Goal: Information Seeking & Learning: Check status

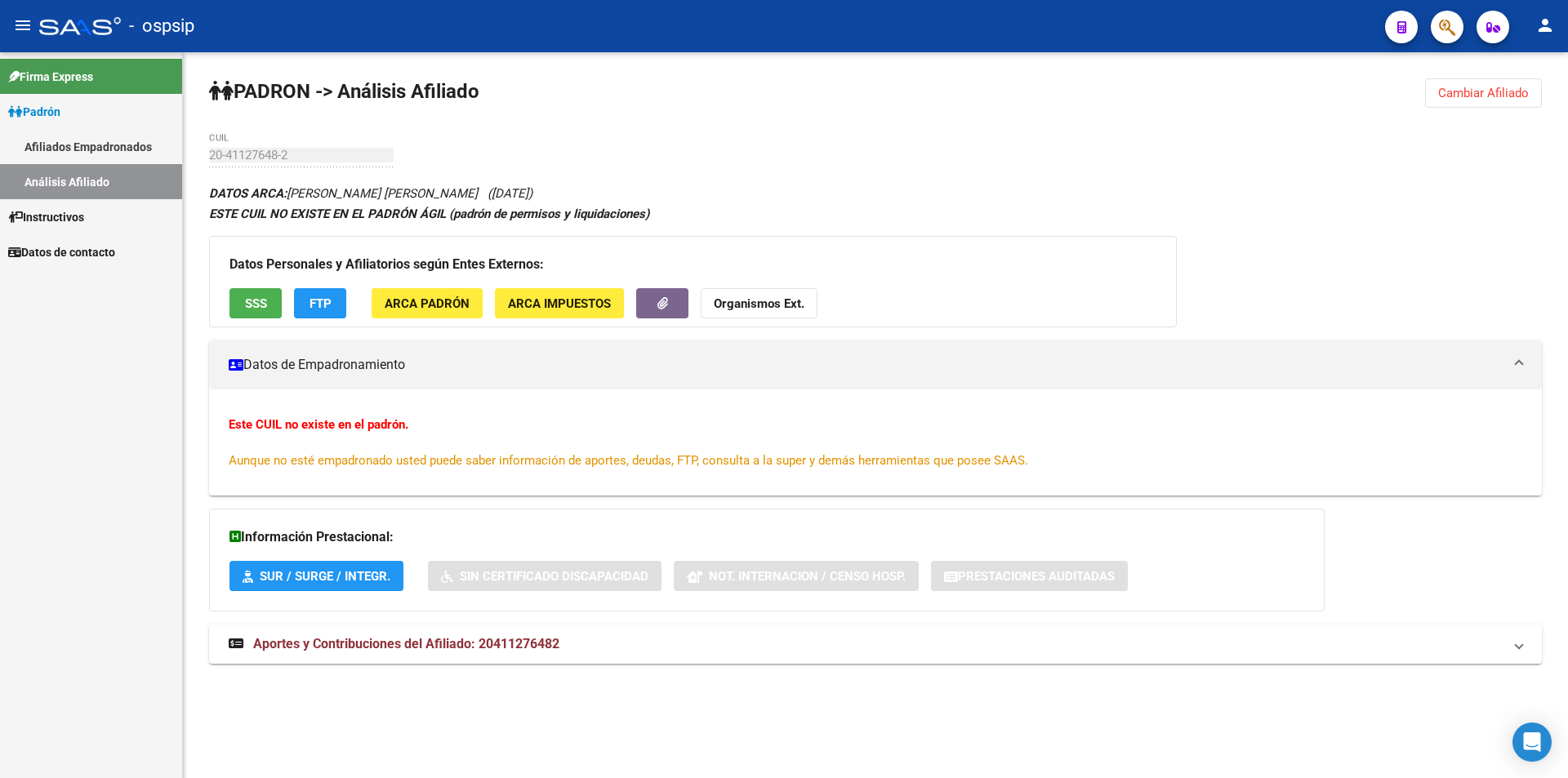
click at [51, 183] on link "Análisis Afiliado" at bounding box center [91, 182] width 183 height 36
click at [88, 148] on link "Afiliados Empadronados" at bounding box center [91, 147] width 183 height 36
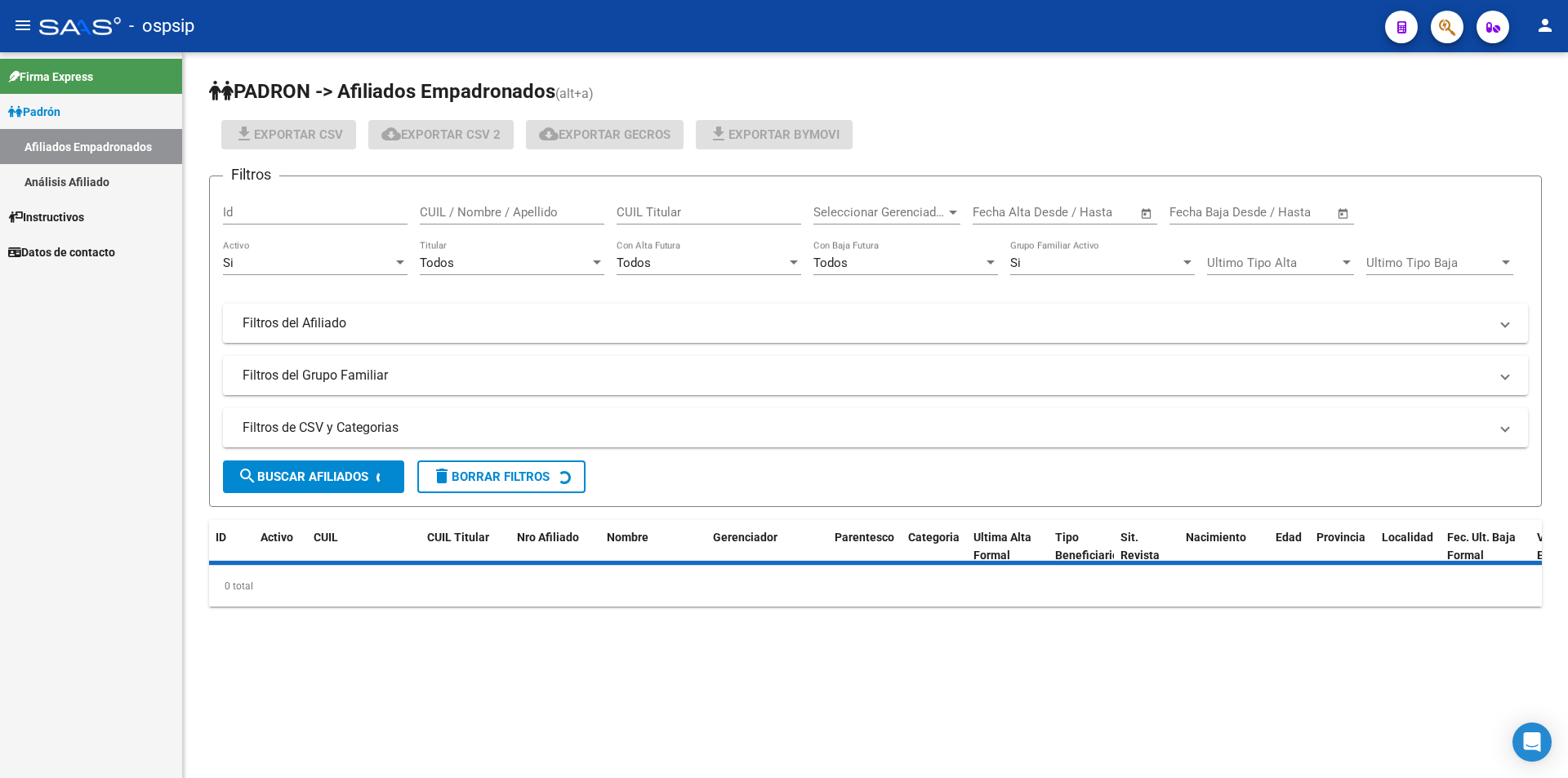
click at [86, 176] on link "Análisis Afiliado" at bounding box center [91, 182] width 183 height 36
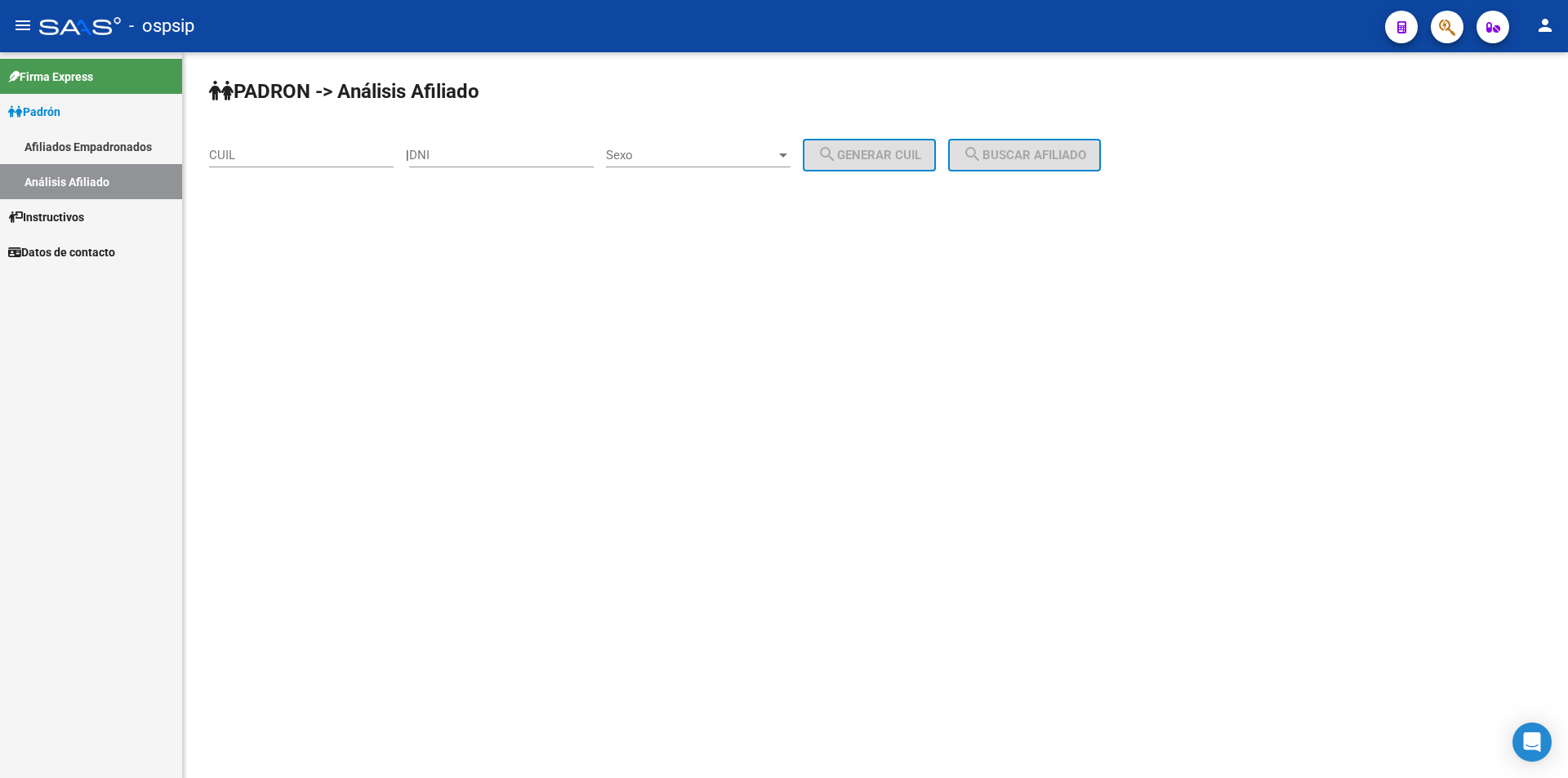
click at [484, 152] on input "DNI" at bounding box center [501, 155] width 184 height 15
paste input "45543825"
type input "45543825"
click at [740, 157] on span "Sexo" at bounding box center [690, 155] width 169 height 15
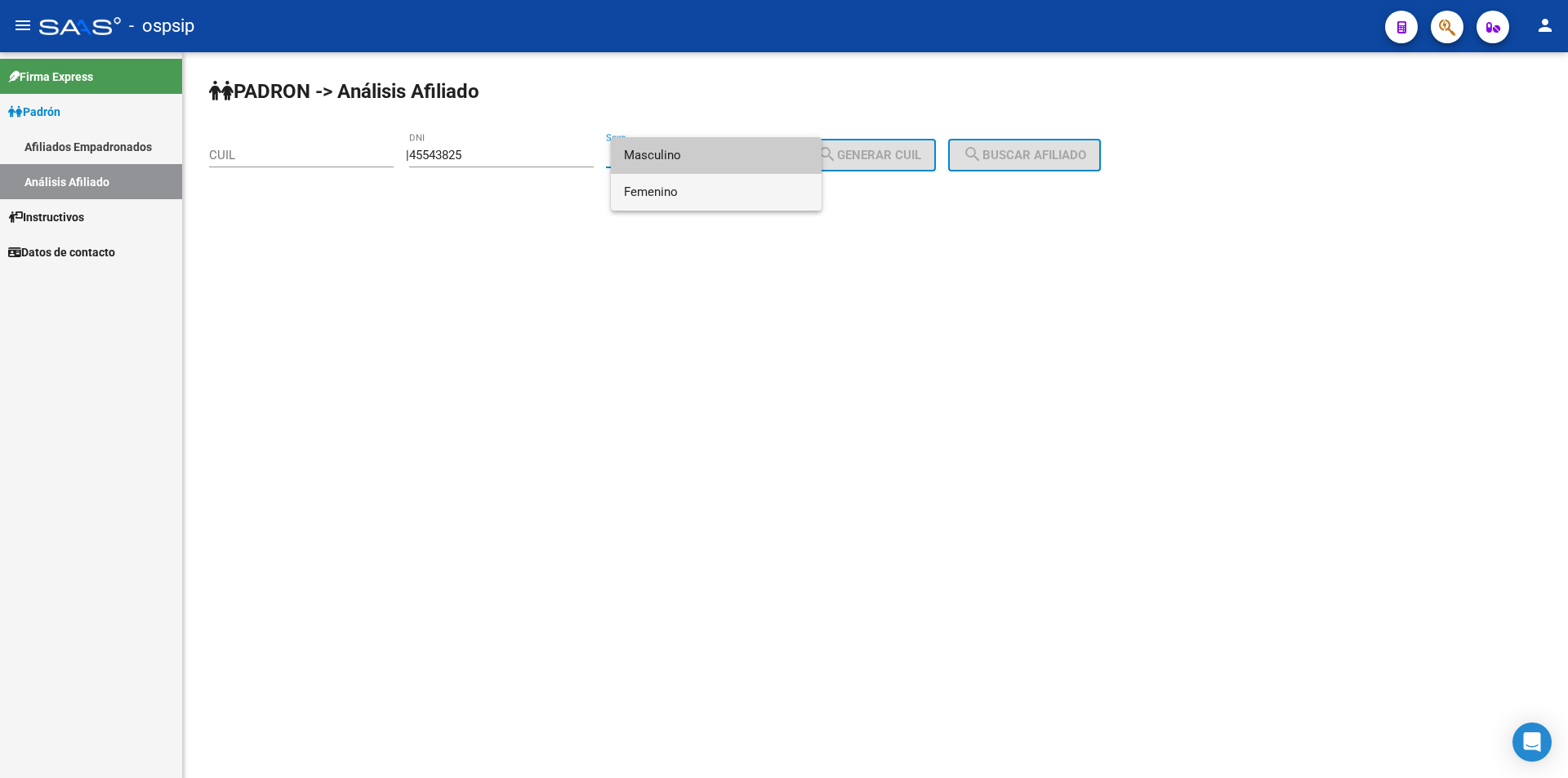
drag, startPoint x: 688, startPoint y: 194, endPoint x: 696, endPoint y: 157, distance: 37.9
click at [696, 157] on div "Masculino Femenino" at bounding box center [716, 174] width 211 height 74
click at [696, 157] on span "Masculino" at bounding box center [716, 155] width 184 height 37
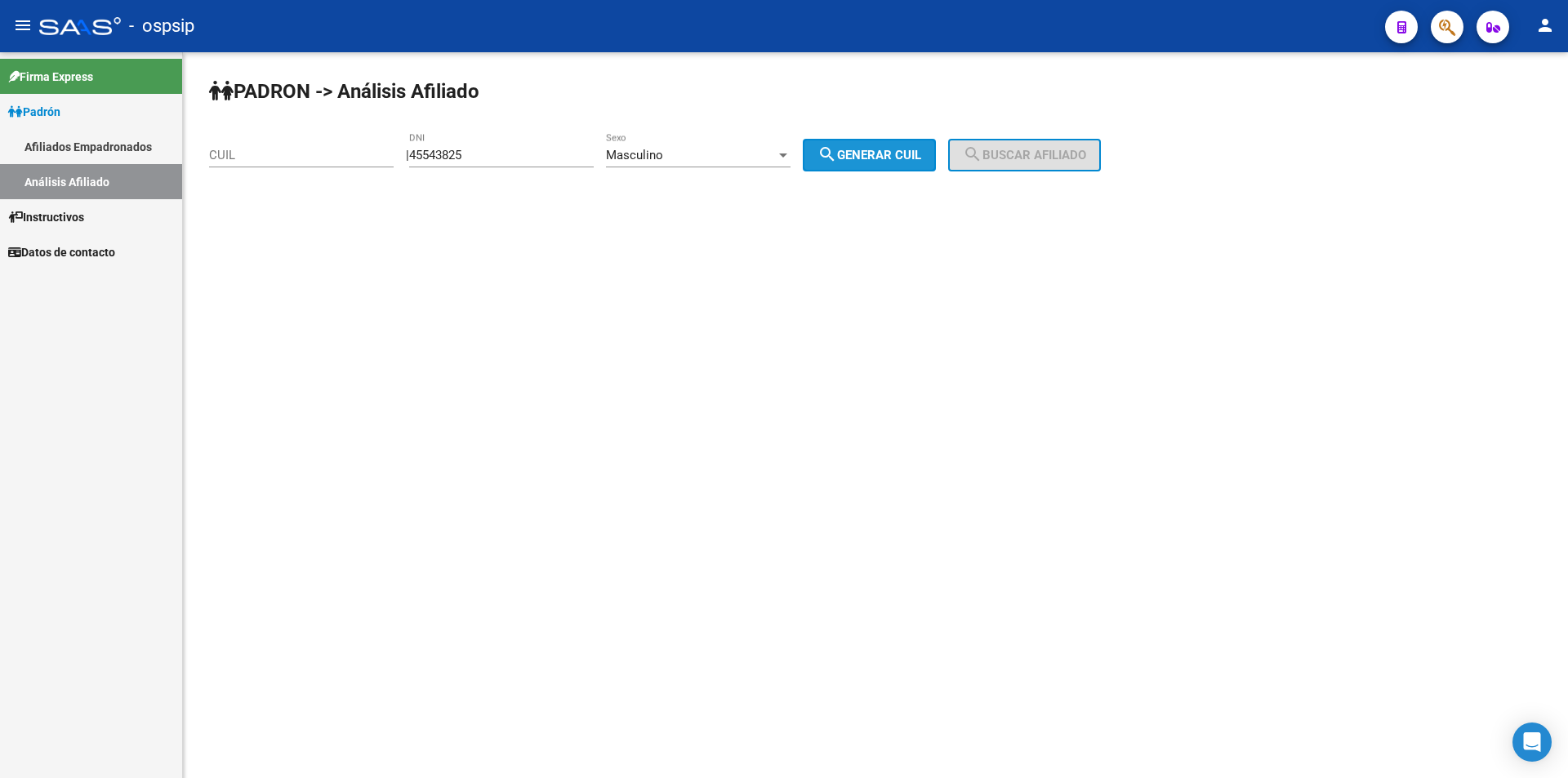
click at [837, 152] on mat-icon "search" at bounding box center [827, 154] width 20 height 20
type input "20-45543825-0"
click at [1025, 156] on span "search Buscar afiliado" at bounding box center [1025, 155] width 124 height 15
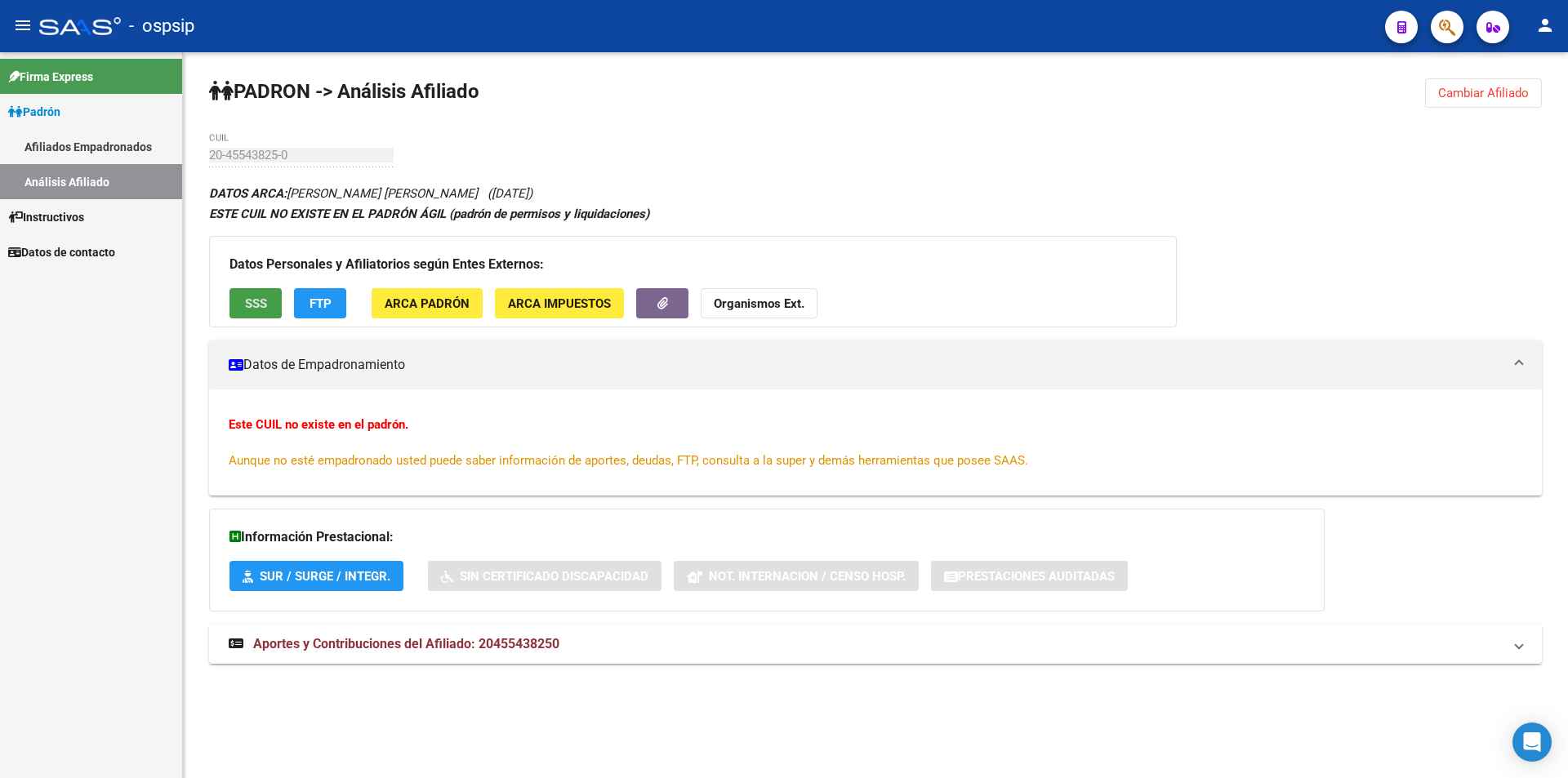
click at [258, 297] on span "SSS" at bounding box center [256, 304] width 22 height 15
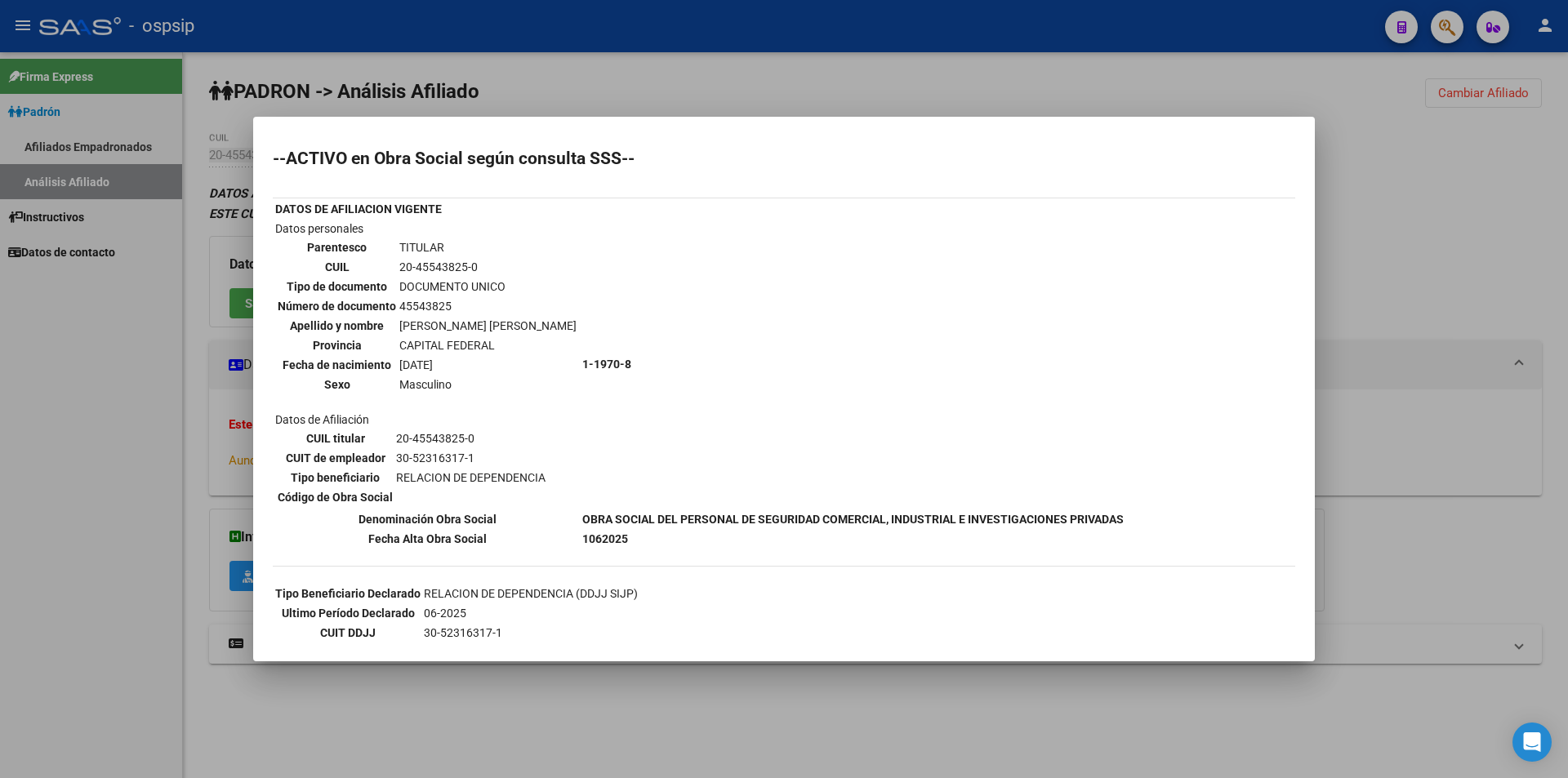
click at [649, 67] on div at bounding box center [784, 389] width 1568 height 778
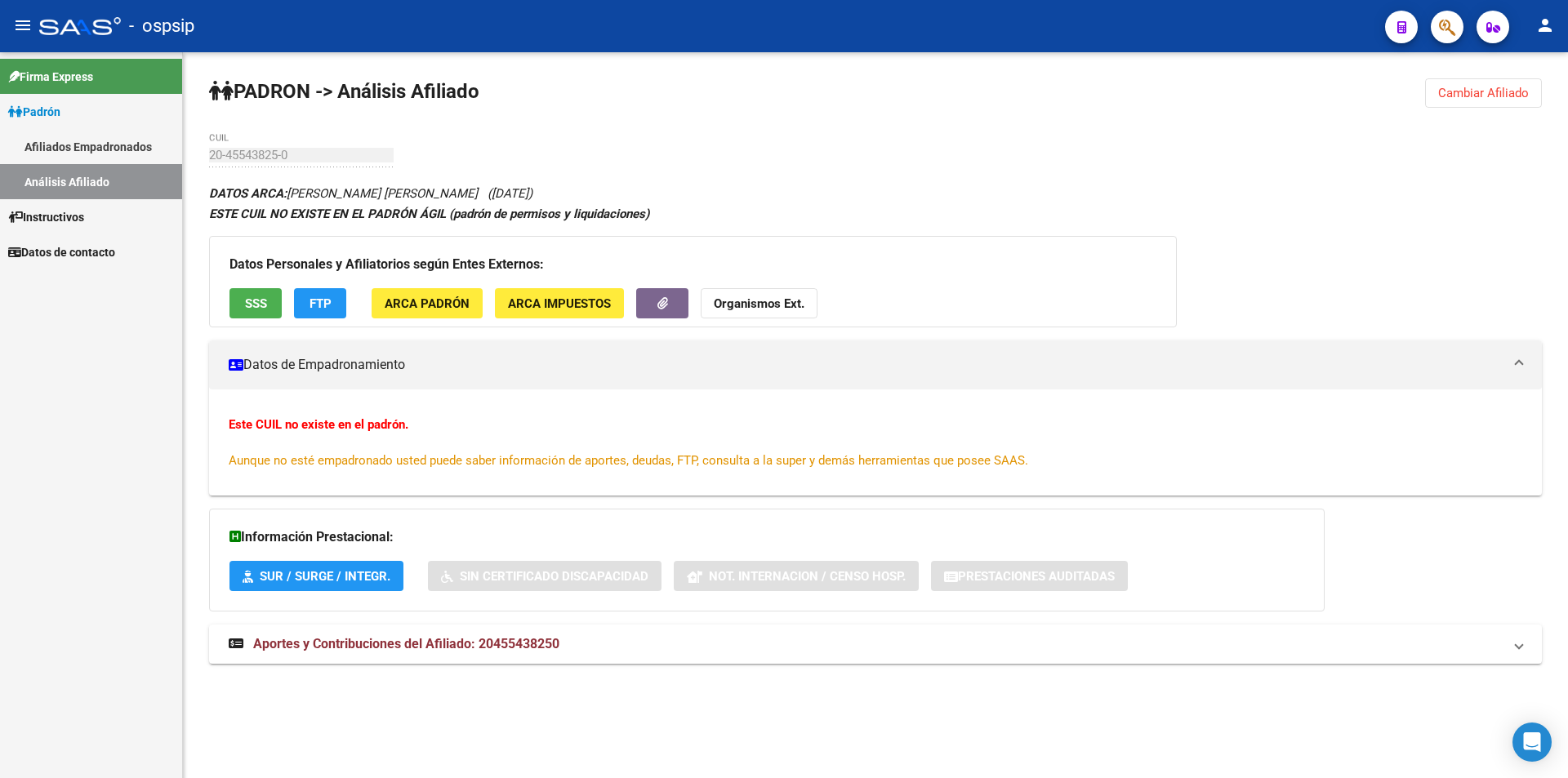
click at [86, 172] on link "Análisis Afiliado" at bounding box center [91, 182] width 183 height 36
click at [96, 142] on link "Afiliados Empadronados" at bounding box center [91, 147] width 183 height 36
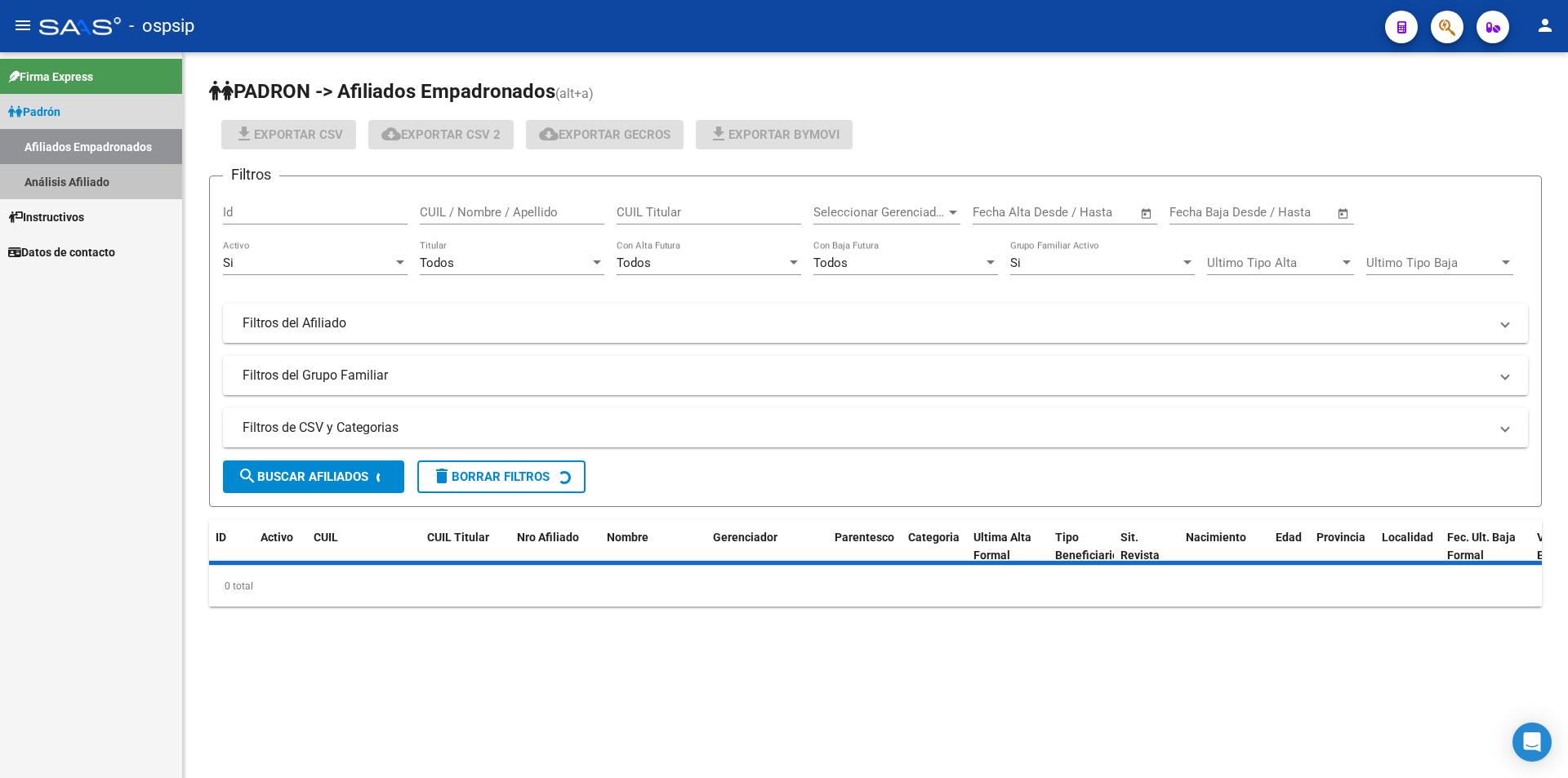
click at [112, 171] on link "Análisis Afiliado" at bounding box center [91, 182] width 183 height 36
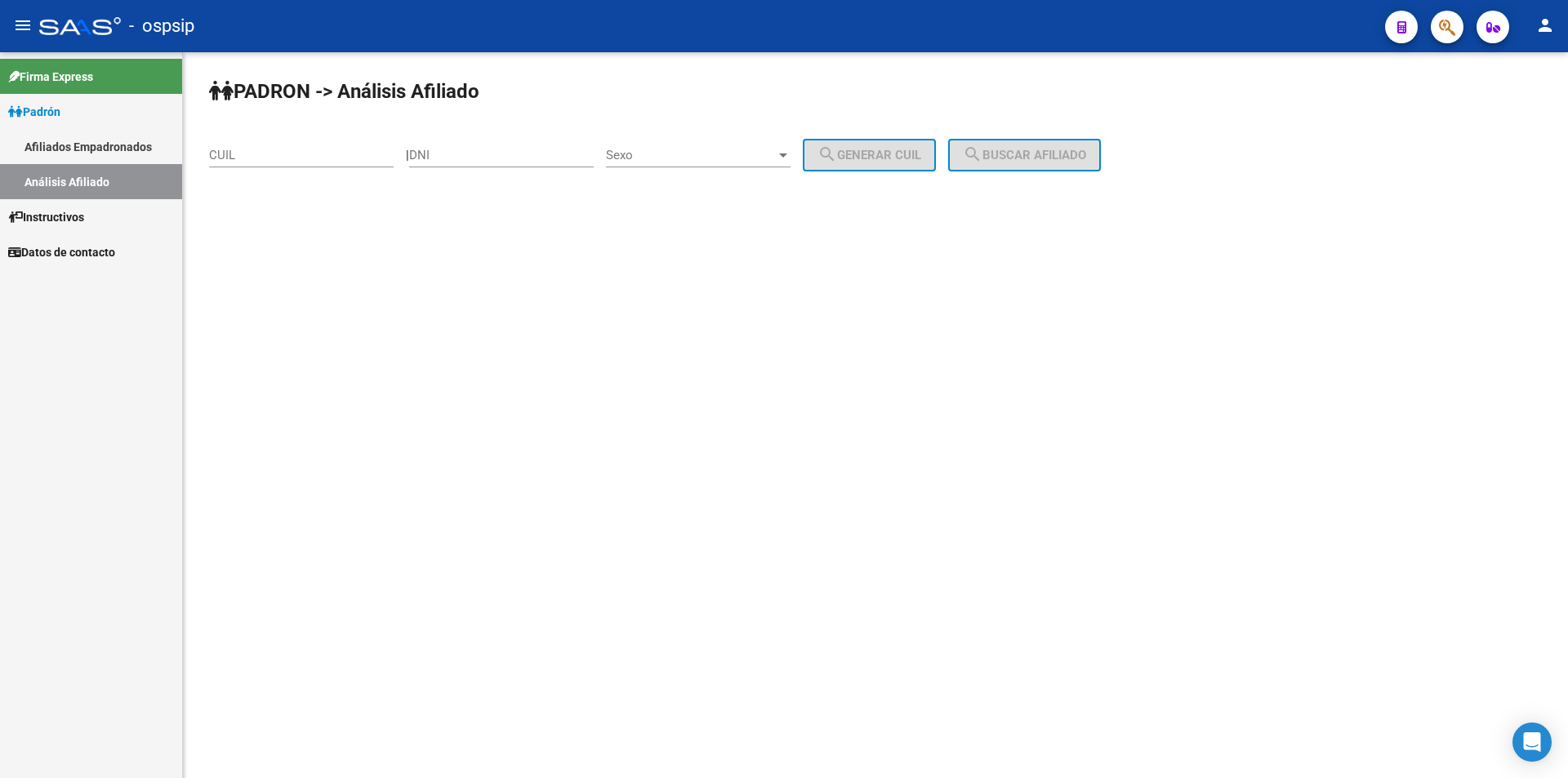
click at [504, 163] on div "DNI" at bounding box center [501, 150] width 184 height 36
paste input "37268884"
type input "37268884"
click at [689, 151] on span "Sexo" at bounding box center [690, 155] width 169 height 15
drag, startPoint x: 713, startPoint y: 154, endPoint x: 878, endPoint y: 135, distance: 166.1
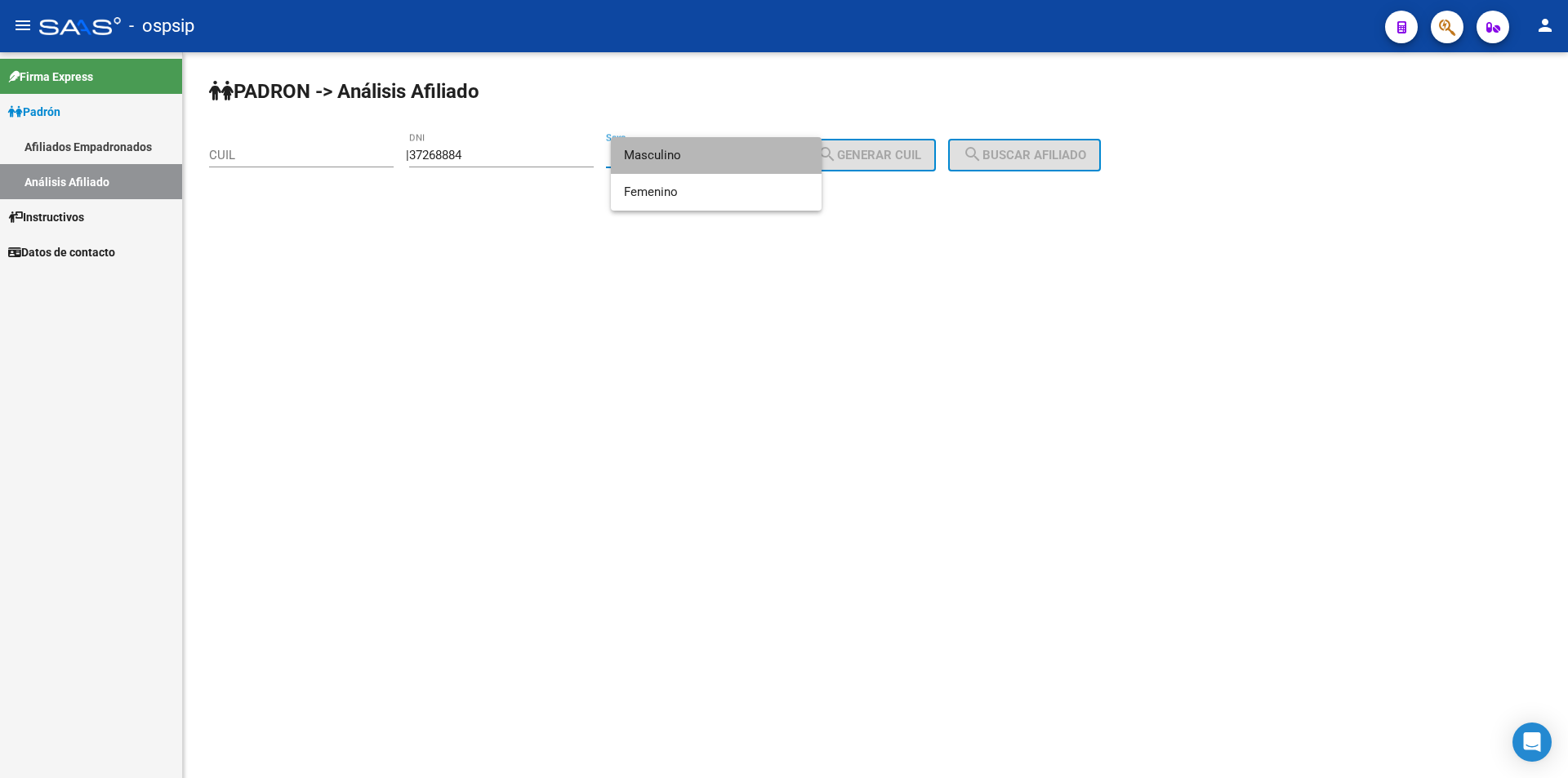
click at [714, 154] on span "Masculino" at bounding box center [716, 155] width 184 height 37
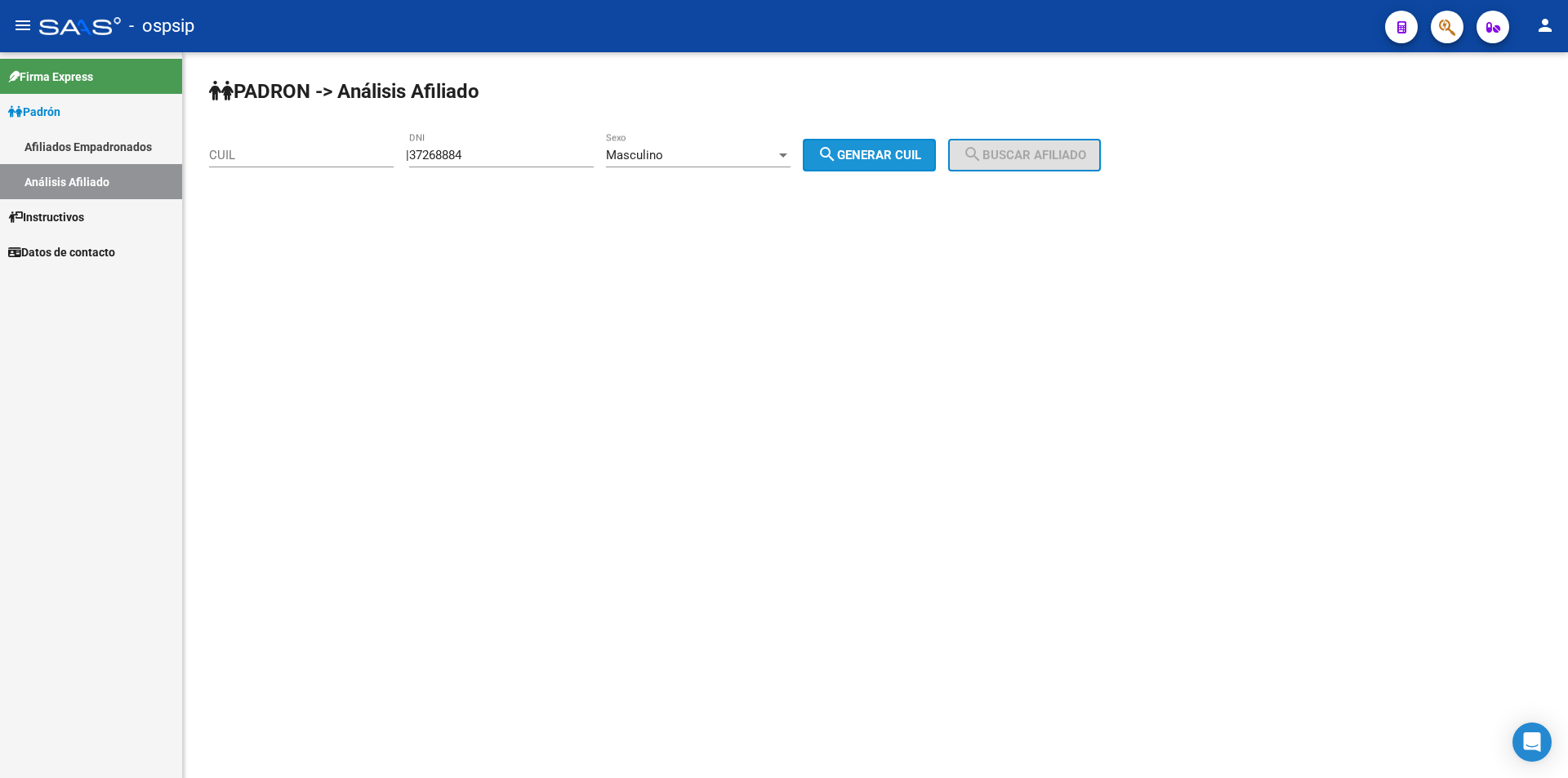
click at [885, 158] on span "search Generar CUIL" at bounding box center [869, 155] width 104 height 15
click at [663, 157] on span "Masculino" at bounding box center [634, 155] width 57 height 15
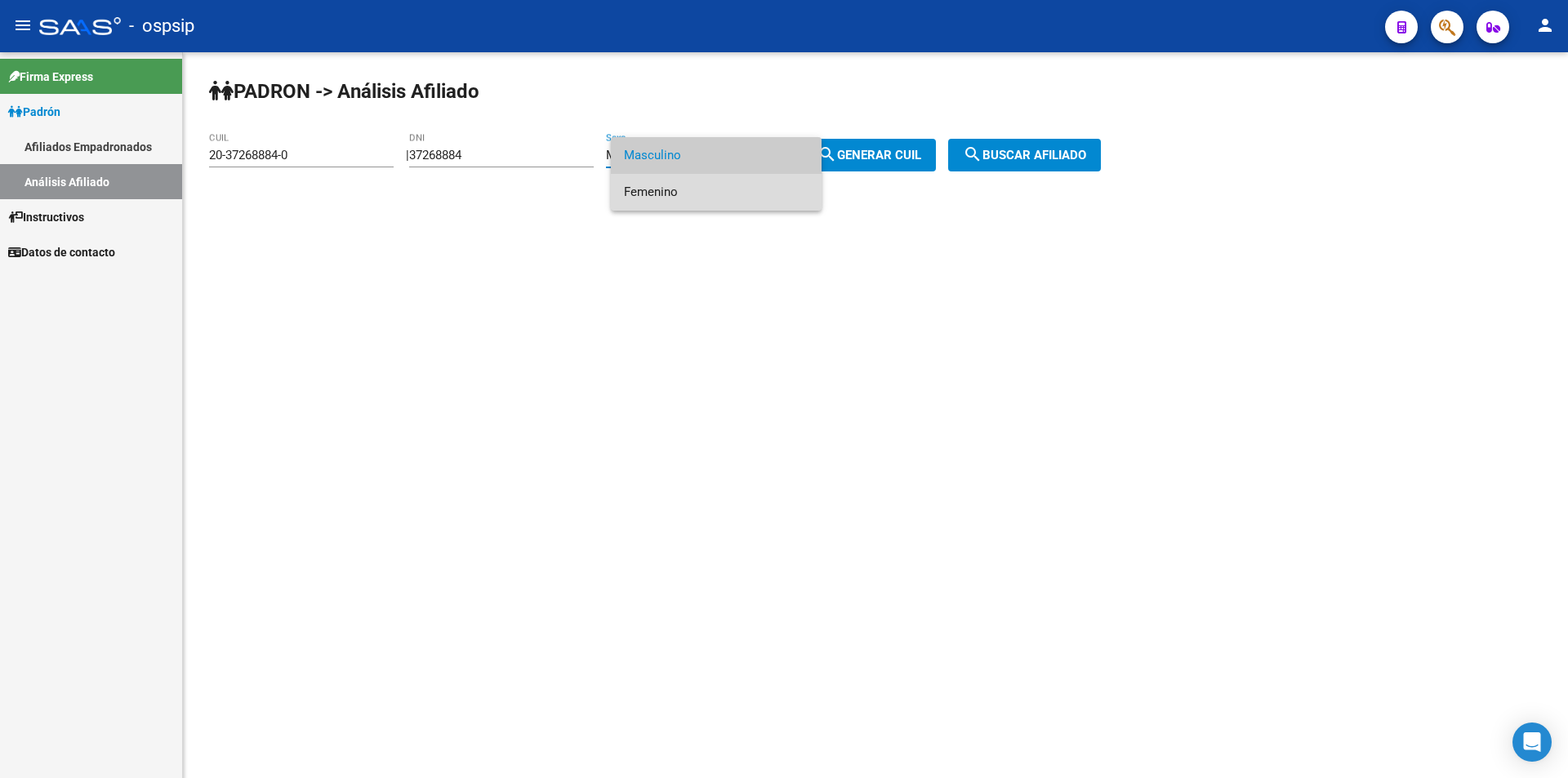
drag, startPoint x: 670, startPoint y: 191, endPoint x: 784, endPoint y: 155, distance: 119.5
click at [671, 190] on span "Femenino" at bounding box center [716, 192] width 184 height 37
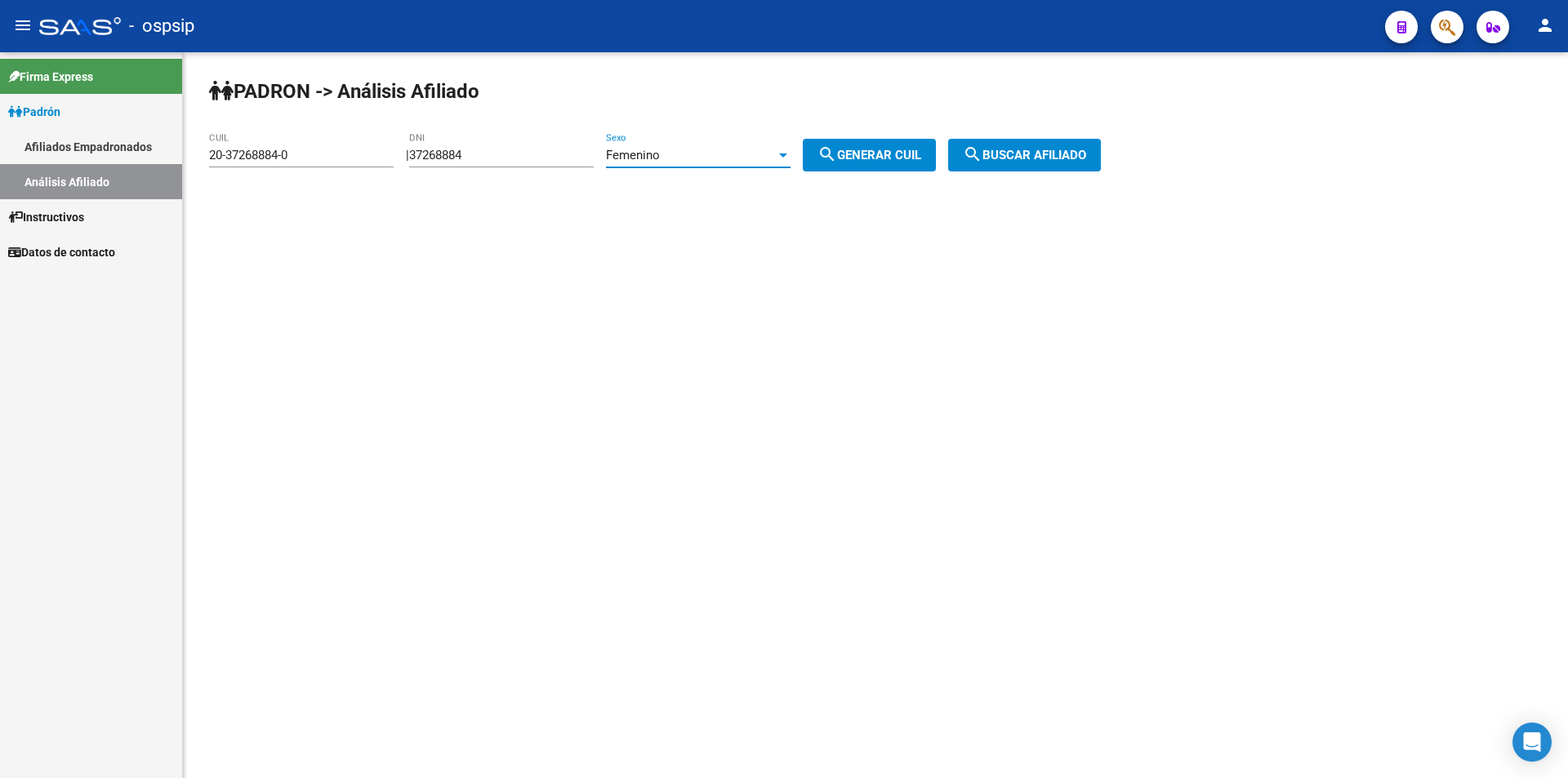
click at [887, 145] on button "search Generar CUIL" at bounding box center [870, 154] width 133 height 33
type input "27-37268884-5"
drag, startPoint x: 344, startPoint y: 145, endPoint x: 291, endPoint y: 157, distance: 54.3
click at [255, 157] on div "27-37268884-5 CUIL" at bounding box center [300, 150] width 184 height 36
drag, startPoint x: 300, startPoint y: 154, endPoint x: 106, endPoint y: 153, distance: 194.0
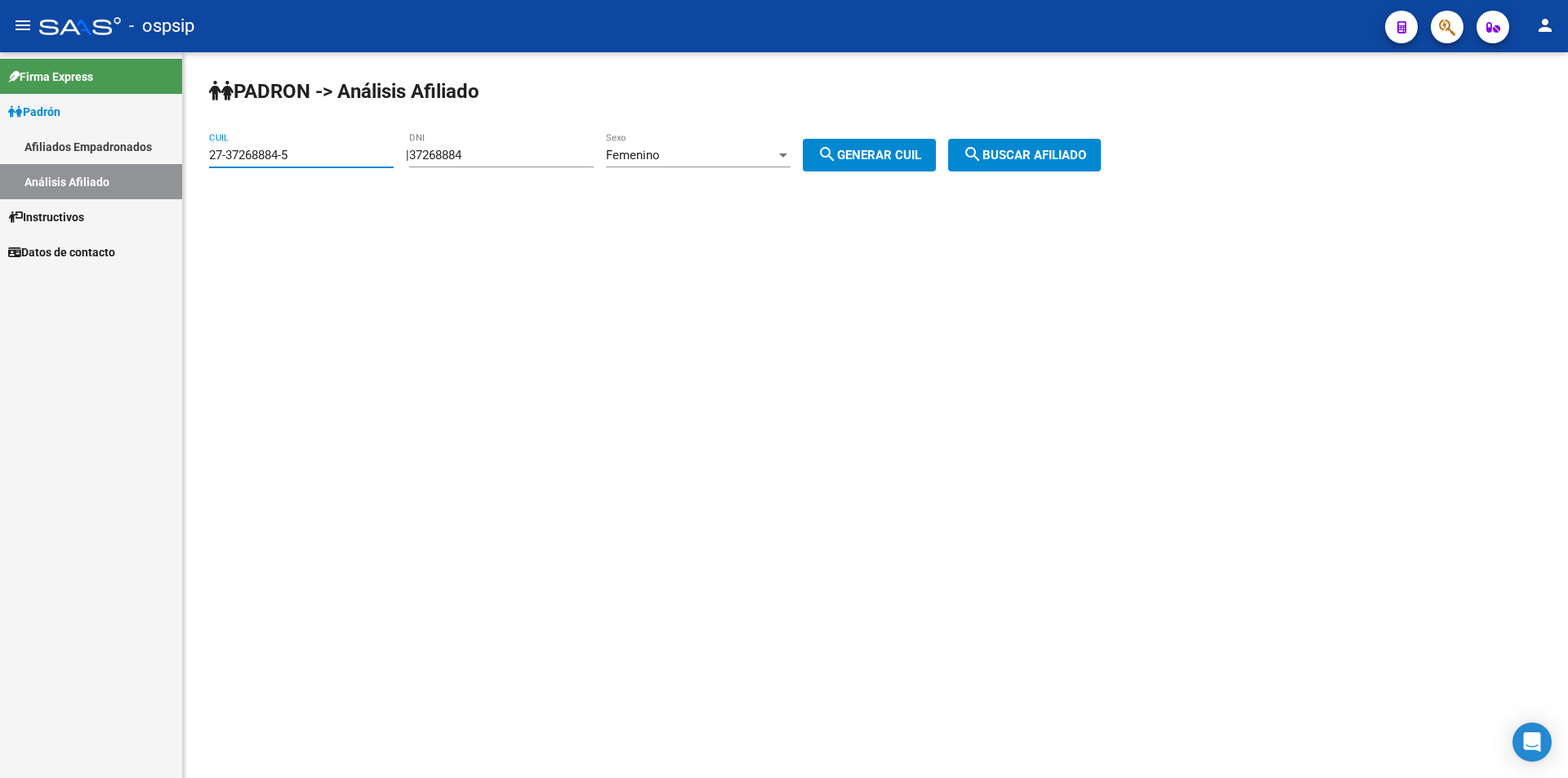
click at [110, 153] on mat-sidenav-container "Firma Express [PERSON_NAME] Afiliados Empadronados Análisis Afiliado Instructiv…" at bounding box center [784, 416] width 1568 height 727
click at [831, 151] on button "search Generar CUIL" at bounding box center [870, 154] width 133 height 33
type input "27-37268884-5"
click at [716, 169] on div "Femenino Sexo" at bounding box center [697, 157] width 184 height 51
click at [701, 157] on div "Femenino" at bounding box center [690, 155] width 169 height 15
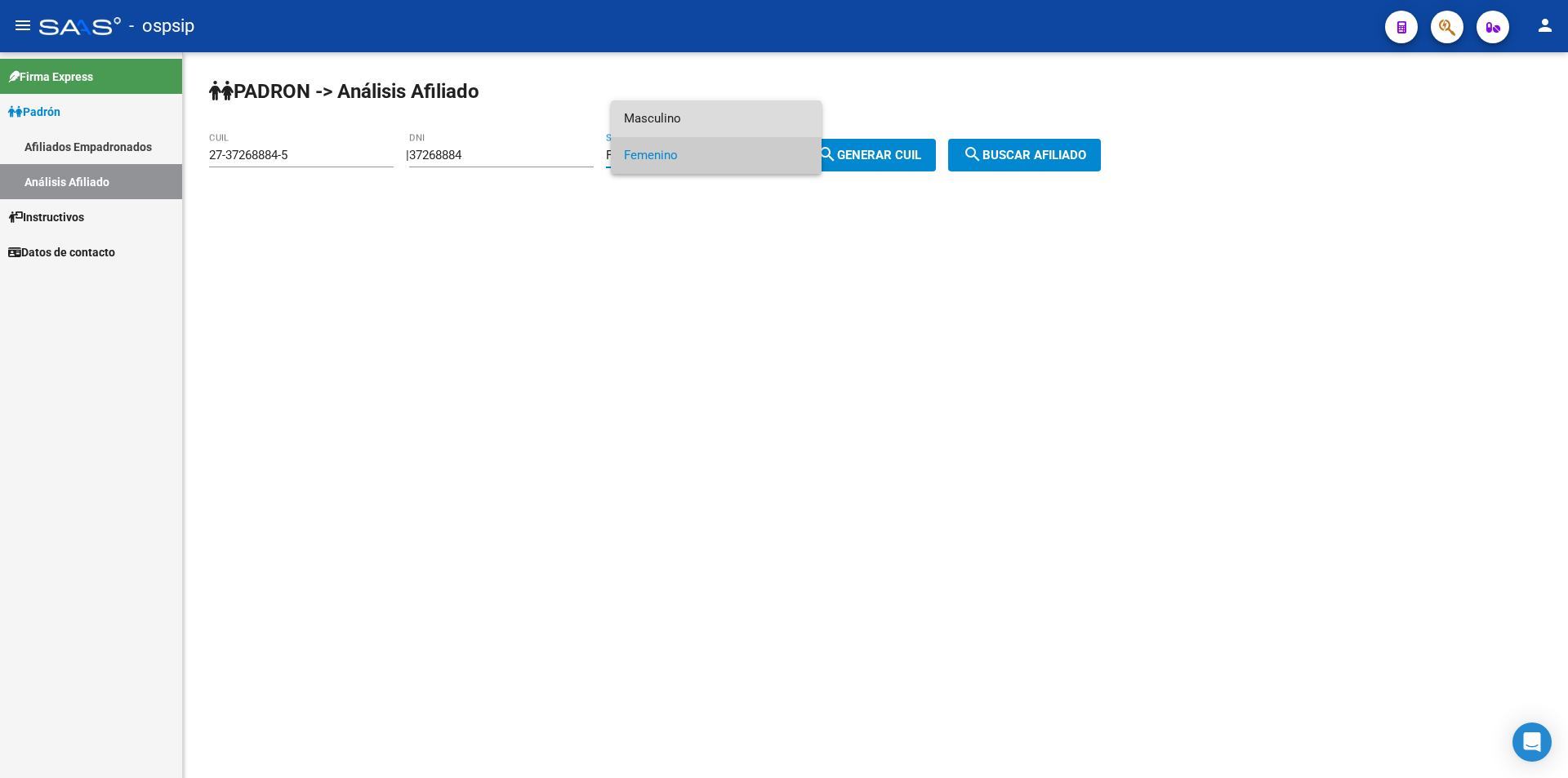
click at [679, 119] on span "Masculino" at bounding box center [716, 118] width 184 height 37
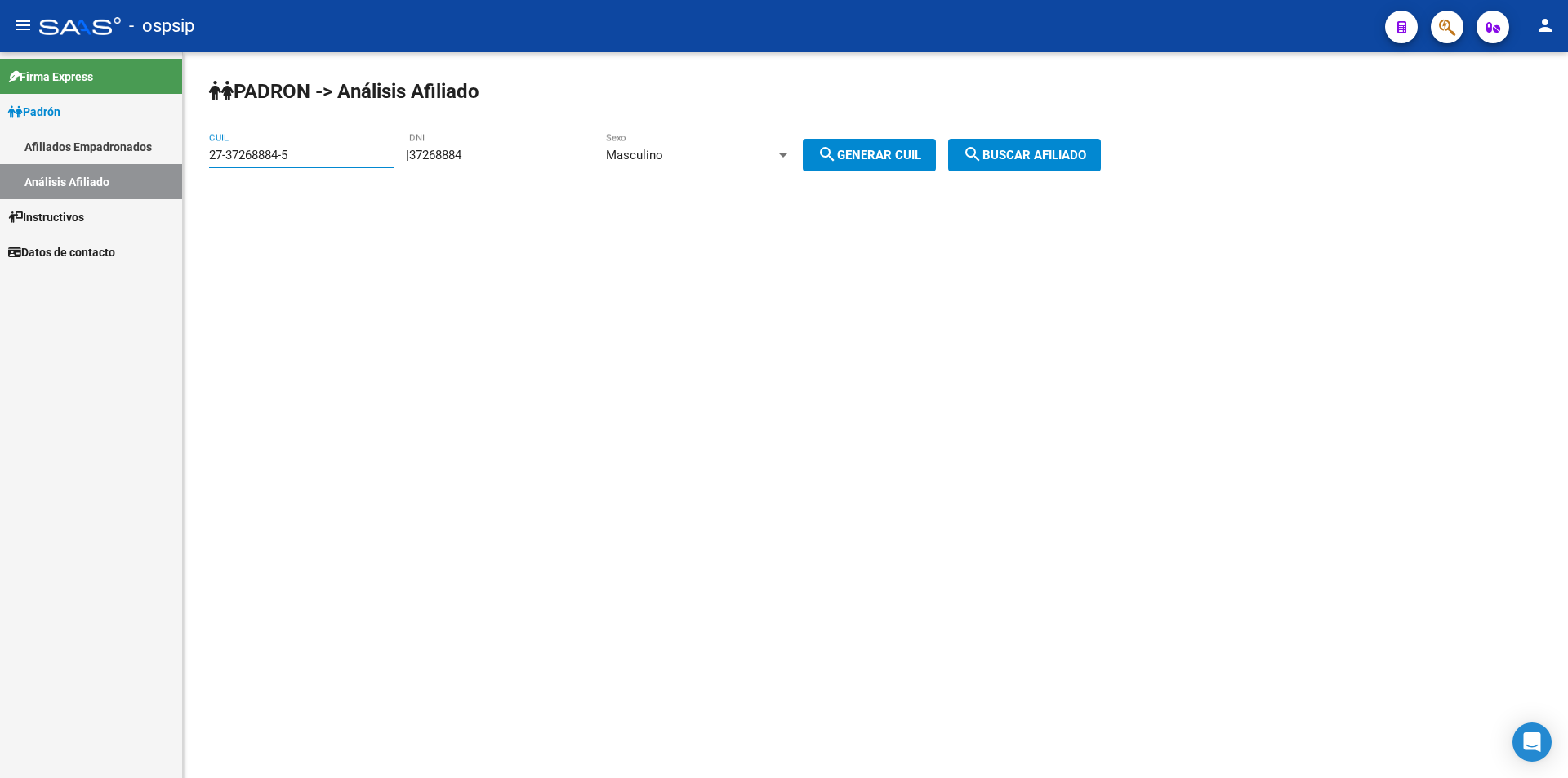
drag, startPoint x: 367, startPoint y: 159, endPoint x: 45, endPoint y: 155, distance: 322.0
click at [45, 155] on mat-sidenav-container "Firma Express [PERSON_NAME] Afiliados Empadronados Análisis Afiliado Instructiv…" at bounding box center [784, 416] width 1568 height 727
click at [861, 165] on button "search Generar CUIL" at bounding box center [870, 154] width 133 height 33
type input "20-37268884-0"
drag, startPoint x: 707, startPoint y: 223, endPoint x: 689, endPoint y: 224, distance: 18.0
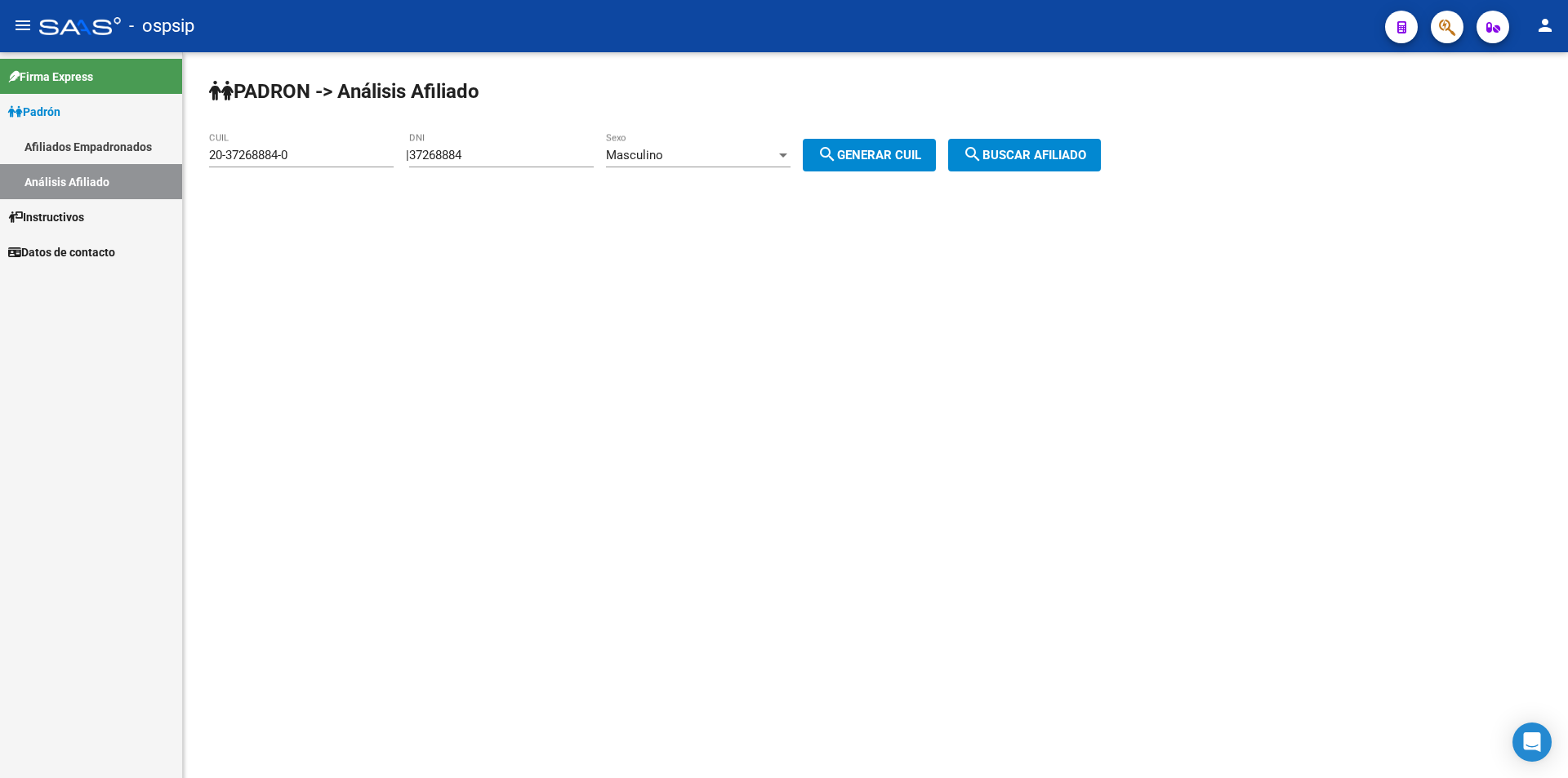
click at [707, 223] on div "[PERSON_NAME] -> Análisis Afiliado 20-37268884-0 CUIL | 37268884 DNI Masculino …" at bounding box center [875, 138] width 1385 height 171
drag, startPoint x: 320, startPoint y: 156, endPoint x: 129, endPoint y: 169, distance: 191.4
click at [129, 169] on mat-sidenav-container "Firma Express [PERSON_NAME] Afiliados Empadronados Análisis Afiliado Instructiv…" at bounding box center [784, 416] width 1568 height 727
click at [916, 148] on span "search Generar CUIL" at bounding box center [869, 155] width 104 height 15
type input "20-37268884-0"
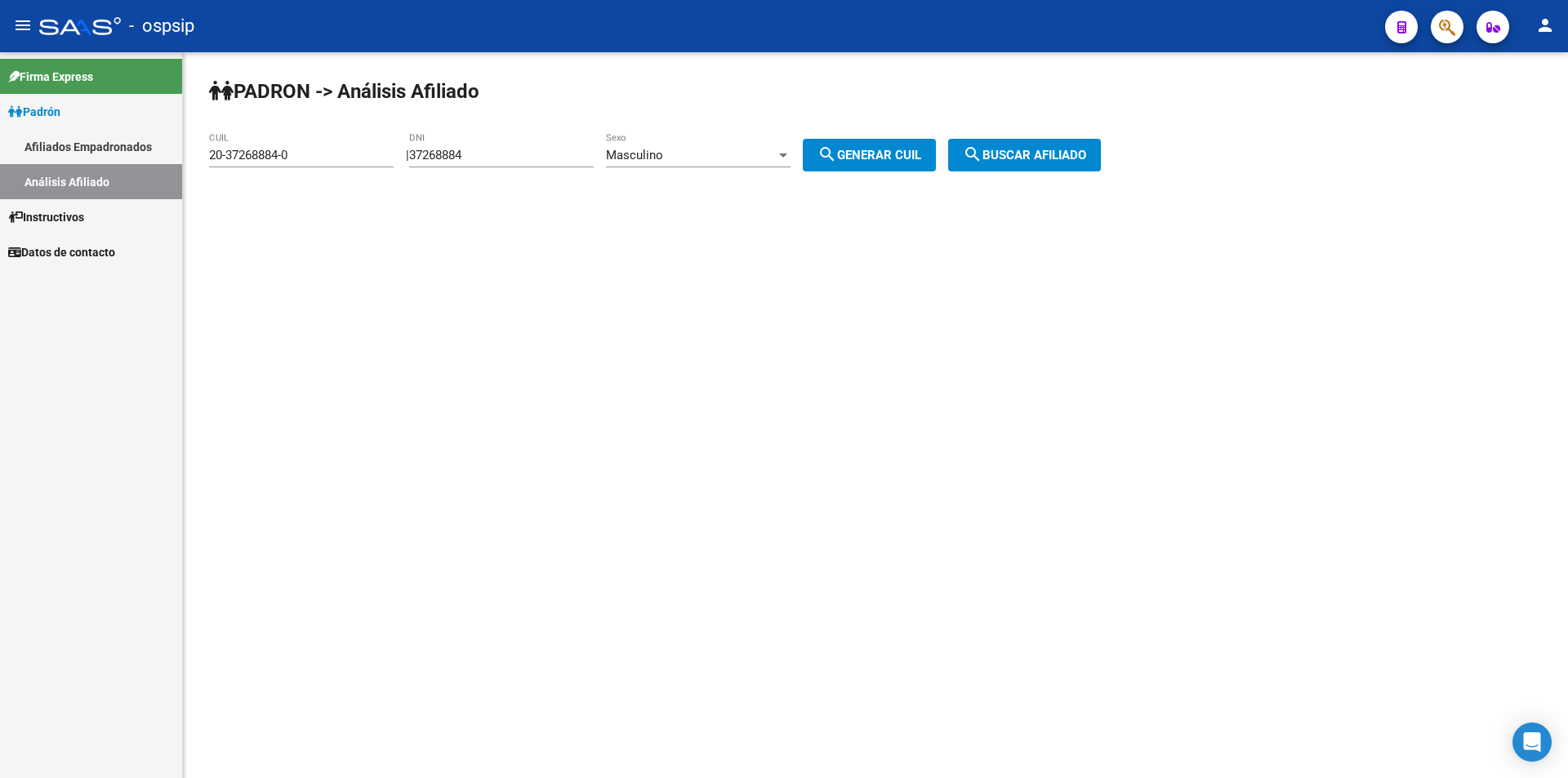
drag, startPoint x: 365, startPoint y: 142, endPoint x: 357, endPoint y: 143, distance: 8.1
click at [357, 143] on div "20-37268884-0 CUIL" at bounding box center [300, 150] width 184 height 36
drag, startPoint x: 342, startPoint y: 154, endPoint x: 172, endPoint y: 163, distance: 170.2
click at [172, 163] on mat-sidenav-container "Firma Express [PERSON_NAME] Afiliados Empadronados Análisis Afiliado Instructiv…" at bounding box center [784, 416] width 1568 height 727
click at [661, 161] on span "Masculino" at bounding box center [634, 155] width 57 height 15
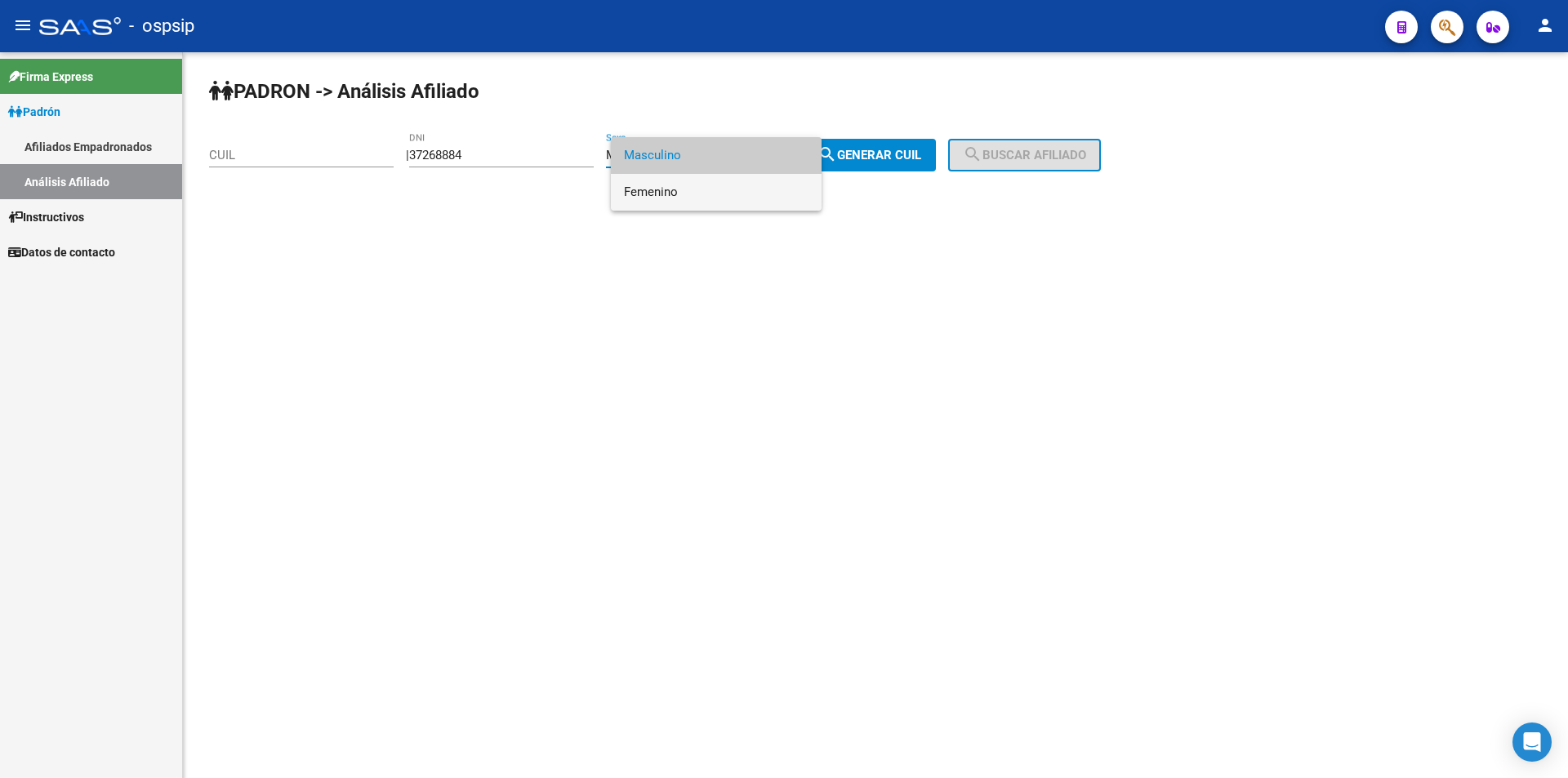
click at [679, 189] on span "Femenino" at bounding box center [716, 192] width 184 height 37
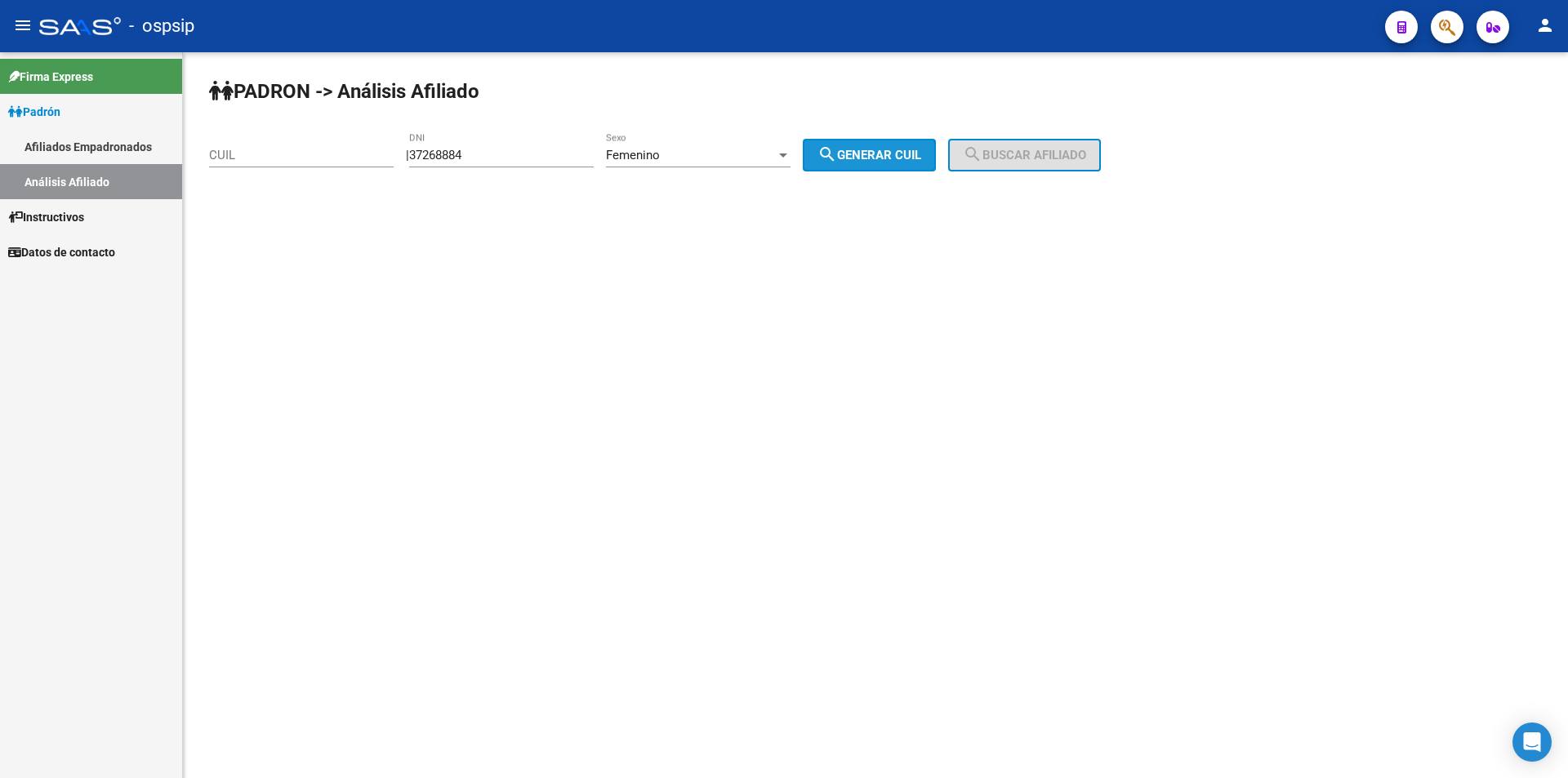
click at [837, 164] on mat-icon "search" at bounding box center [827, 154] width 20 height 20
type input "27-37268884-5"
click at [316, 159] on input "27-37268884-5" at bounding box center [300, 155] width 184 height 15
drag, startPoint x: 316, startPoint y: 159, endPoint x: 150, endPoint y: 137, distance: 167.5
click at [150, 137] on mat-sidenav-container "Firma Express [PERSON_NAME] Afiliados Empadronados Análisis Afiliado Instructiv…" at bounding box center [784, 416] width 1568 height 727
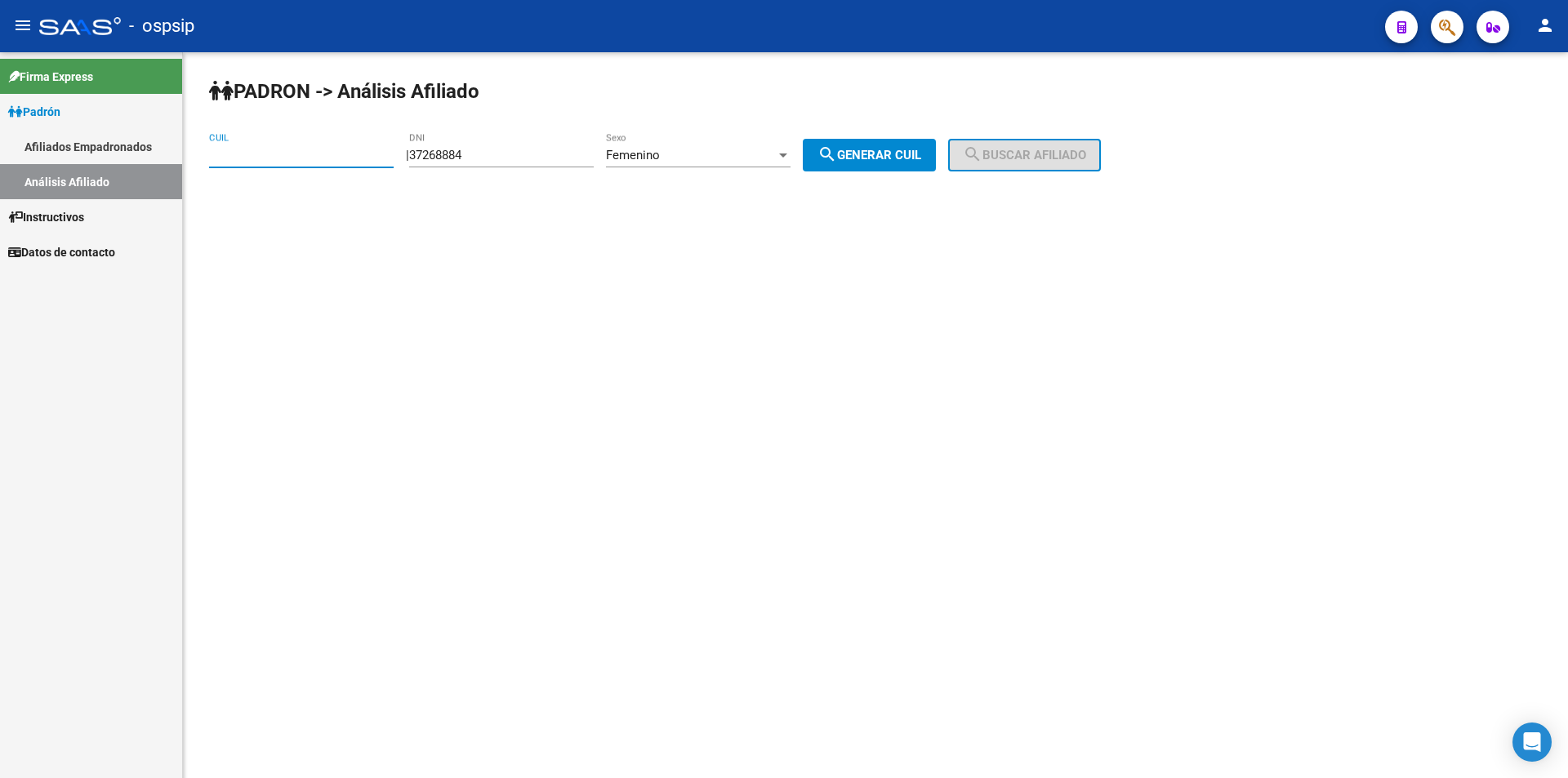
click at [706, 166] on div "Femenino Sexo" at bounding box center [697, 150] width 184 height 36
click at [384, 259] on div at bounding box center [784, 389] width 1568 height 778
click at [522, 160] on input "37268884" at bounding box center [501, 155] width 184 height 15
drag, startPoint x: 521, startPoint y: 159, endPoint x: 501, endPoint y: 159, distance: 20.0
click at [501, 159] on input "37268884" at bounding box center [501, 155] width 184 height 15
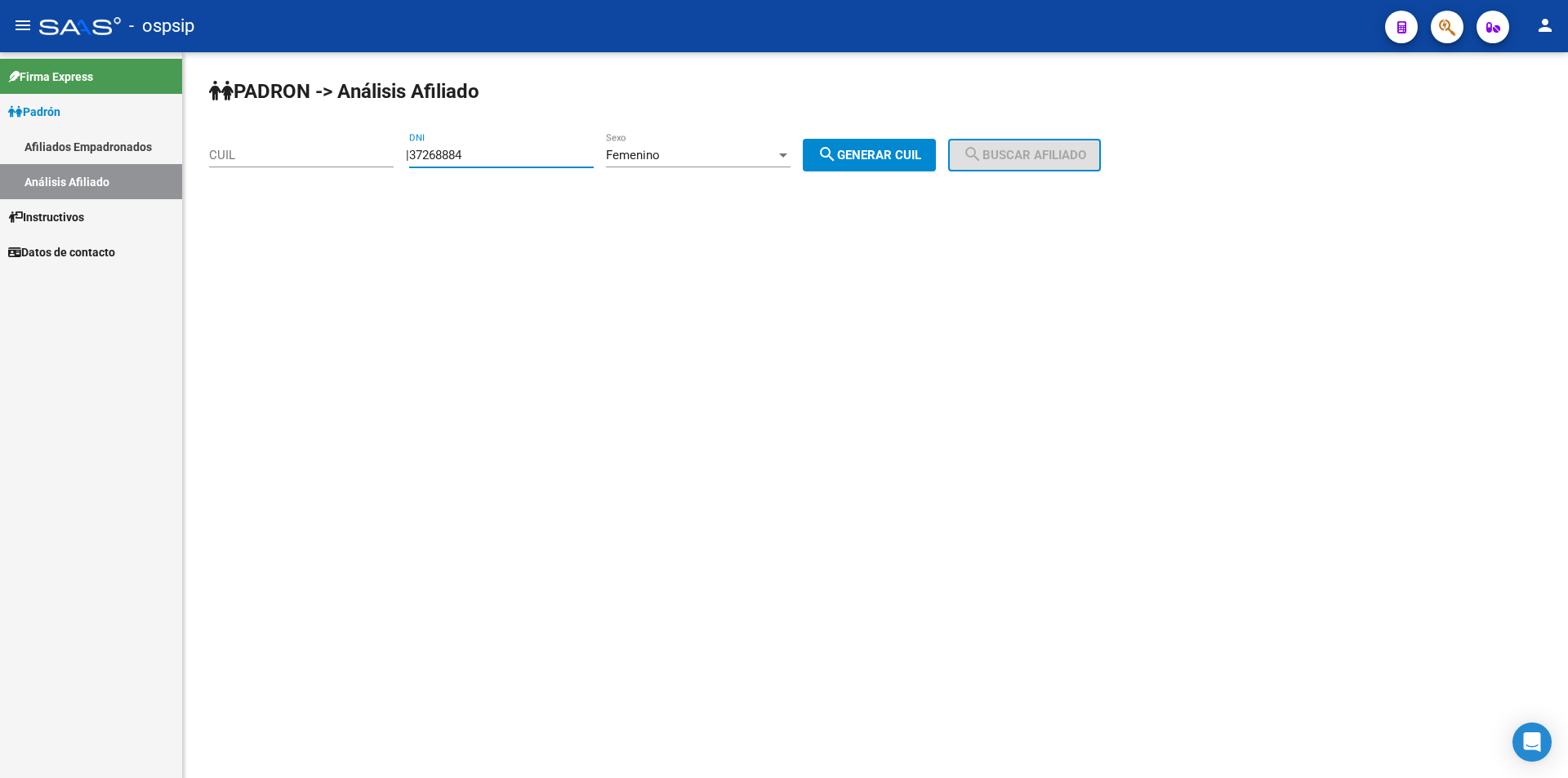
drag, startPoint x: 506, startPoint y: 158, endPoint x: 361, endPoint y: 142, distance: 145.9
click at [365, 148] on app-analisis-afiliado "[PERSON_NAME] -> Análisis Afiliado CUIL | 37268884 DNI Femenino Sexo search Gen…" at bounding box center [661, 155] width 904 height 15
click at [471, 153] on input "DNI" at bounding box center [501, 155] width 184 height 15
paste input "44597567"
type input "44597567"
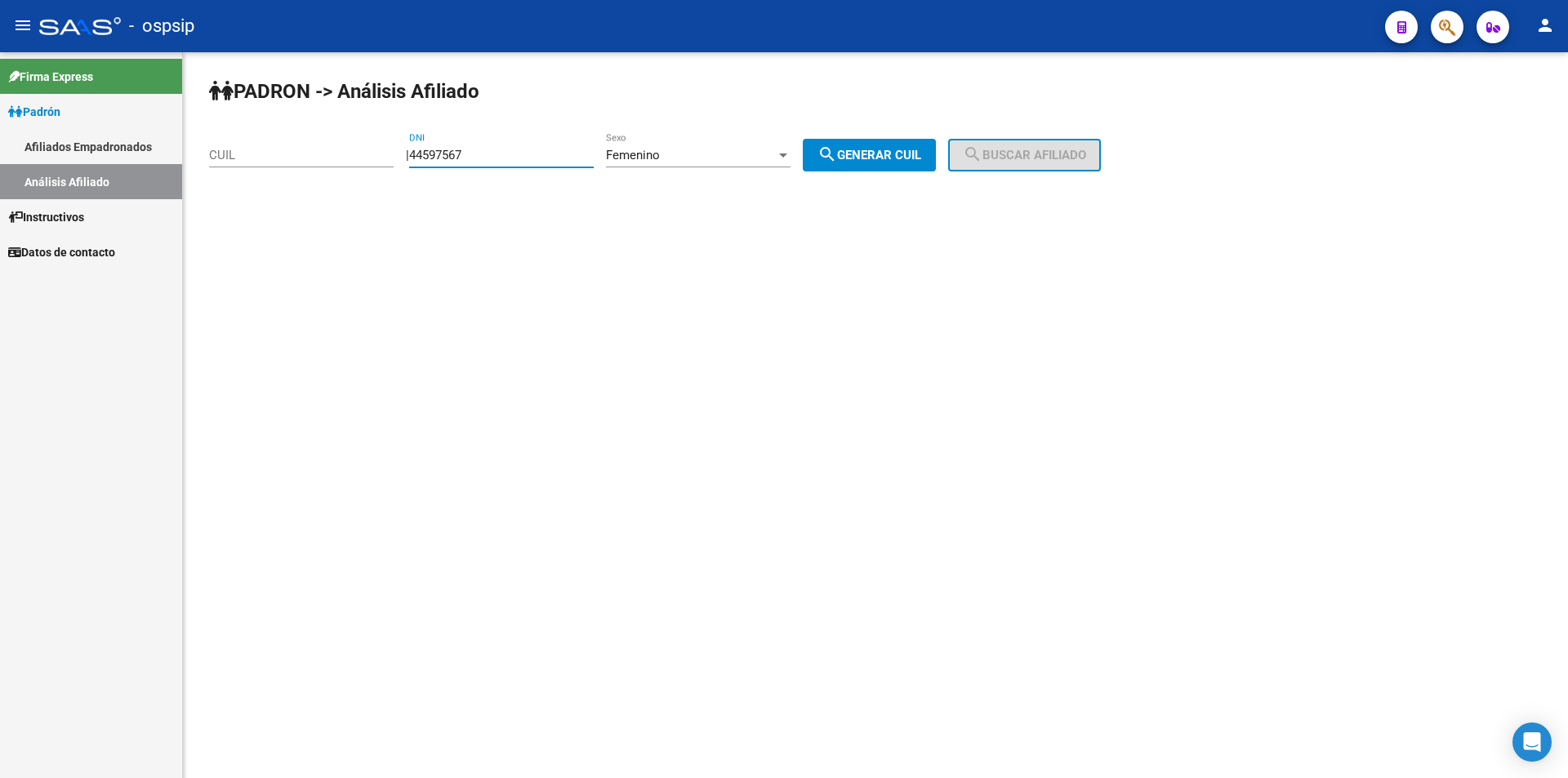
click at [684, 149] on div "Femenino" at bounding box center [690, 155] width 169 height 15
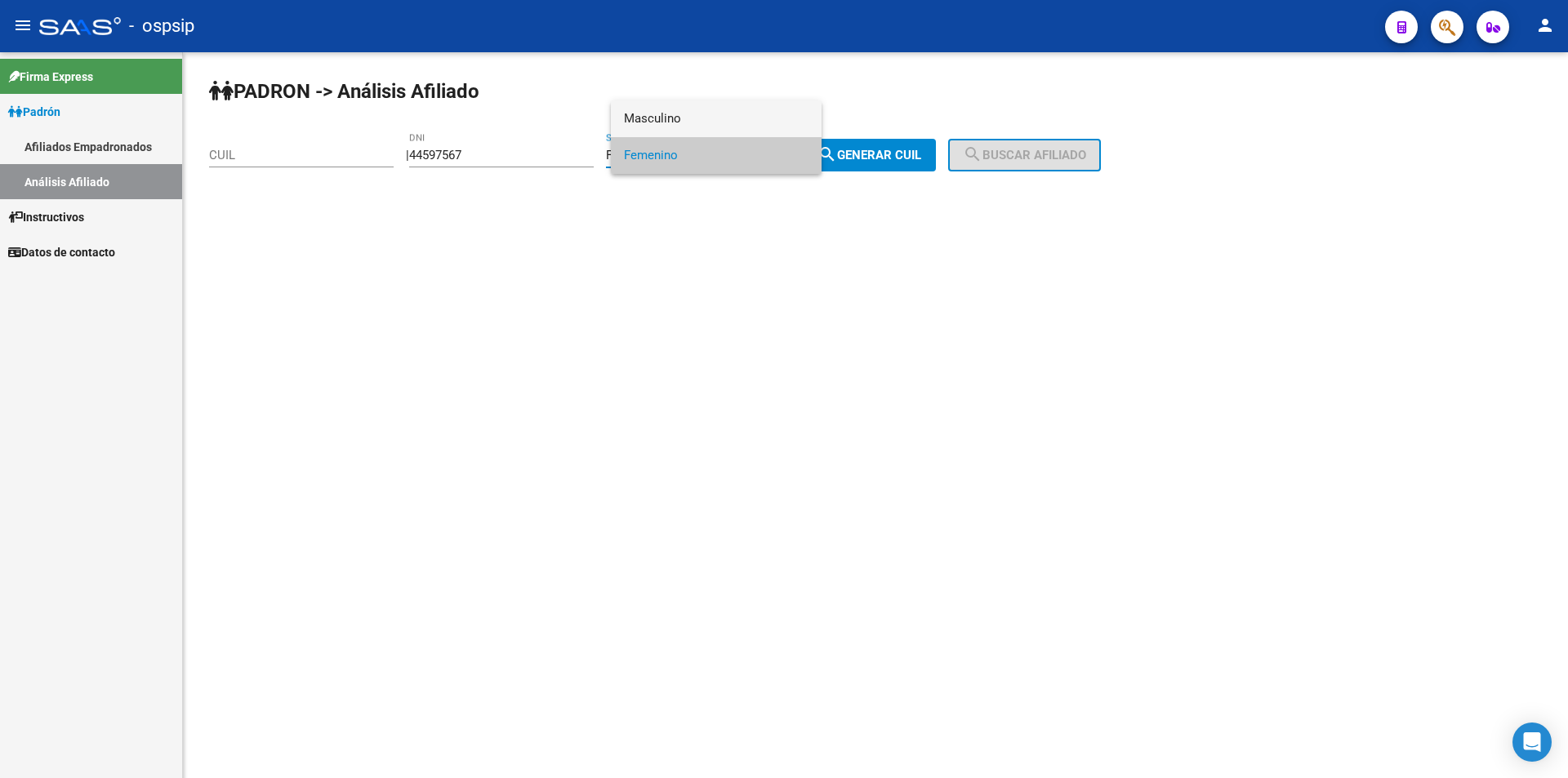
click at [687, 115] on span "Masculino" at bounding box center [716, 118] width 184 height 37
click at [868, 157] on span "search Generar CUIL" at bounding box center [869, 155] width 104 height 15
type input "20-44597567-3"
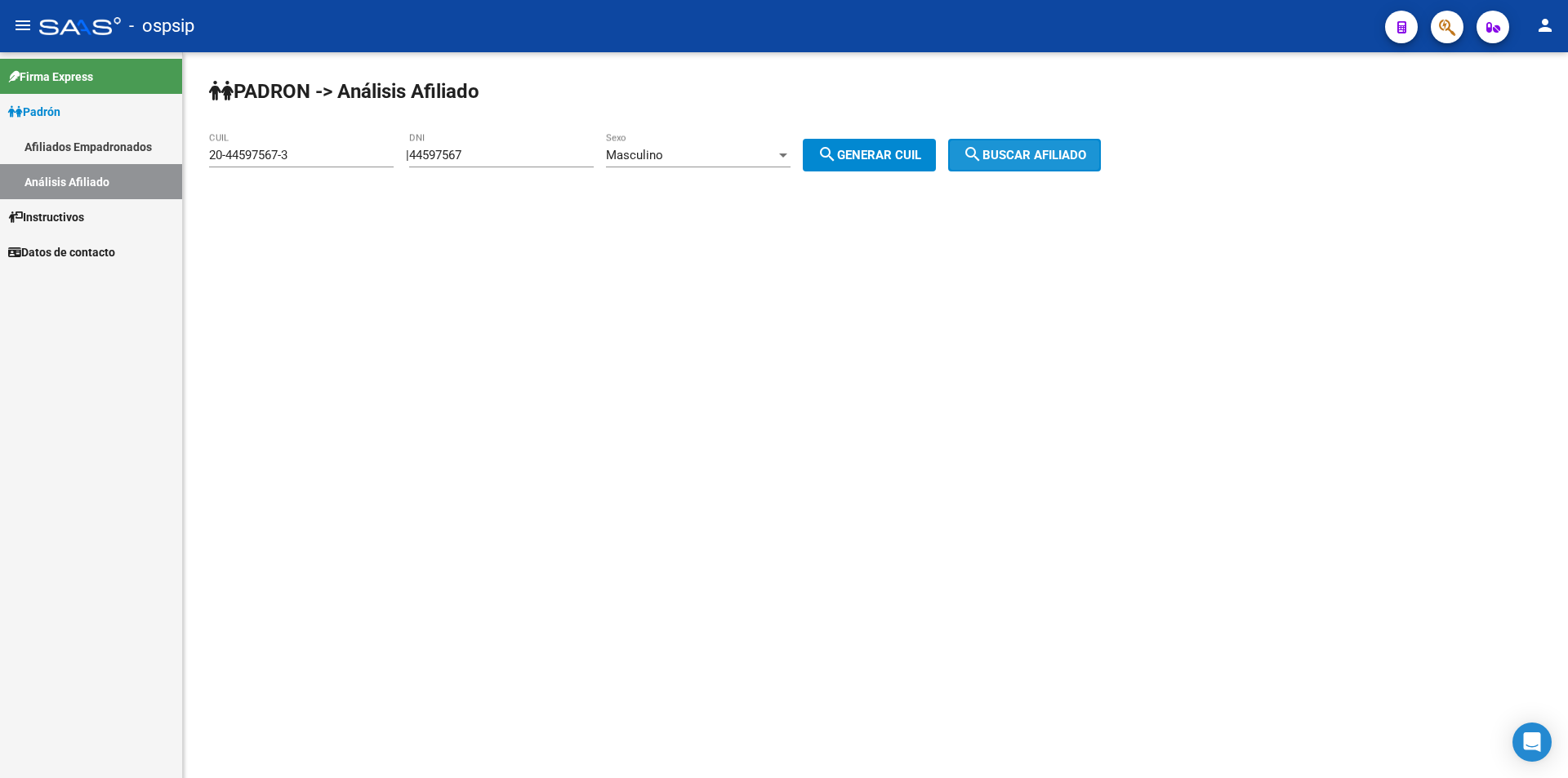
click at [1028, 150] on span "search Buscar afiliado" at bounding box center [1025, 155] width 124 height 15
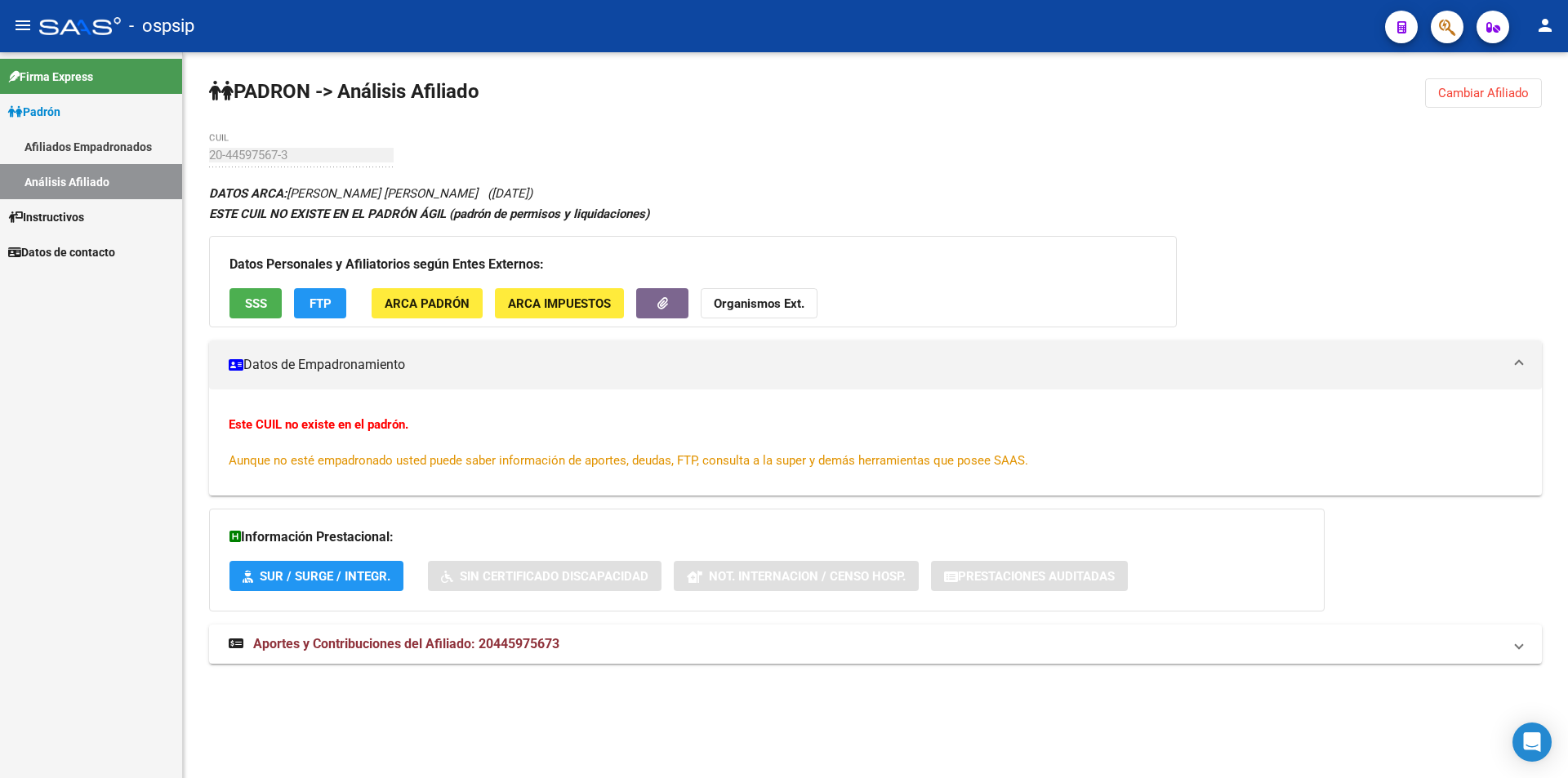
click at [261, 301] on span "SSS" at bounding box center [256, 304] width 22 height 15
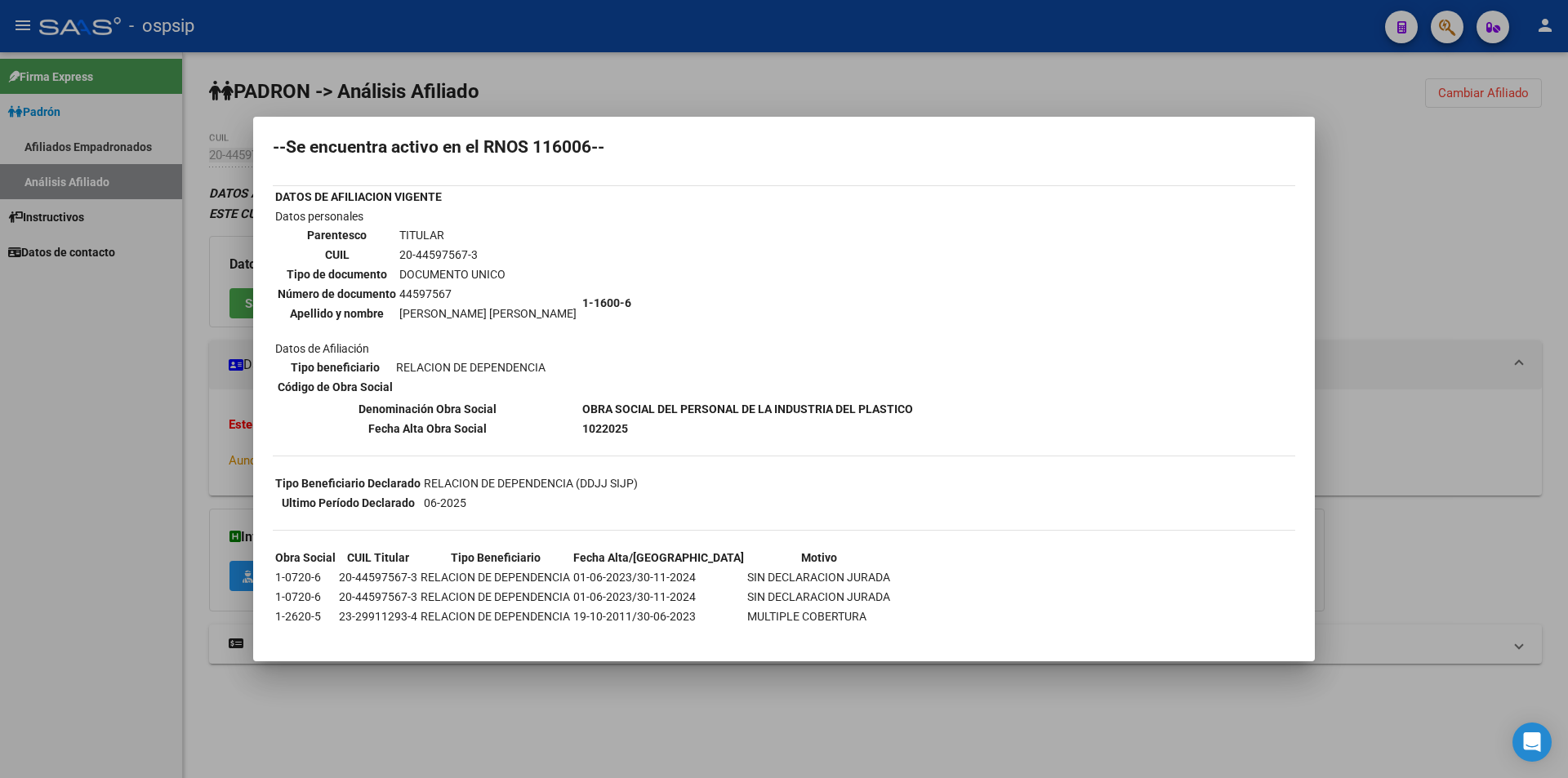
scroll to position [61, 0]
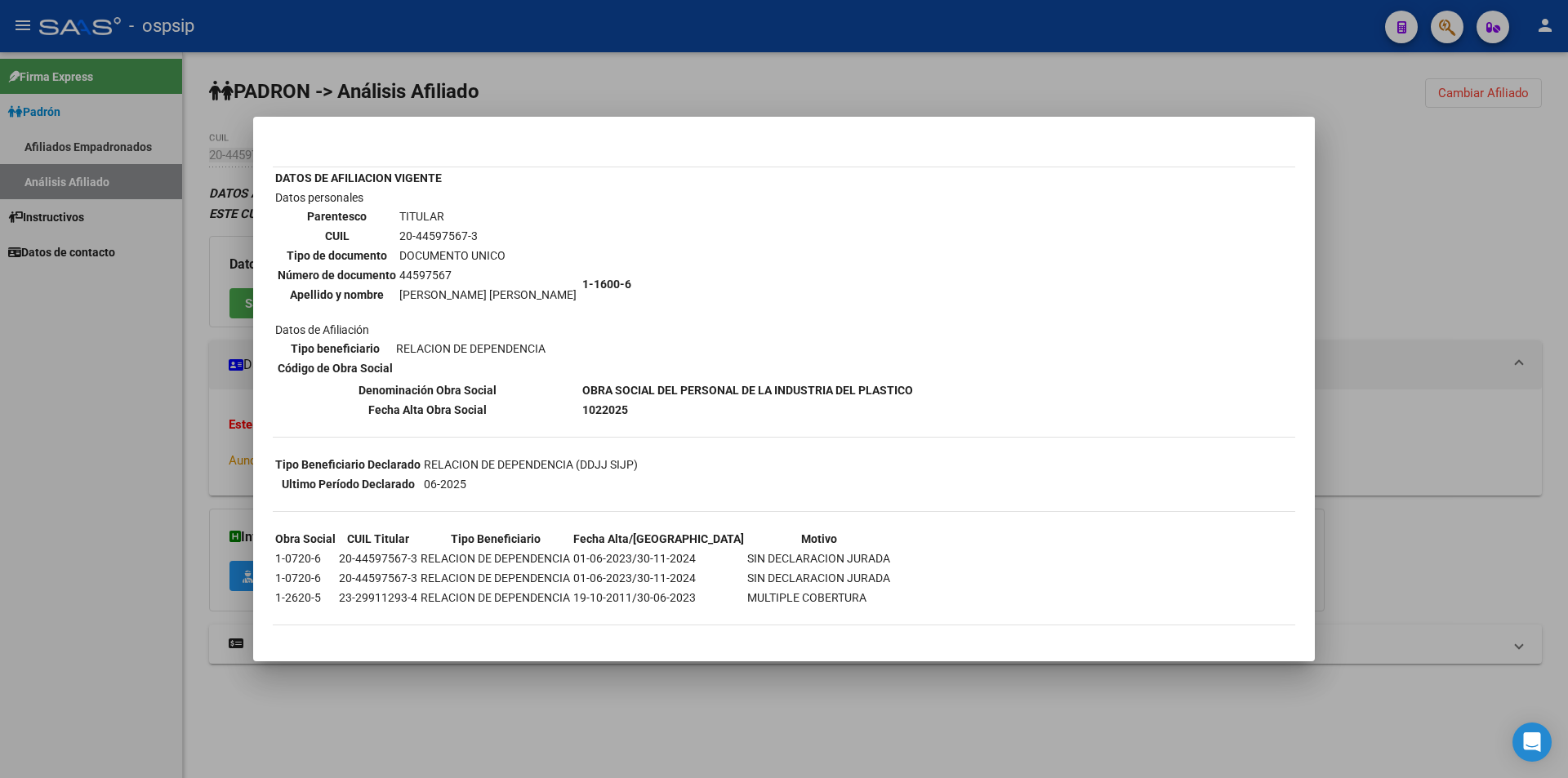
click at [351, 101] on div at bounding box center [784, 389] width 1568 height 778
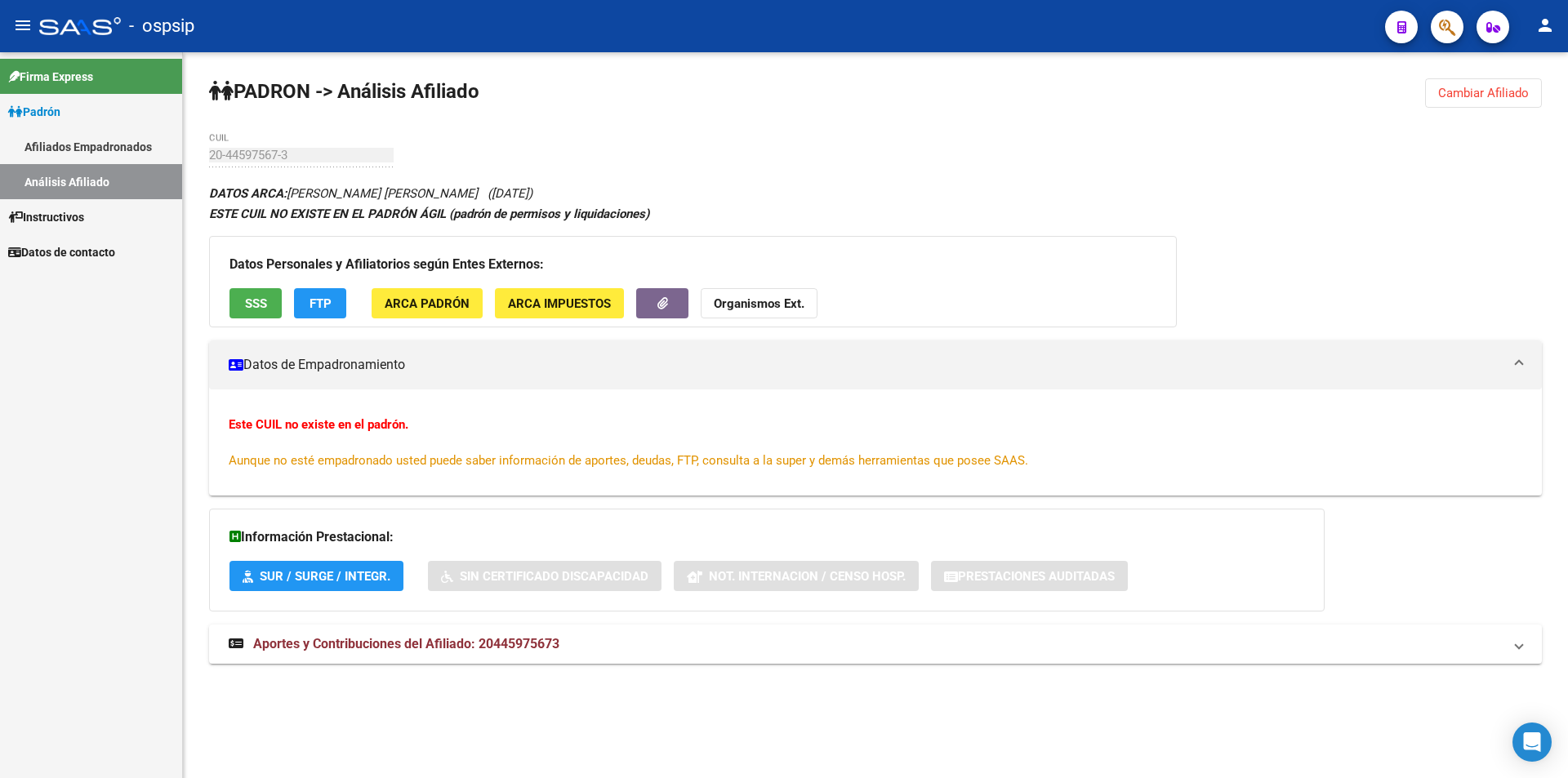
click at [106, 141] on link "Afiliados Empadronados" at bounding box center [91, 147] width 183 height 36
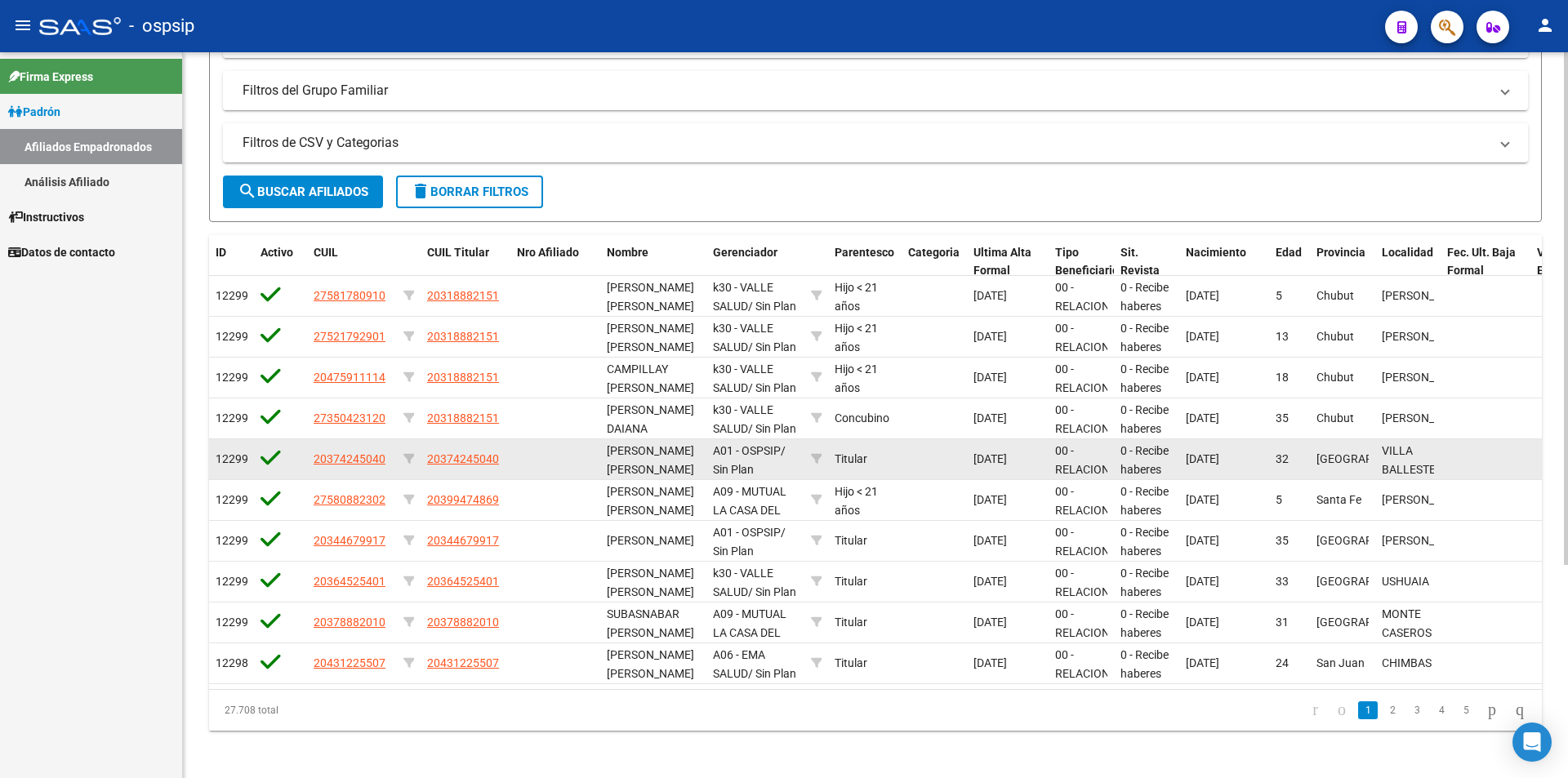
scroll to position [302, 0]
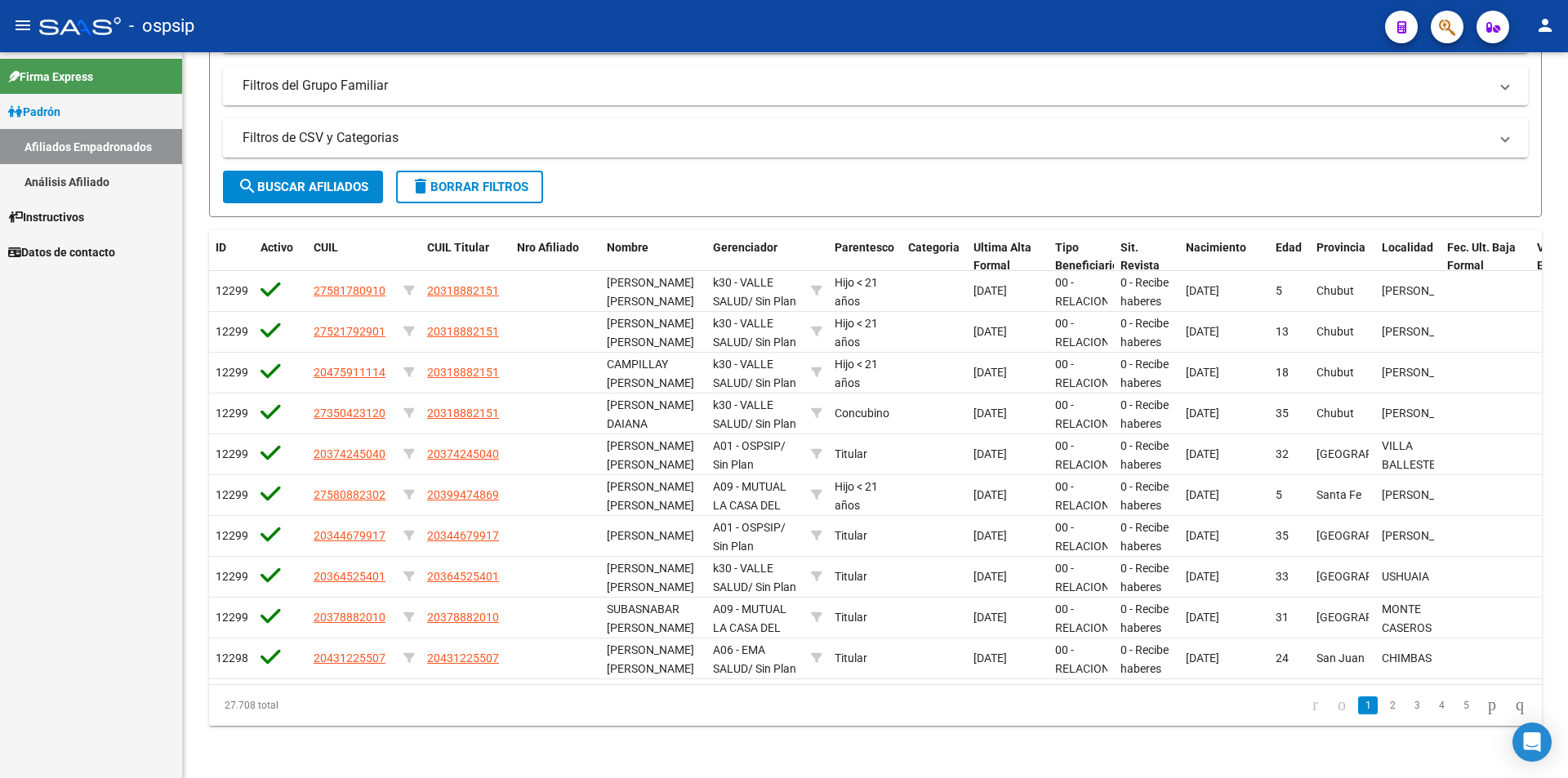
click at [64, 213] on span "Instructivos" at bounding box center [46, 216] width 76 height 18
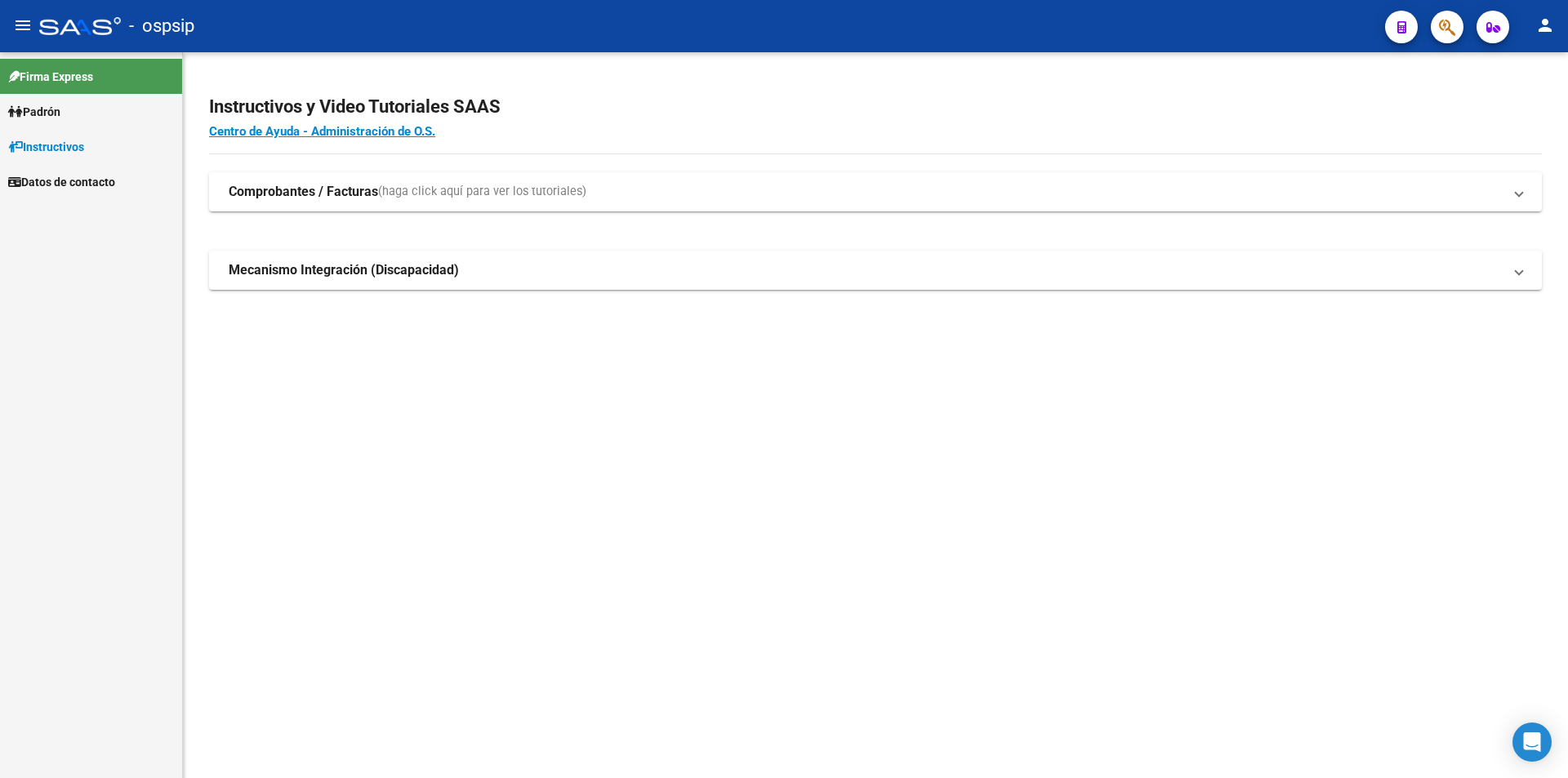
click at [58, 112] on span "Padrón" at bounding box center [35, 111] width 52 height 18
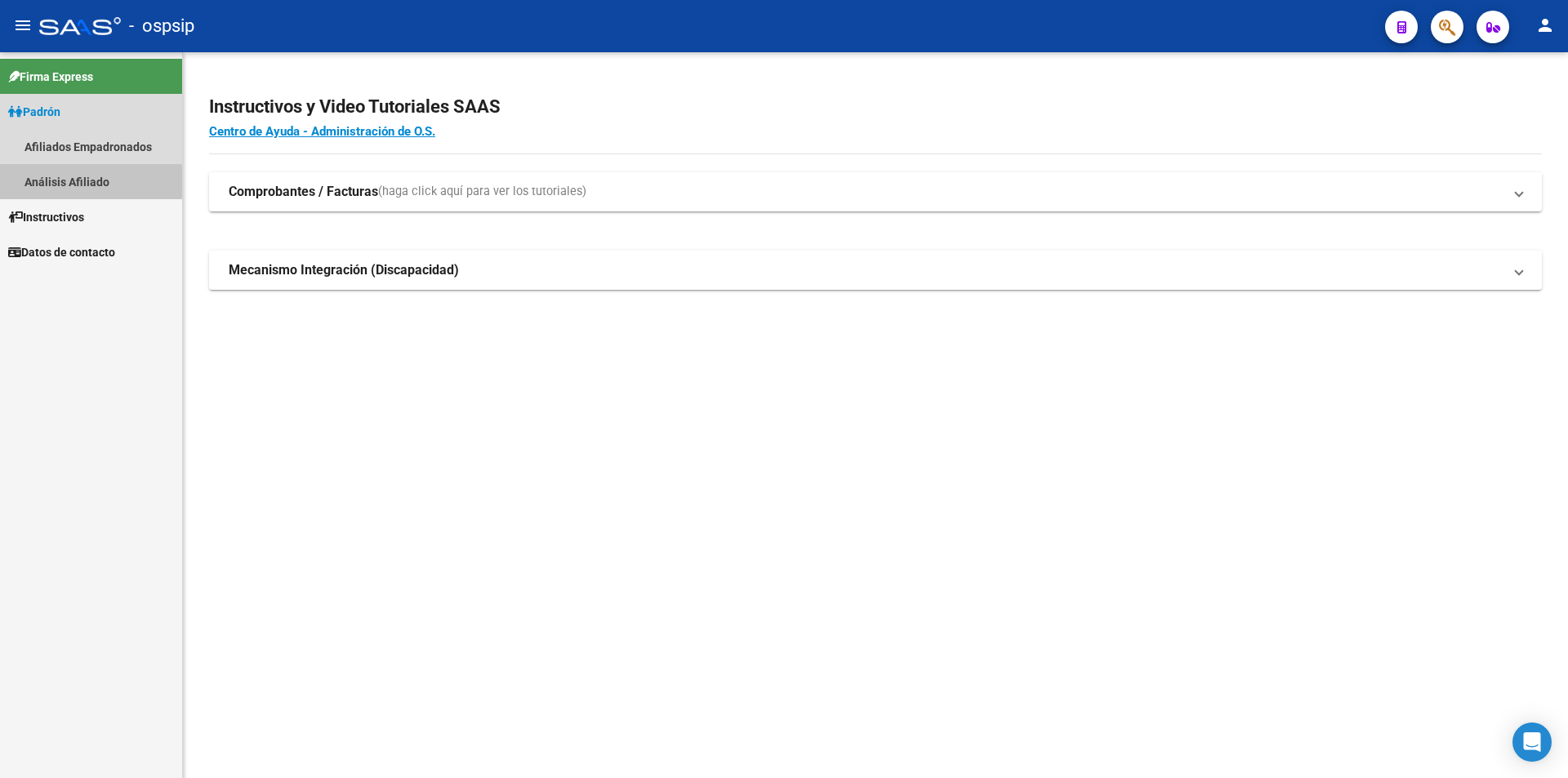
click at [37, 182] on link "Análisis Afiliado" at bounding box center [91, 182] width 183 height 36
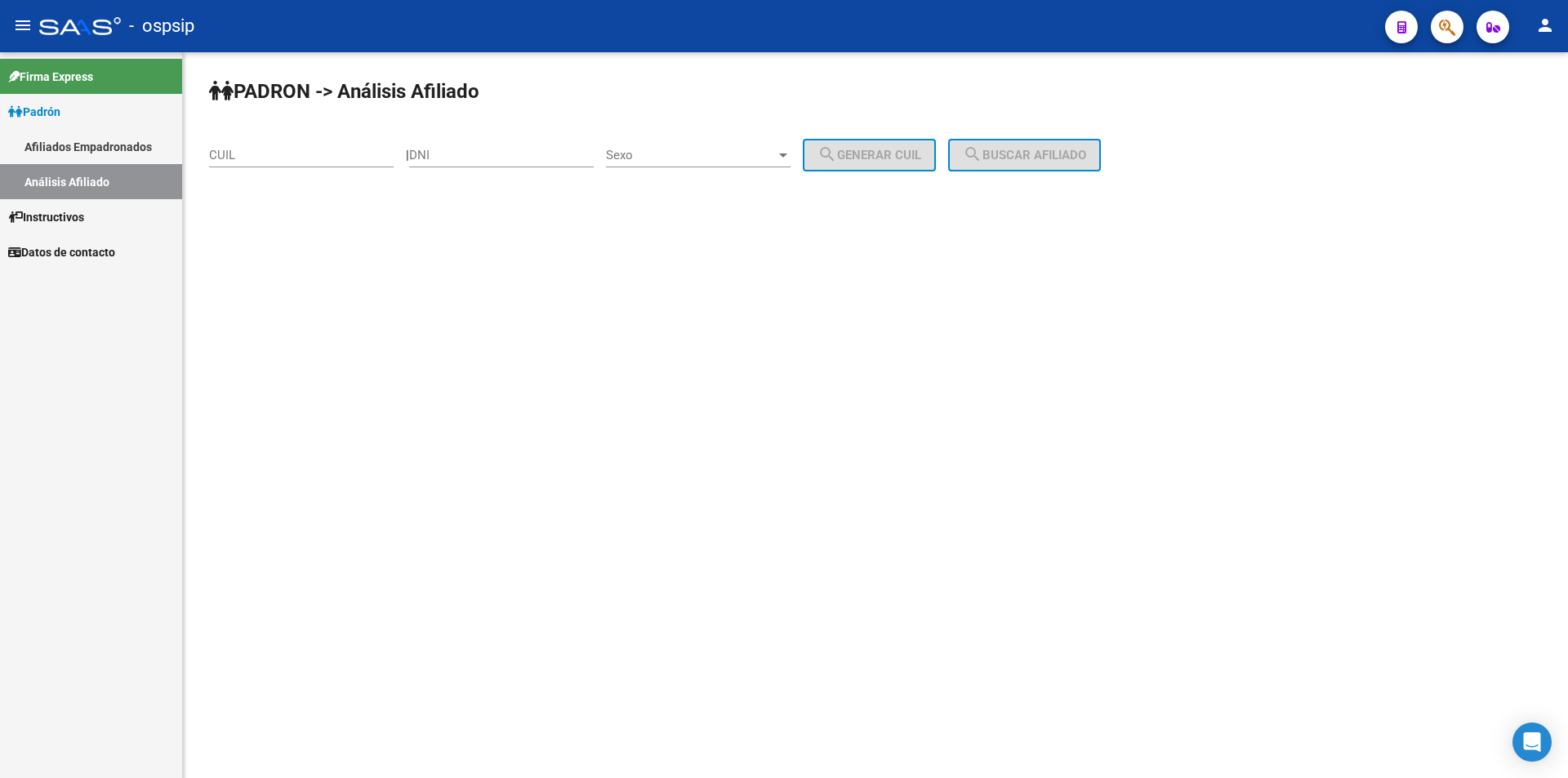
click at [66, 151] on link "Afiliados Empadronados" at bounding box center [91, 147] width 183 height 36
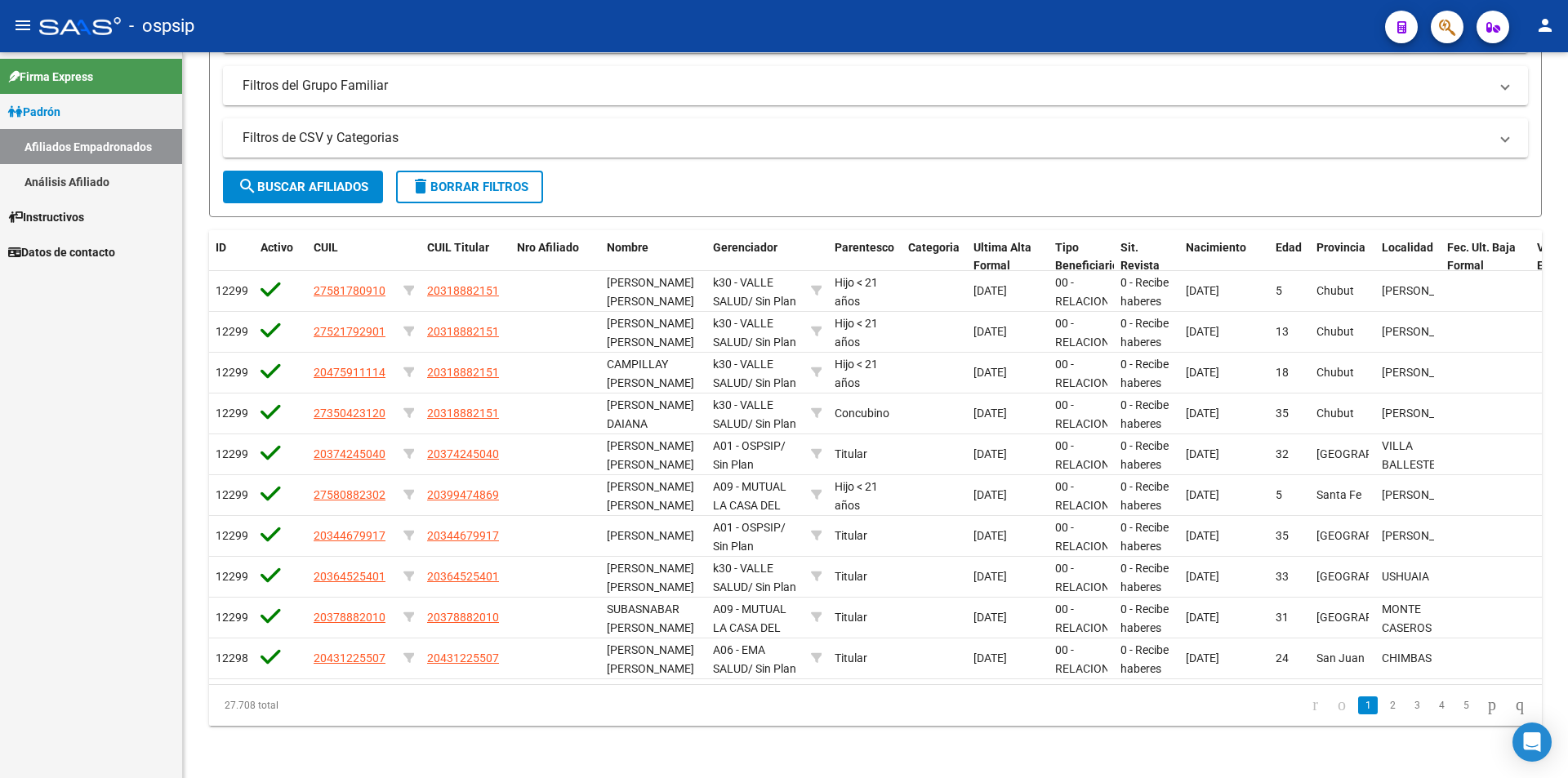
click at [78, 78] on span "Firma Express" at bounding box center [51, 76] width 85 height 18
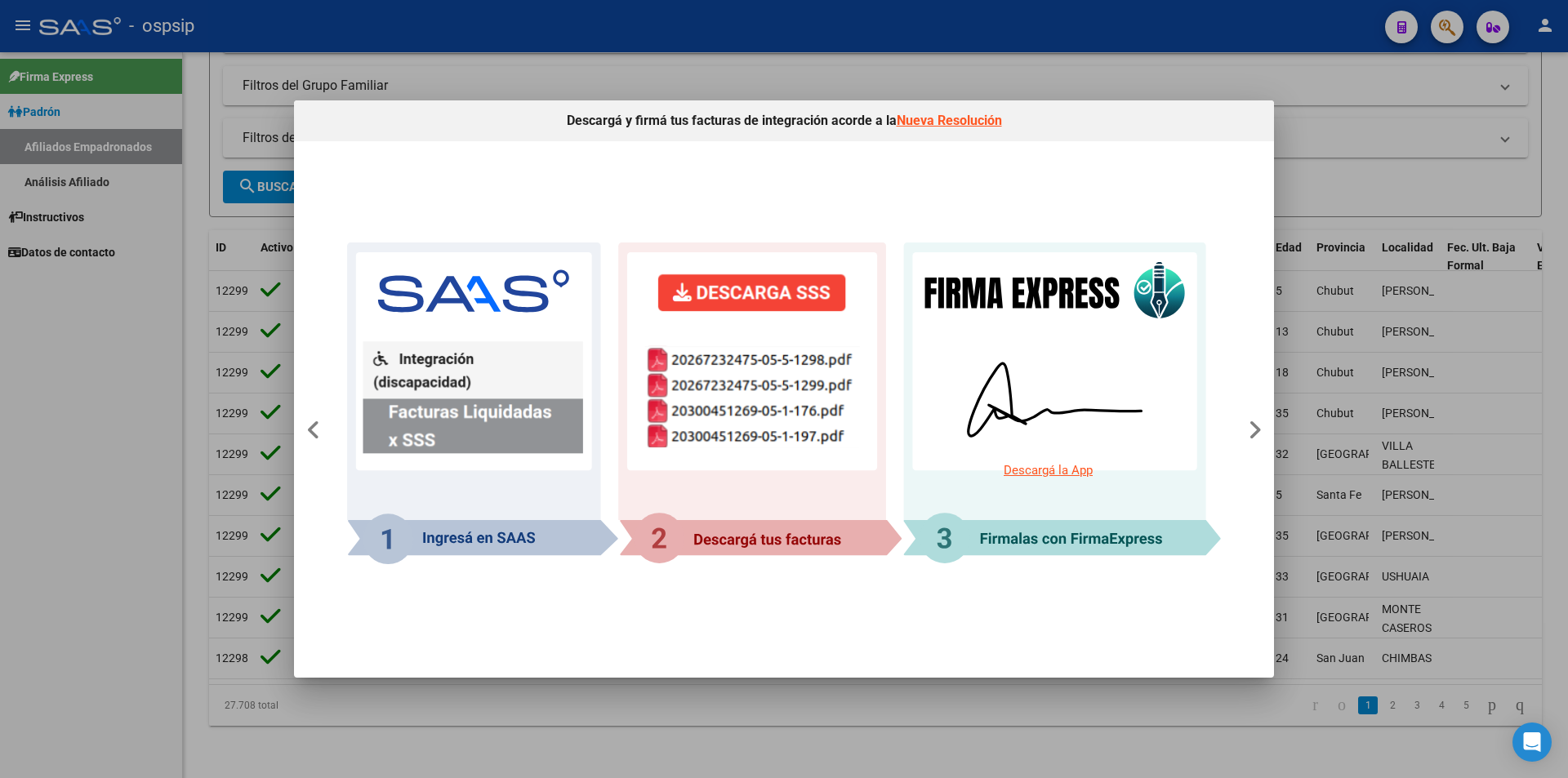
click at [133, 355] on div at bounding box center [784, 389] width 1568 height 778
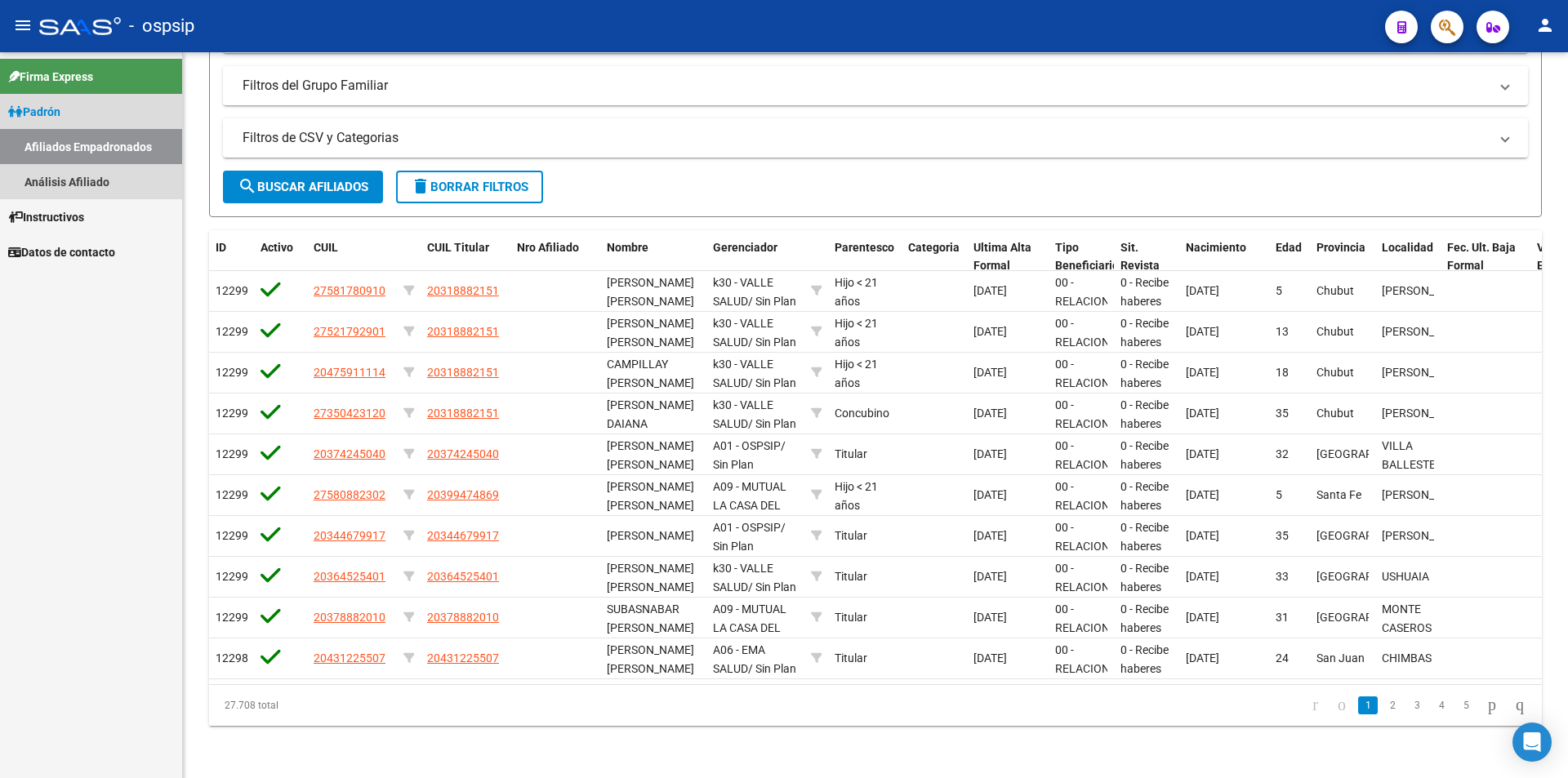
click at [61, 103] on span "Padrón" at bounding box center [35, 111] width 52 height 18
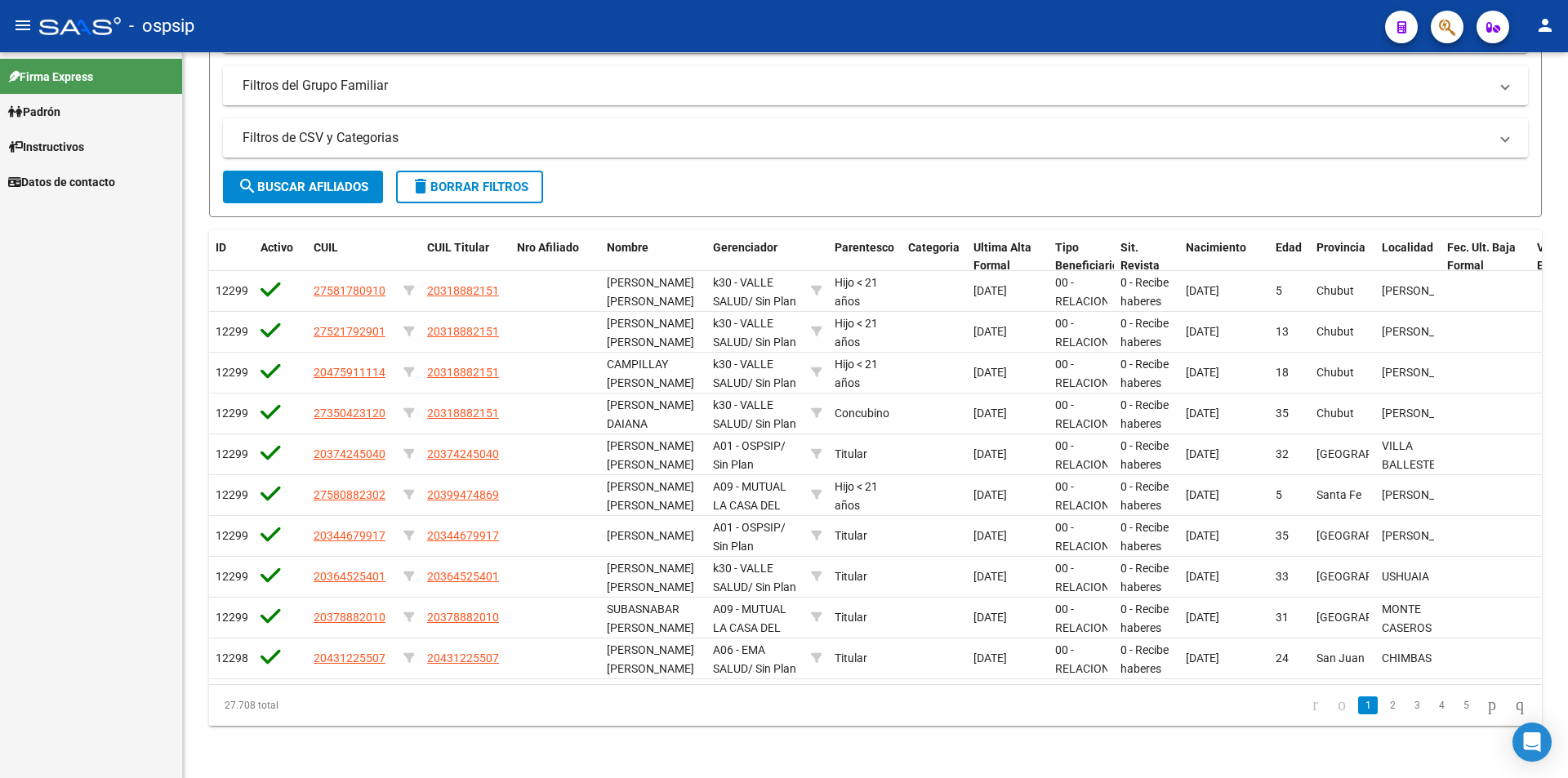
click at [61, 125] on link "Padrón" at bounding box center [91, 111] width 183 height 36
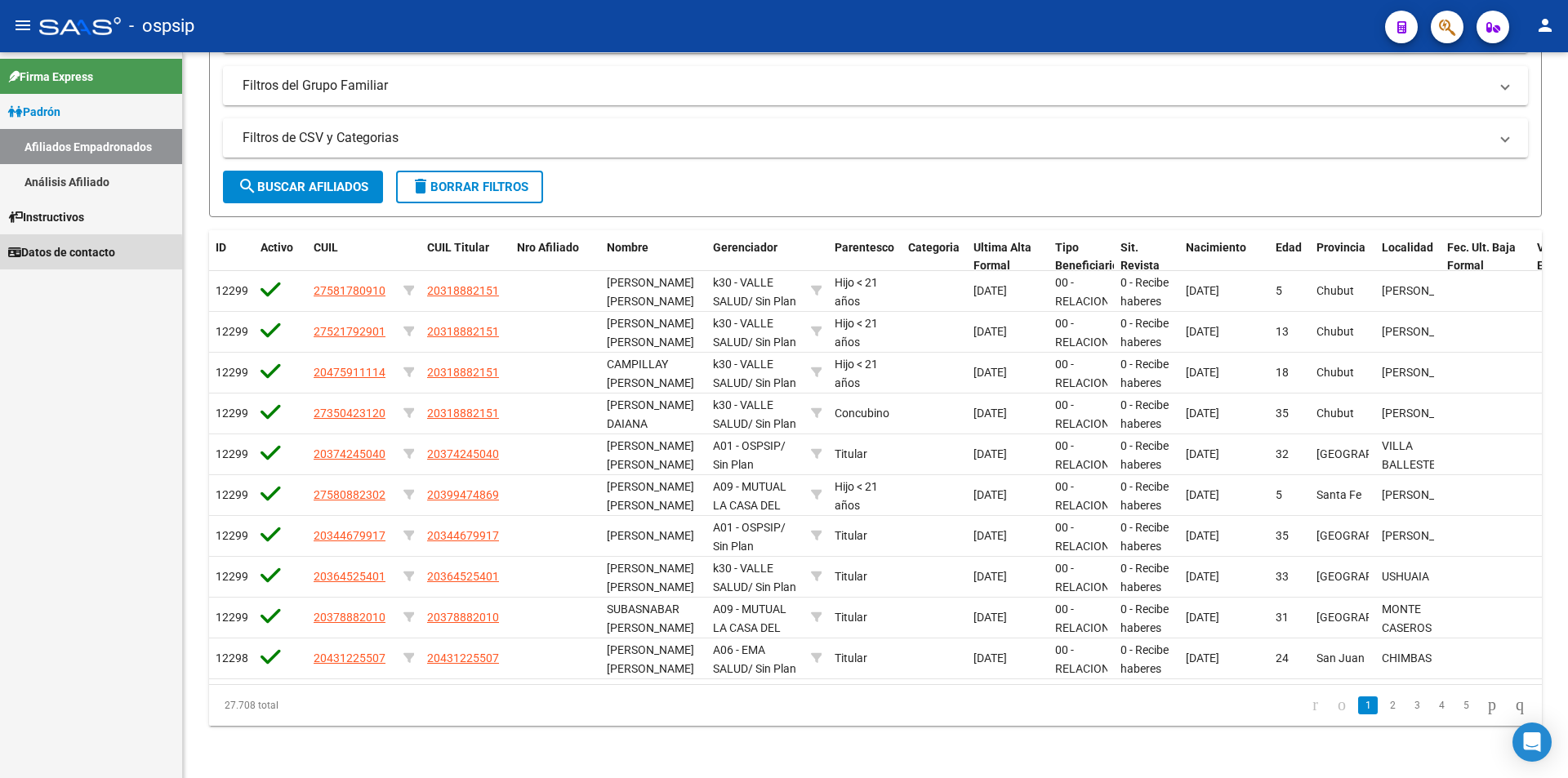
click at [66, 256] on span "Datos de contacto" at bounding box center [62, 252] width 107 height 18
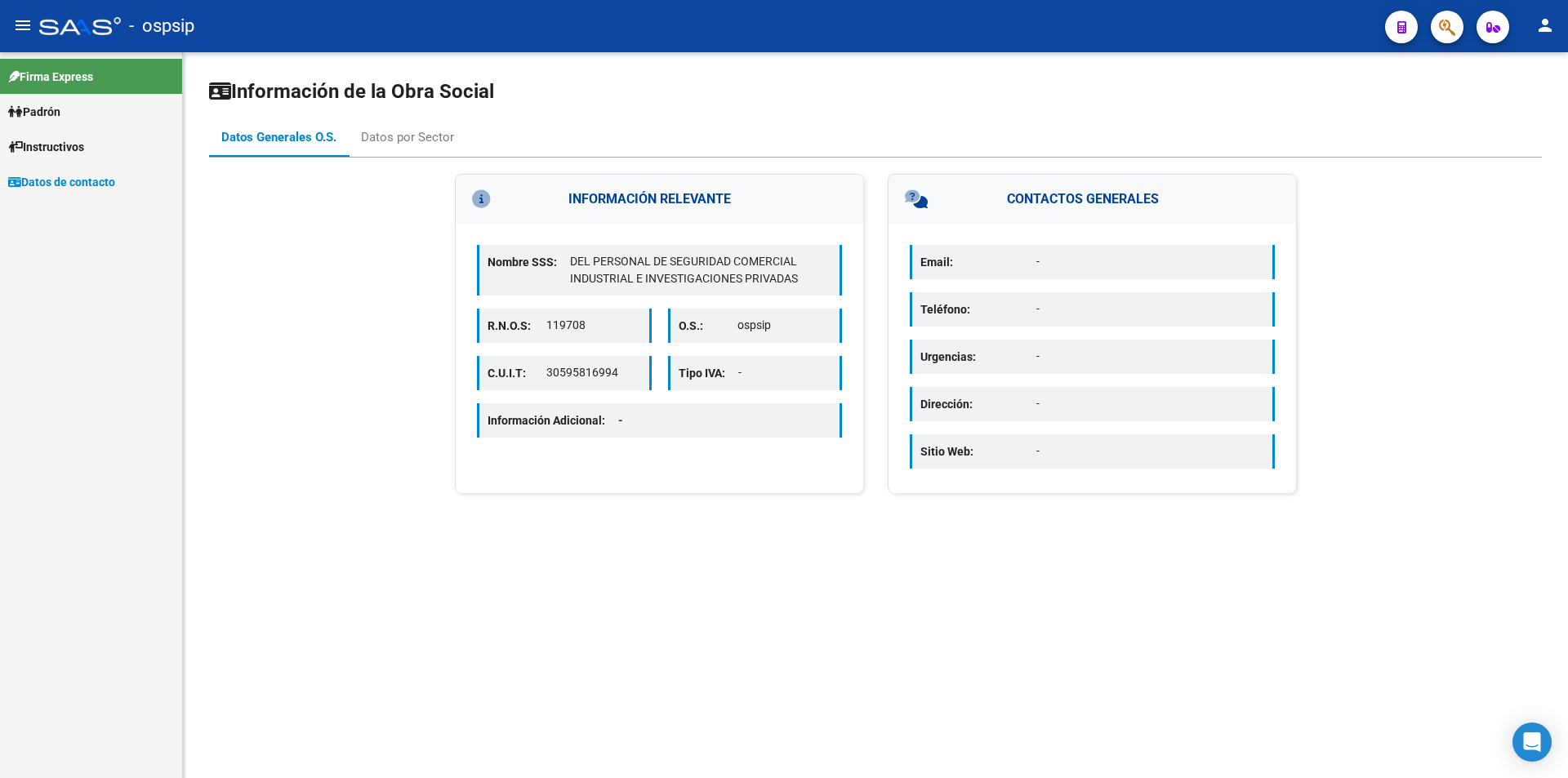
click at [56, 150] on span "Instructivos" at bounding box center [46, 146] width 76 height 18
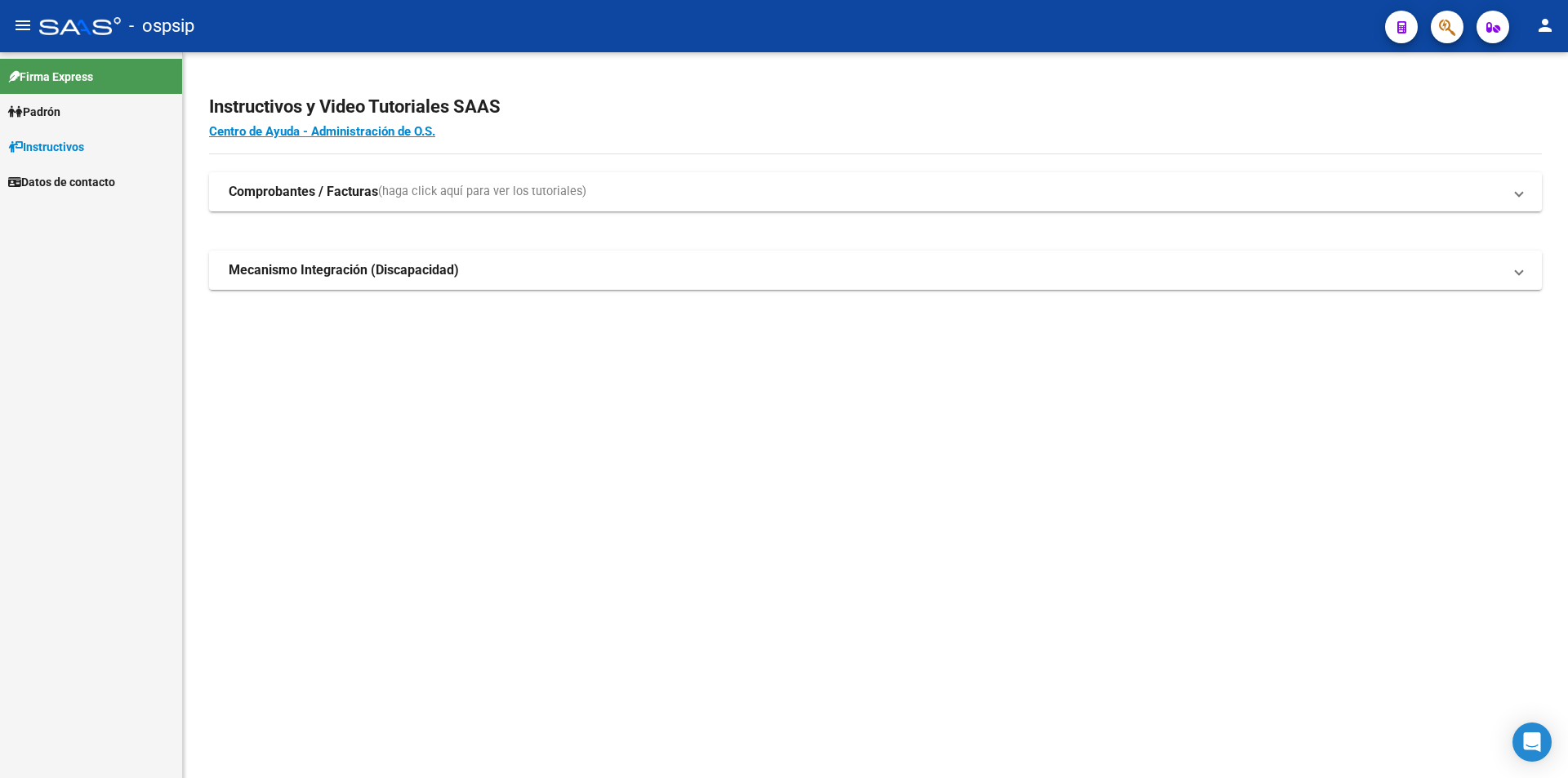
click at [50, 110] on span "Padrón" at bounding box center [35, 111] width 52 height 18
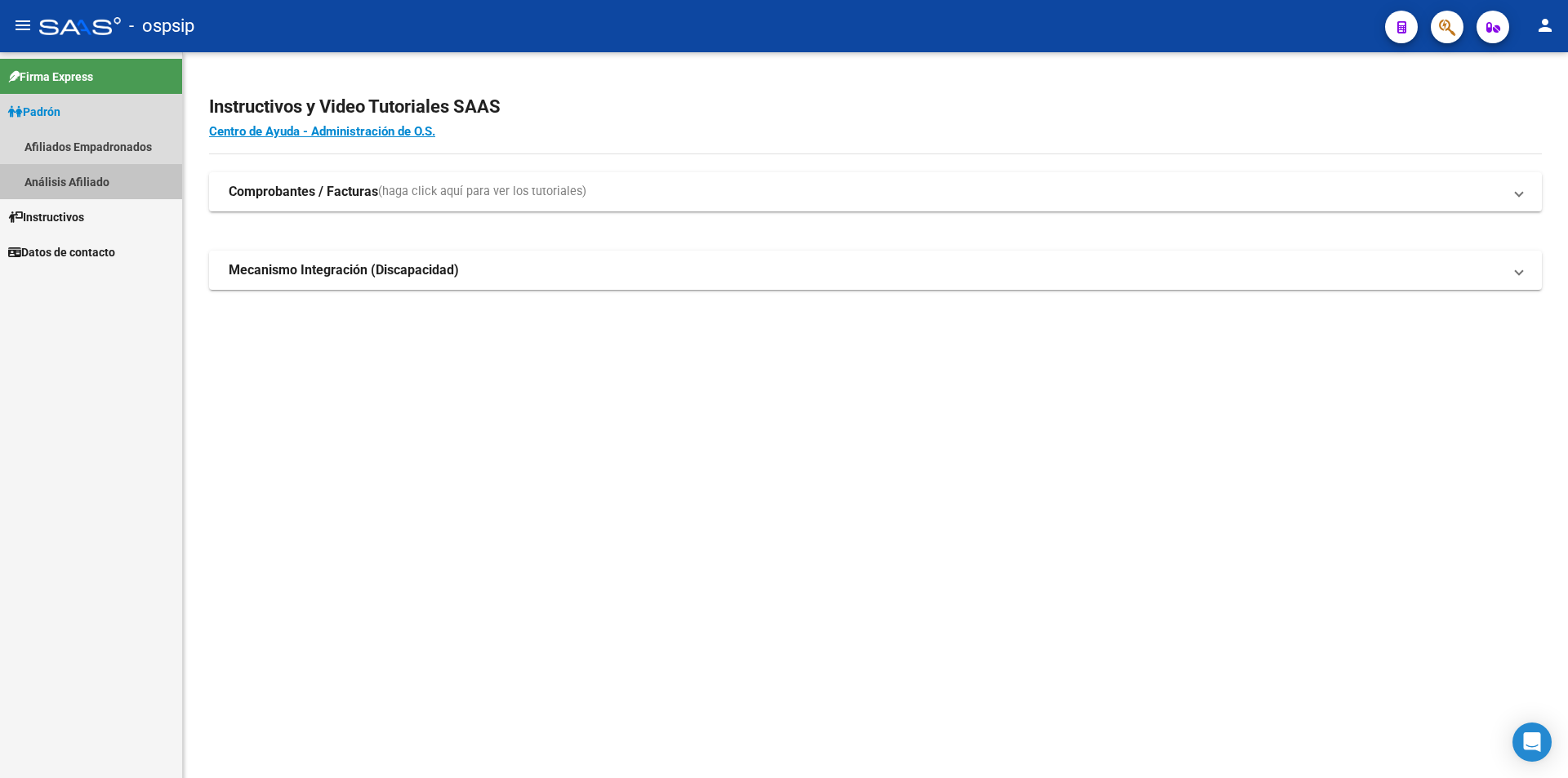
click at [57, 175] on link "Análisis Afiliado" at bounding box center [91, 182] width 183 height 36
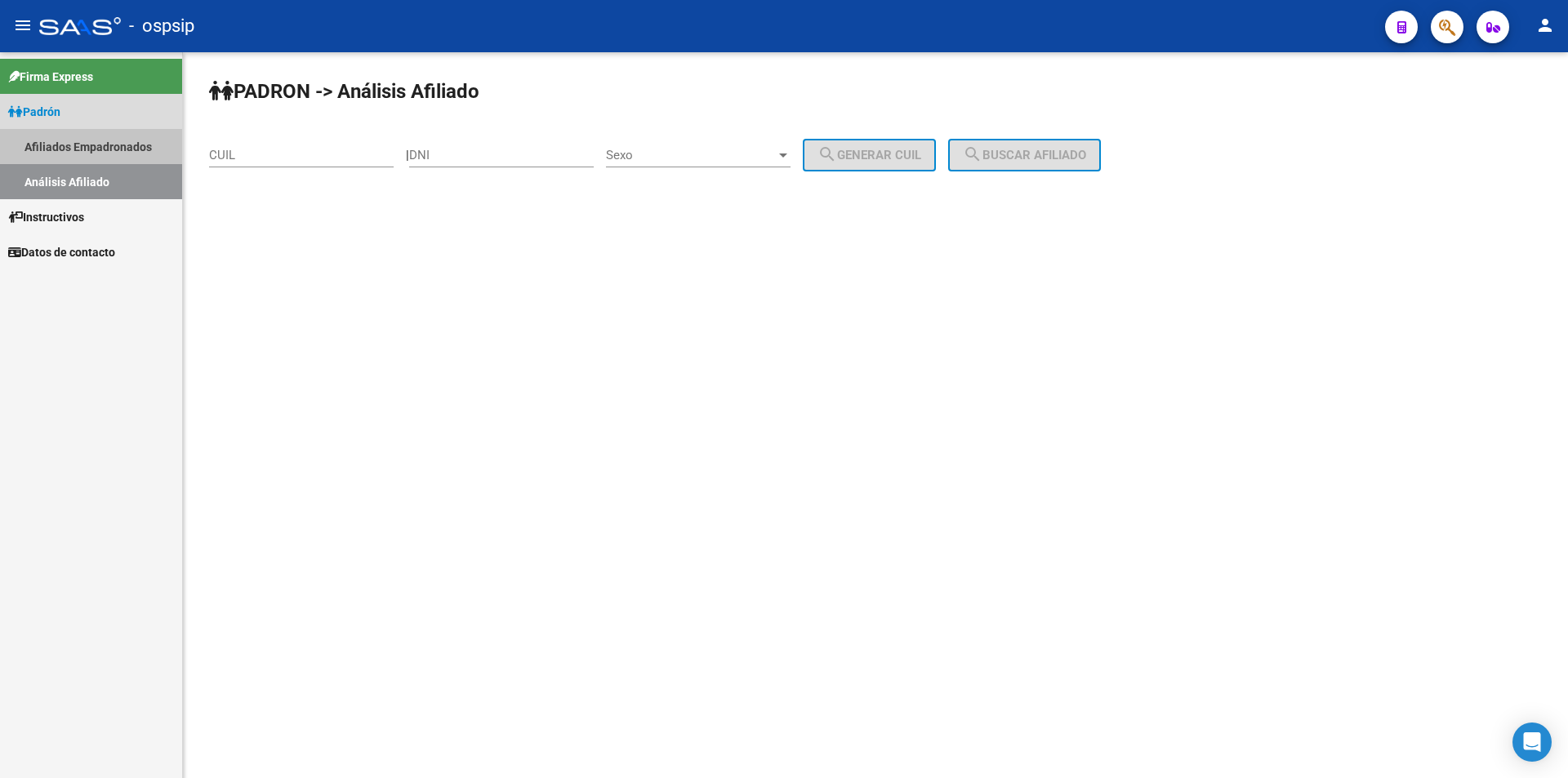
click at [93, 143] on link "Afiliados Empadronados" at bounding box center [91, 147] width 183 height 36
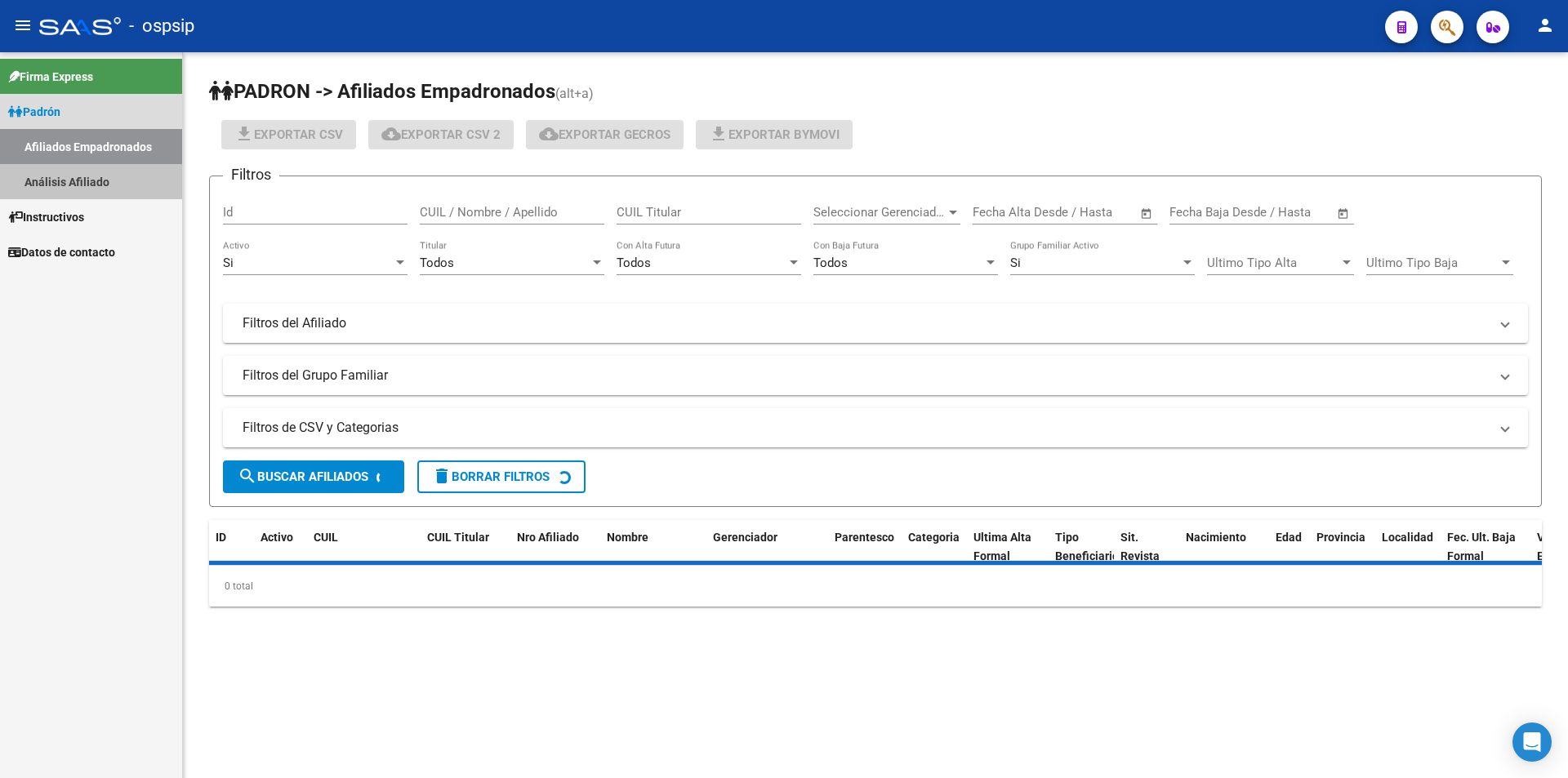
click at [94, 164] on link "Análisis Afiliado" at bounding box center [91, 182] width 183 height 36
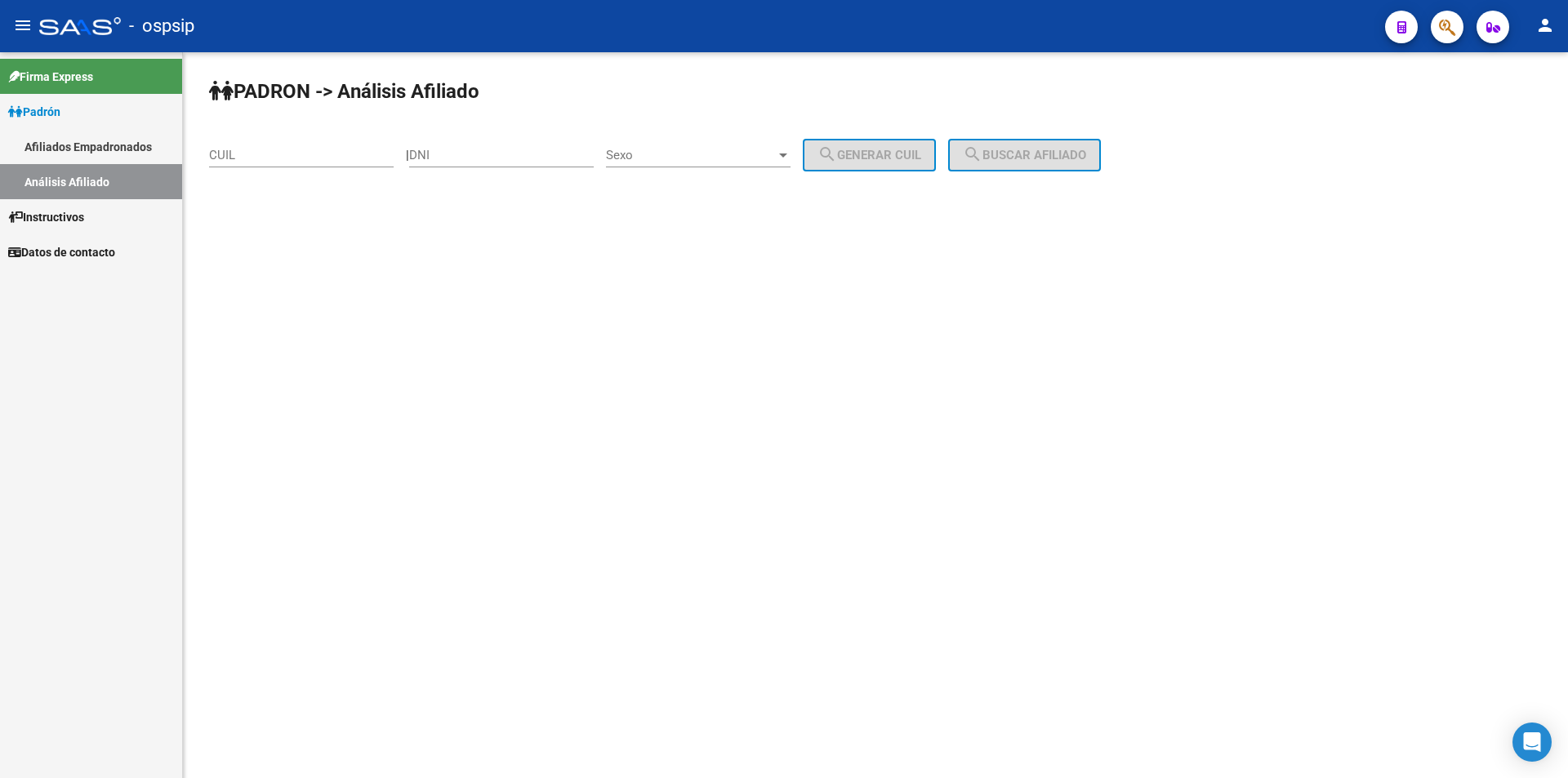
click at [296, 160] on input "CUIL" at bounding box center [300, 155] width 184 height 15
paste input "27-22577533-3"
type input "27-22577533-3"
click at [1085, 163] on button "search Buscar afiliado" at bounding box center [1024, 154] width 153 height 33
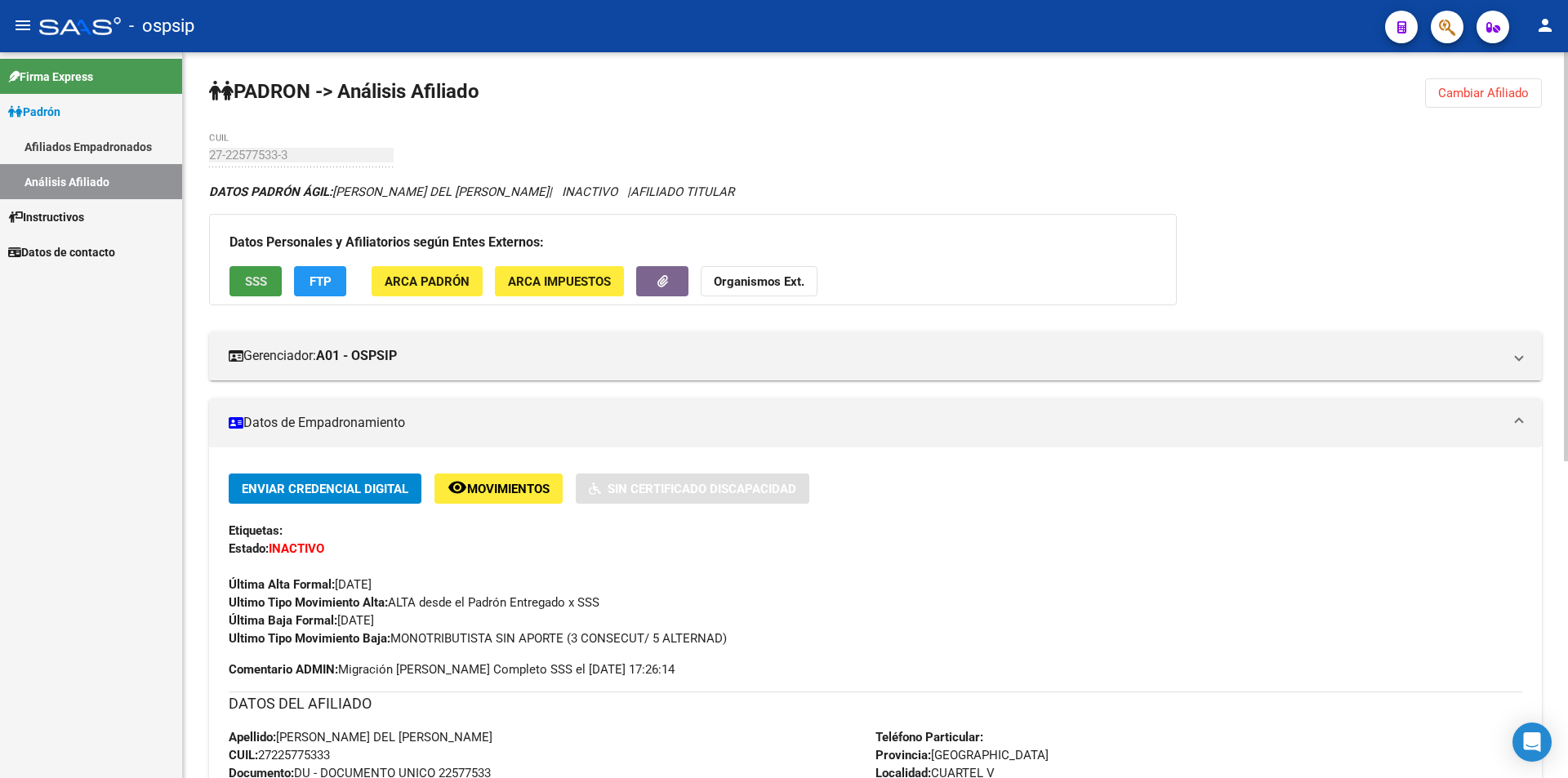
click at [235, 280] on button "SSS" at bounding box center [256, 281] width 52 height 30
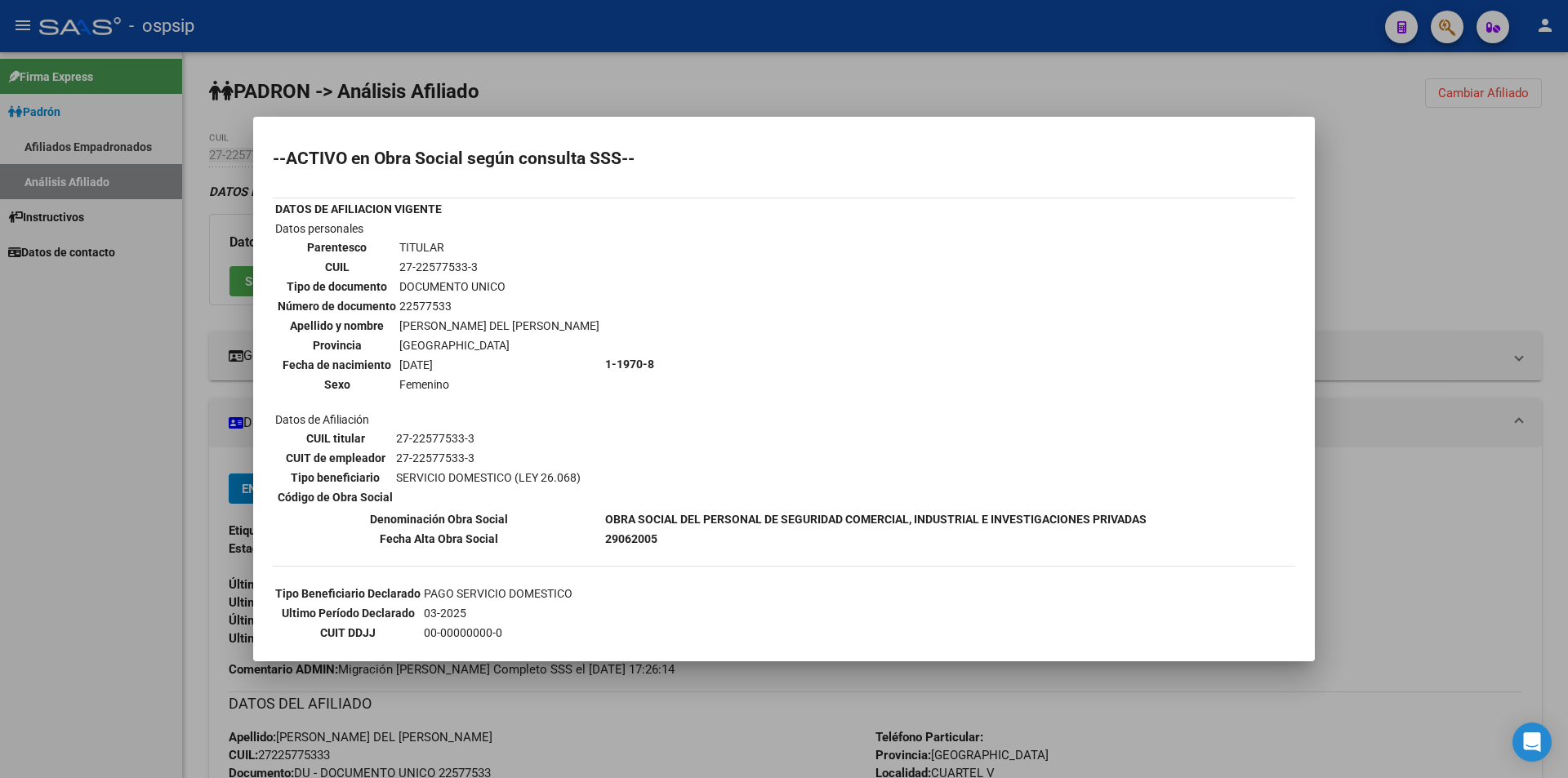
click at [894, 51] on div at bounding box center [784, 389] width 1568 height 778
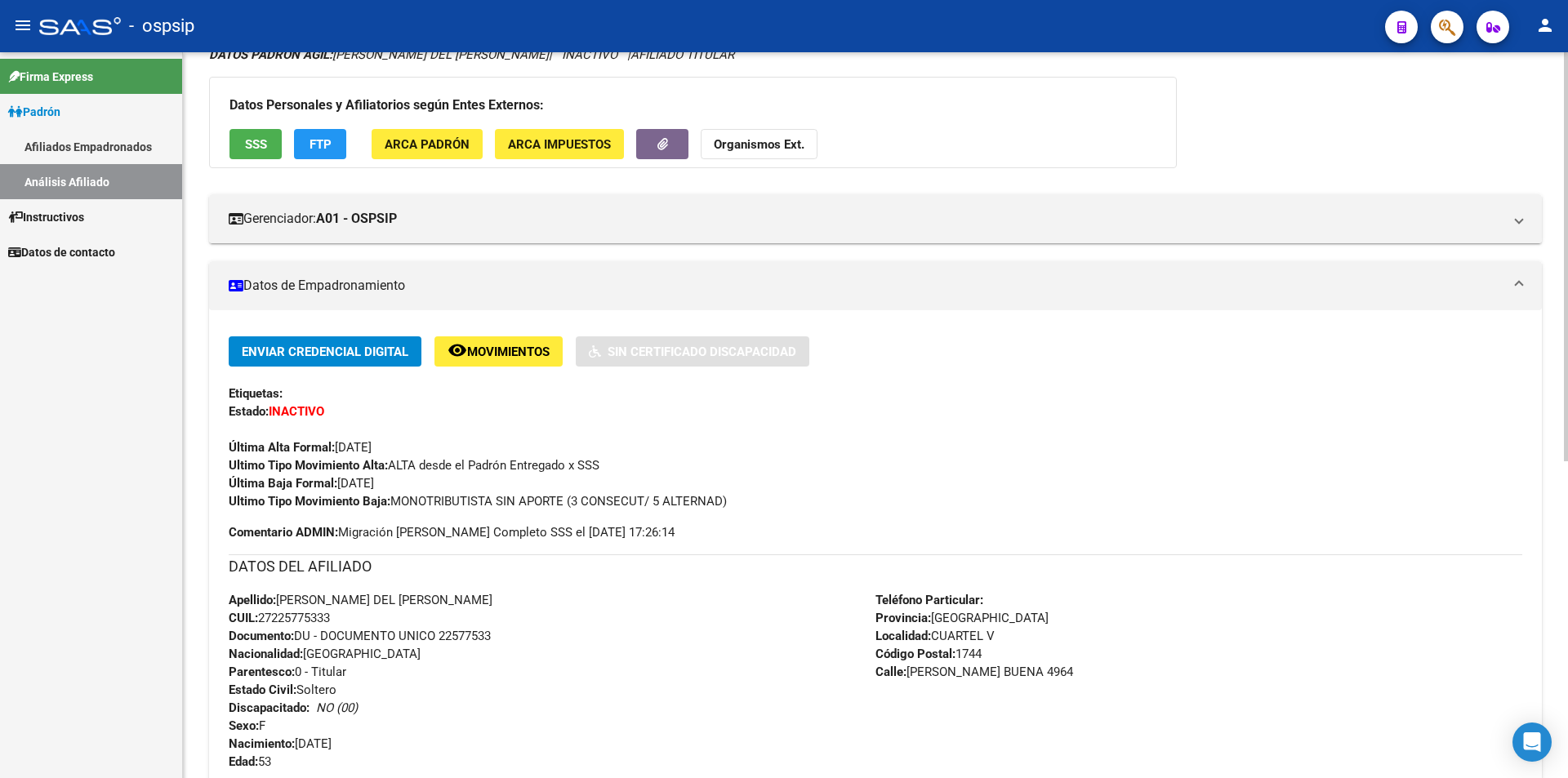
scroll to position [163, 0]
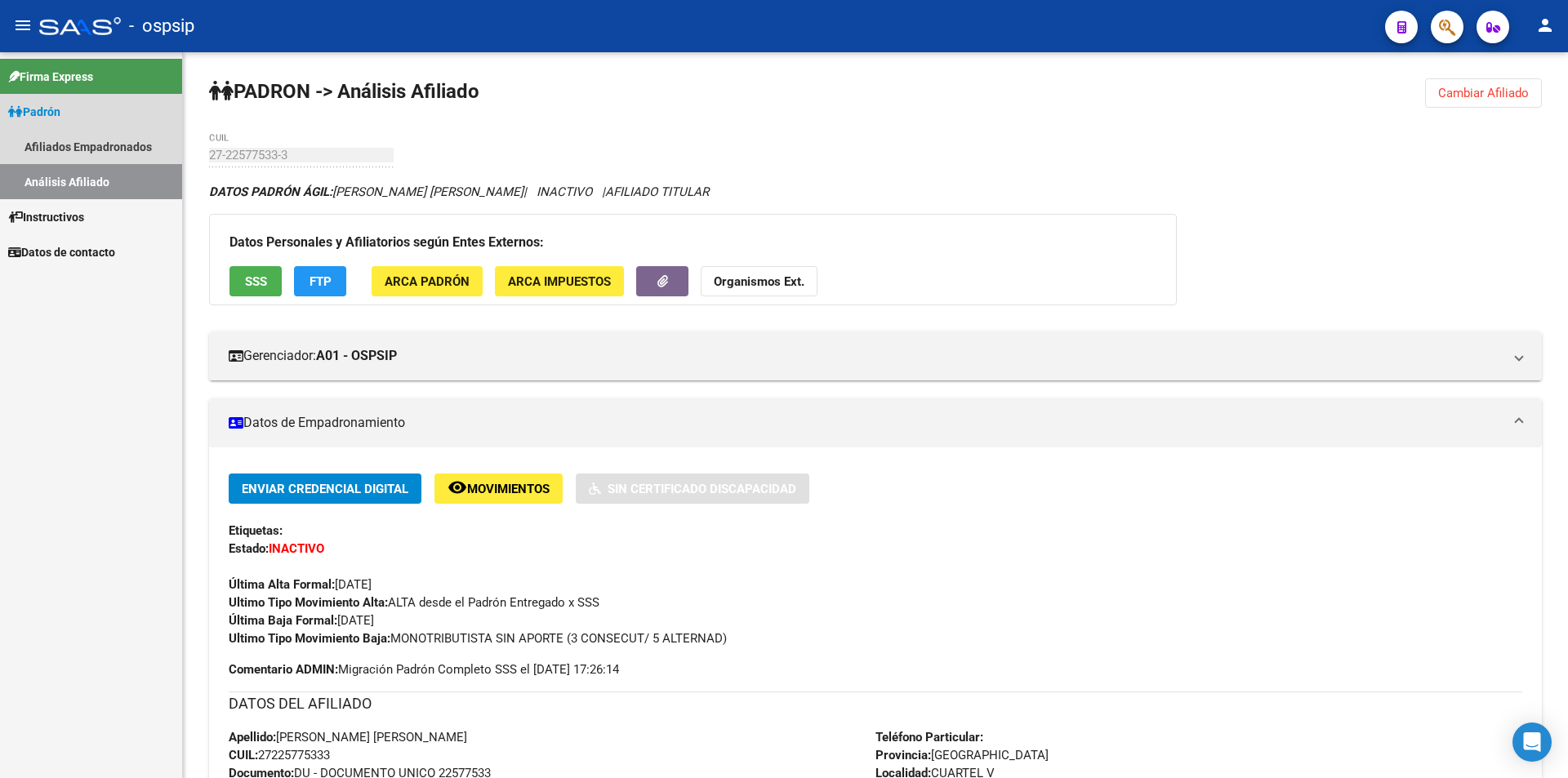
click at [86, 184] on link "Análisis Afiliado" at bounding box center [91, 182] width 183 height 36
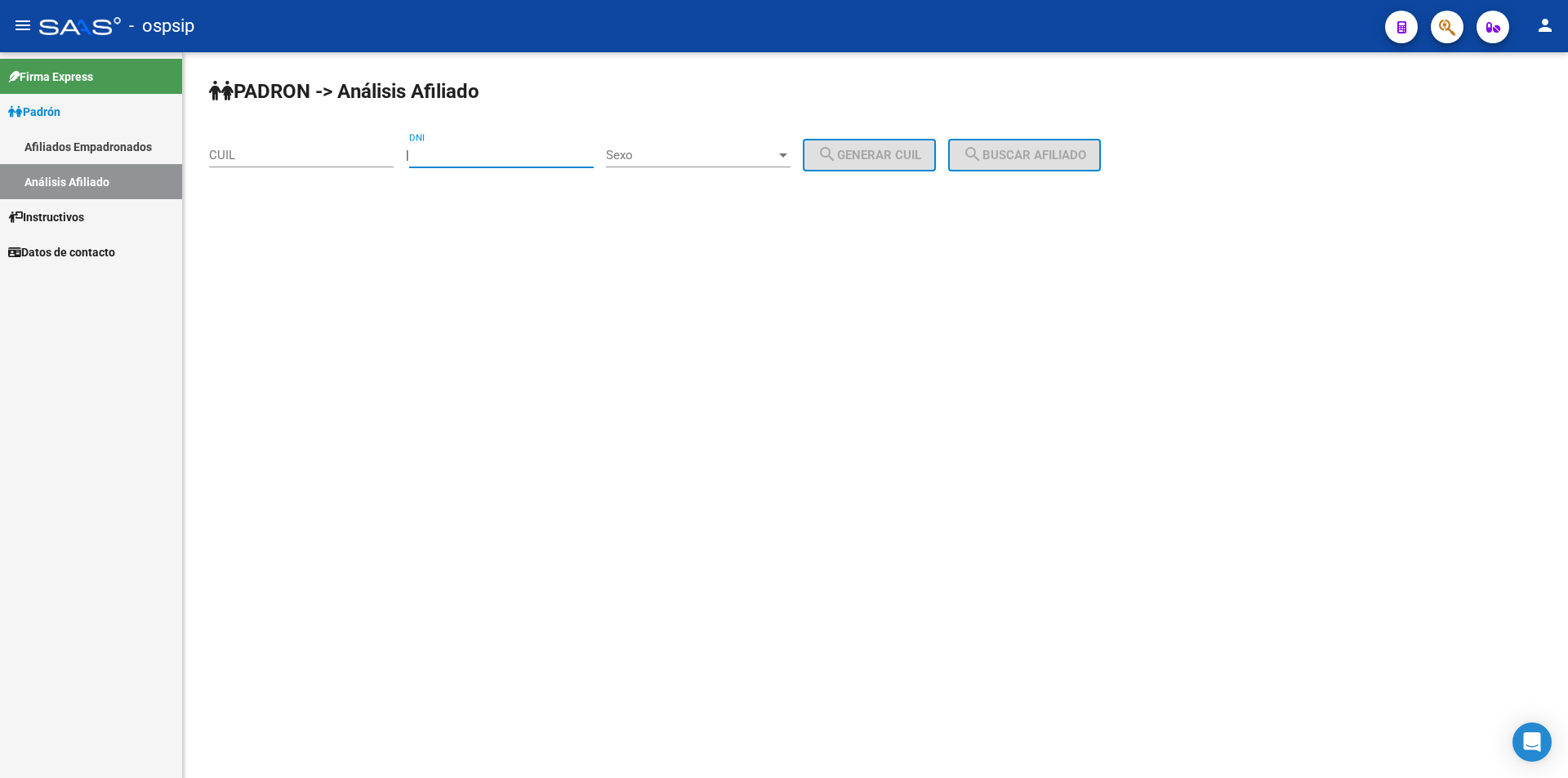
click at [542, 152] on input "DNI" at bounding box center [501, 155] width 184 height 15
paste input "42655402"
type input "42655402"
click at [670, 157] on span "Sexo" at bounding box center [690, 155] width 169 height 15
click at [691, 155] on span "Masculino" at bounding box center [716, 155] width 184 height 37
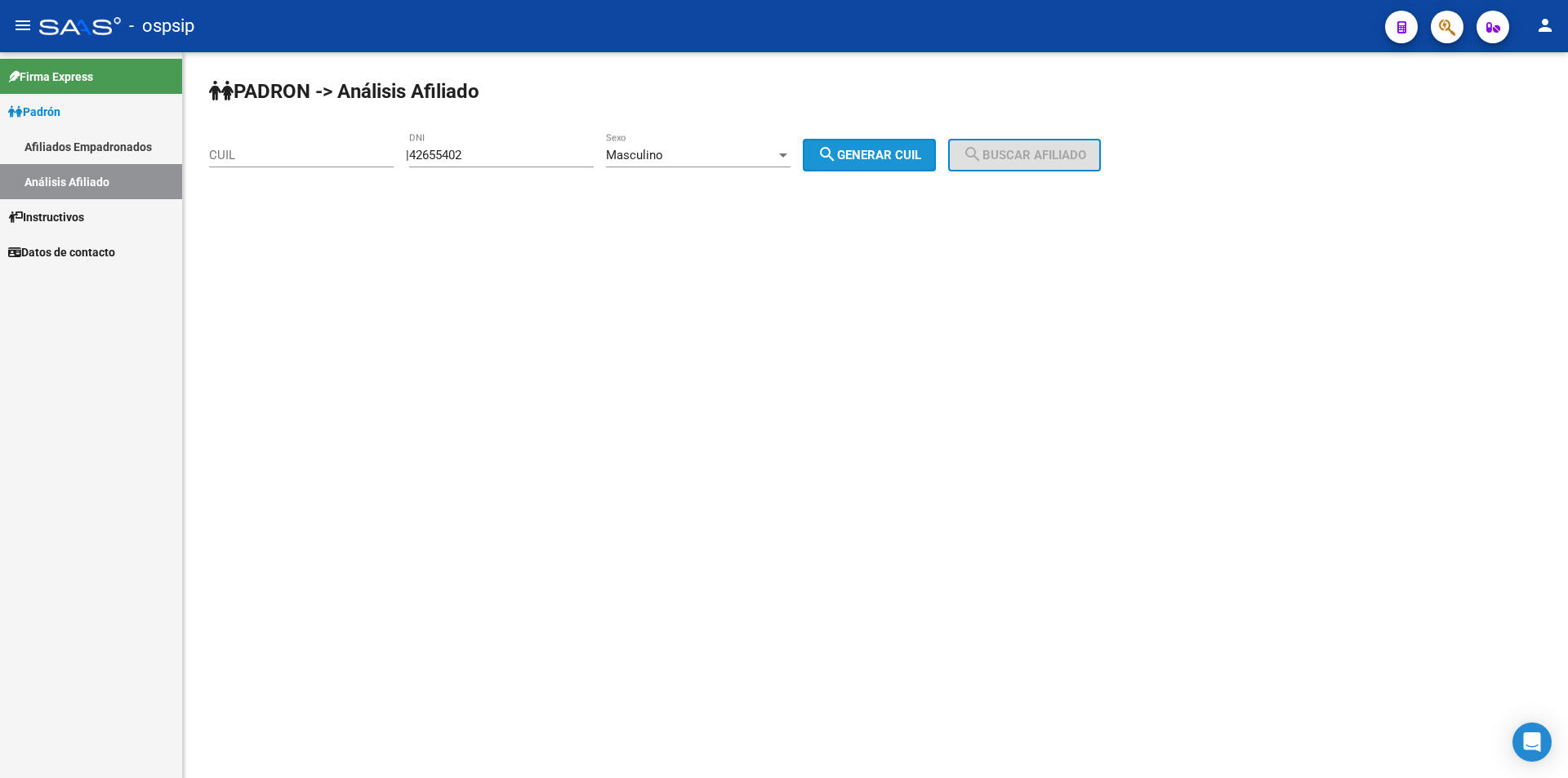
click at [921, 151] on span "search Generar CUIL" at bounding box center [869, 155] width 104 height 15
type input "20-42655402-0"
click at [1030, 152] on span "search Buscar afiliado" at bounding box center [1025, 155] width 124 height 15
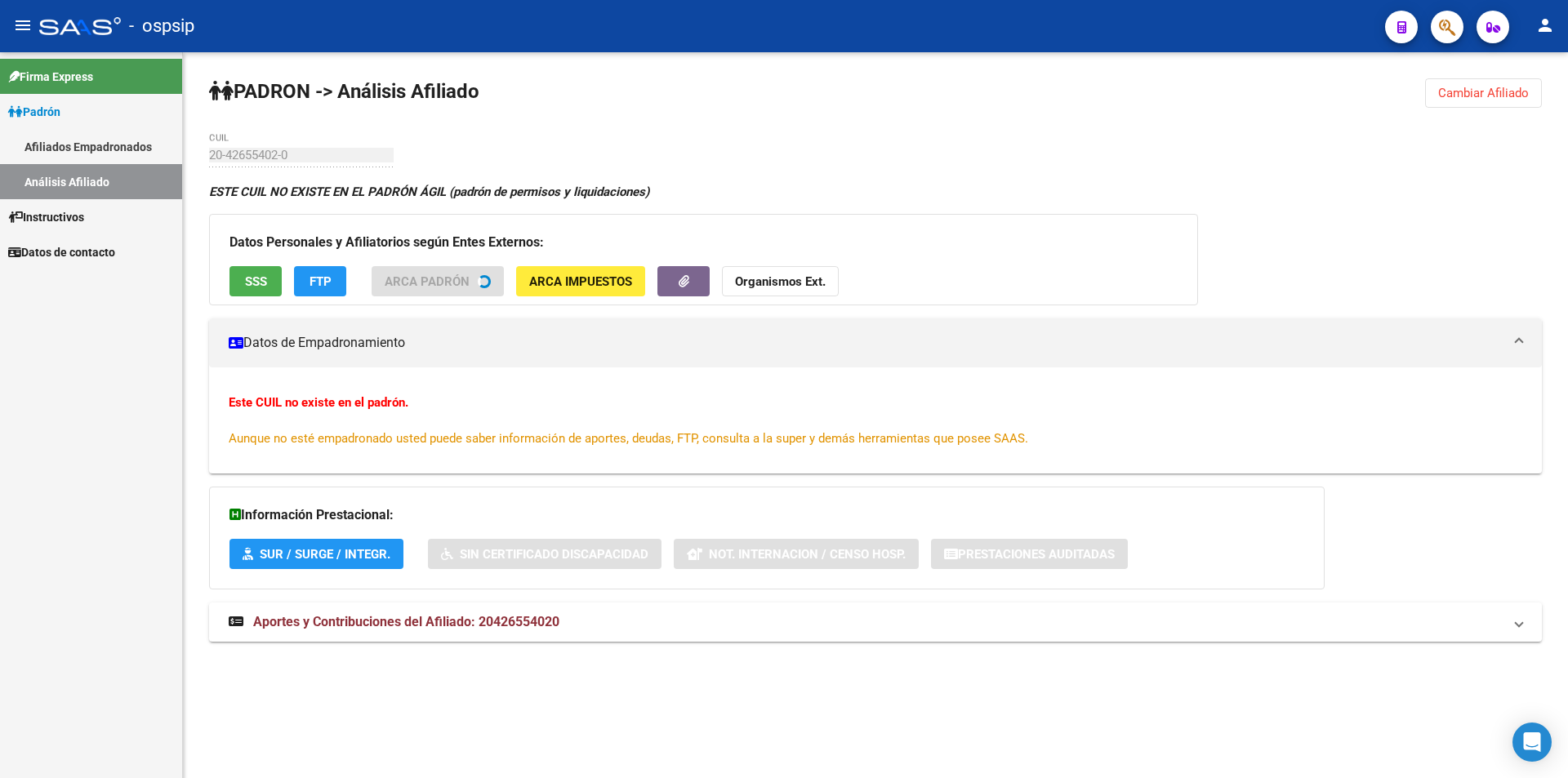
click at [245, 278] on span "SSS" at bounding box center [256, 282] width 22 height 15
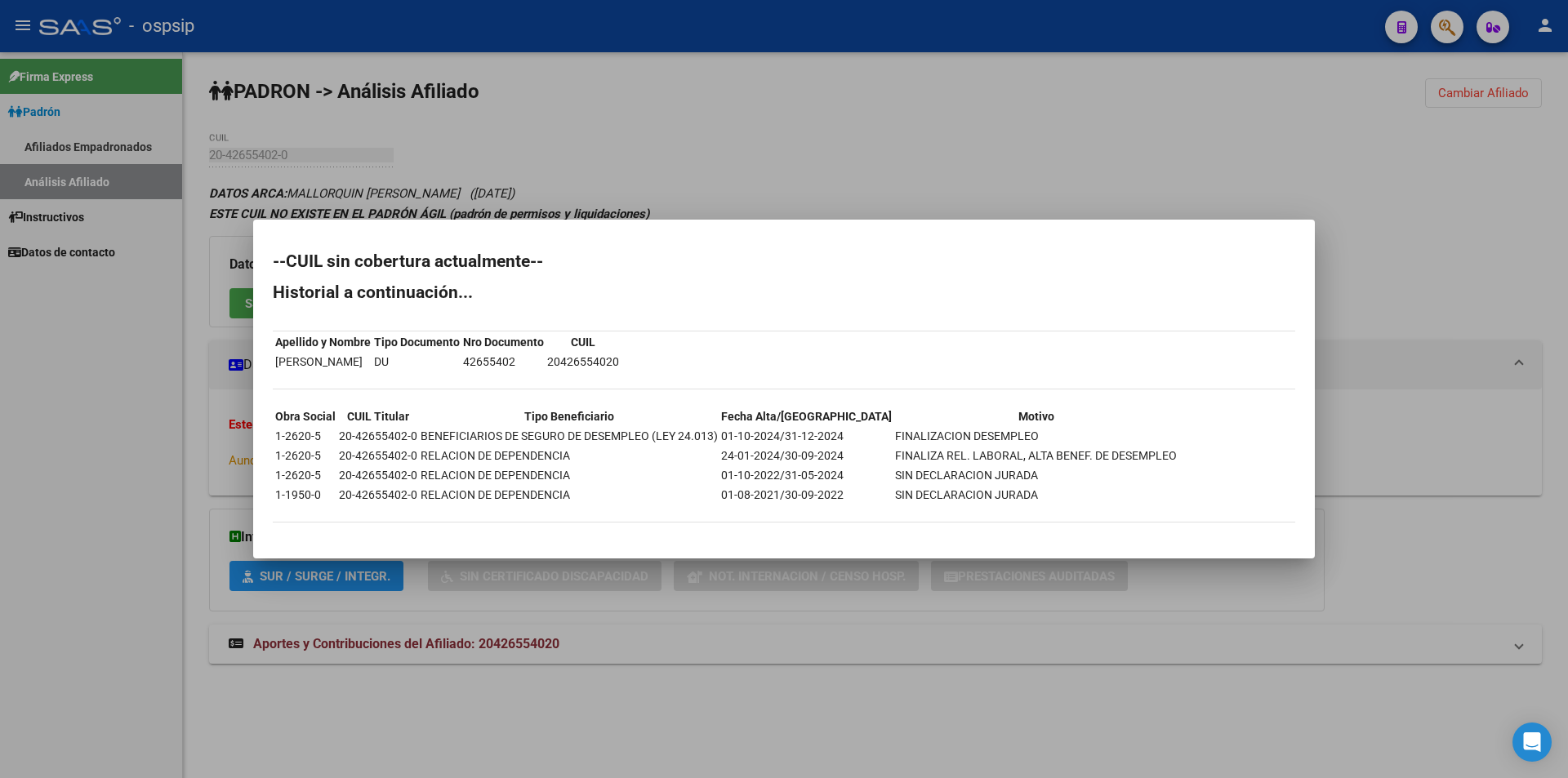
click at [784, 99] on div at bounding box center [784, 389] width 1568 height 778
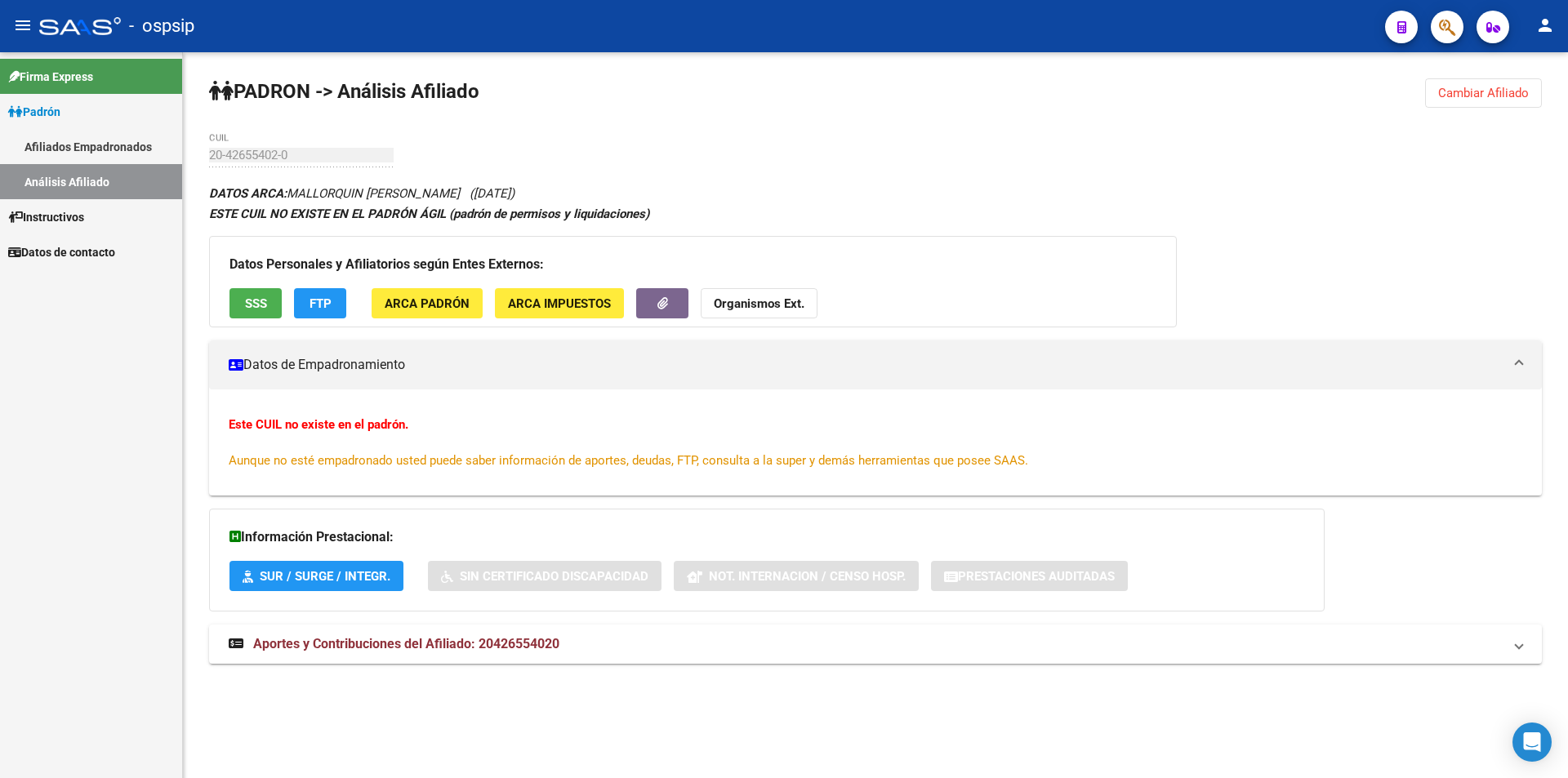
click at [63, 161] on link "Afiliados Empadronados" at bounding box center [91, 147] width 183 height 36
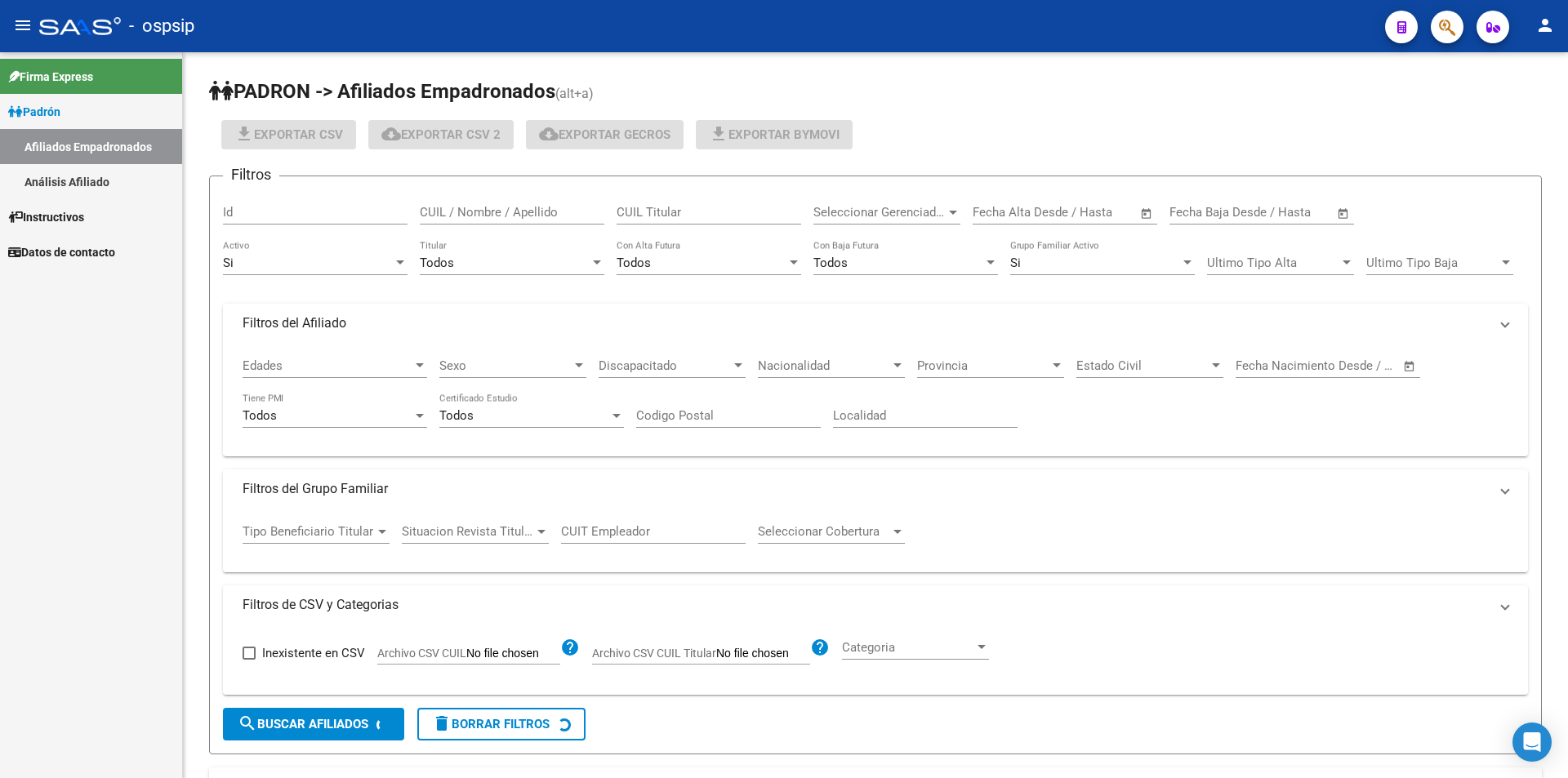
click at [69, 186] on link "Análisis Afiliado" at bounding box center [91, 182] width 183 height 36
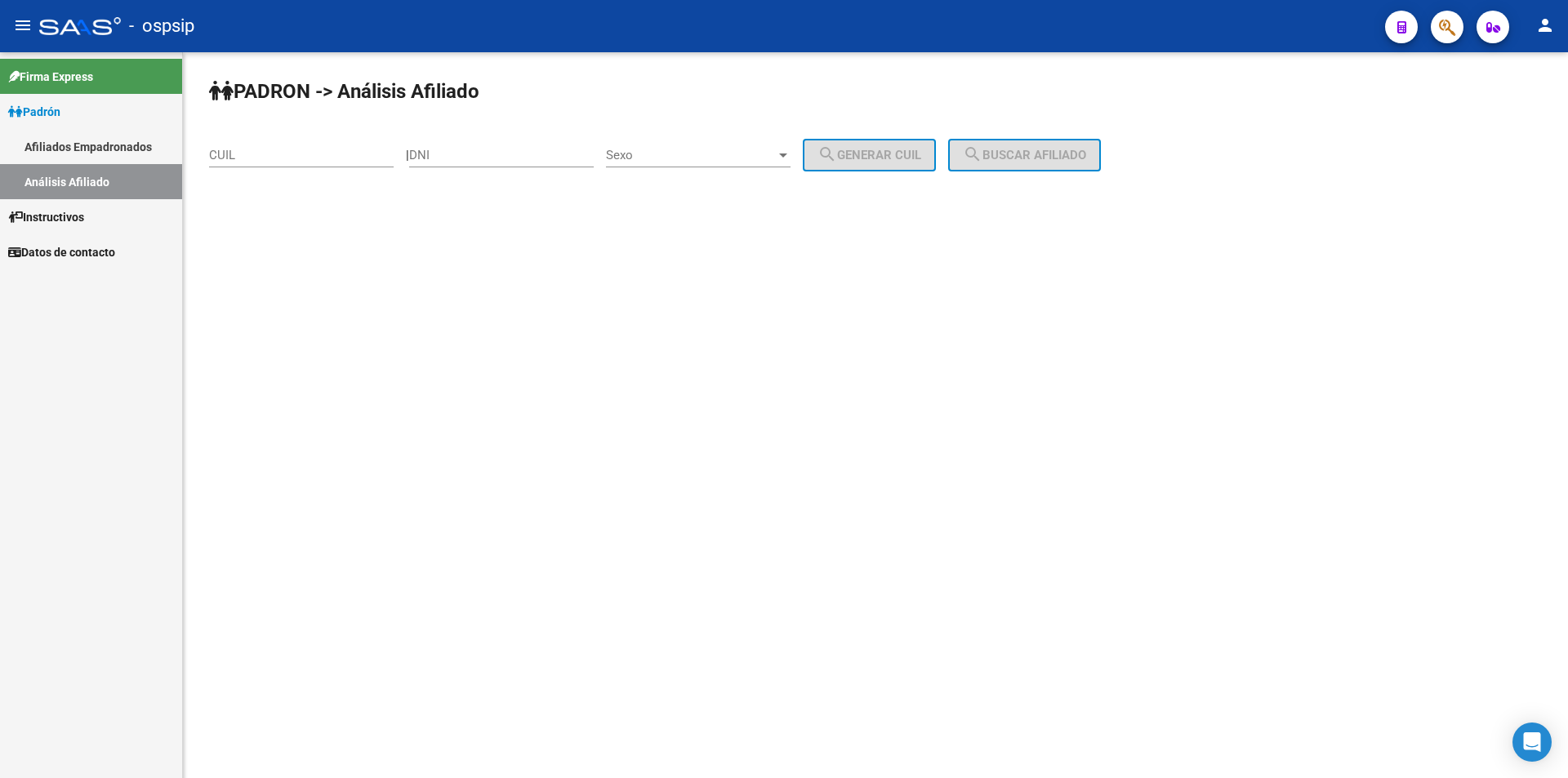
click at [249, 154] on input "CUIL" at bounding box center [300, 155] width 184 height 15
type input "20-41330921-3"
click at [1018, 155] on span "search Buscar afiliado" at bounding box center [1025, 155] width 124 height 15
